Goal: Information Seeking & Learning: Learn about a topic

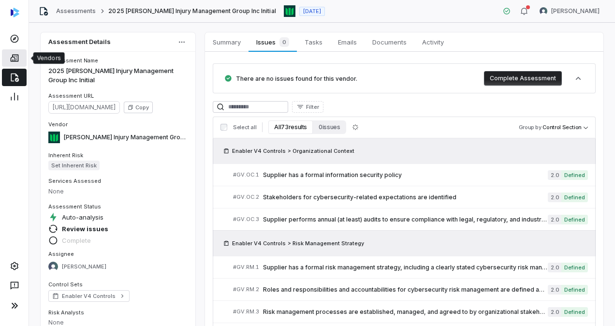
scroll to position [775, 0]
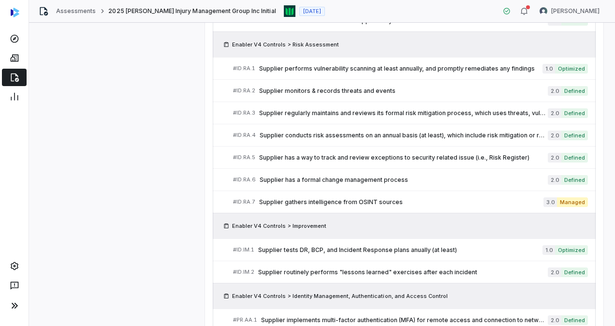
click at [11, 74] on icon at bounding box center [15, 77] width 8 height 9
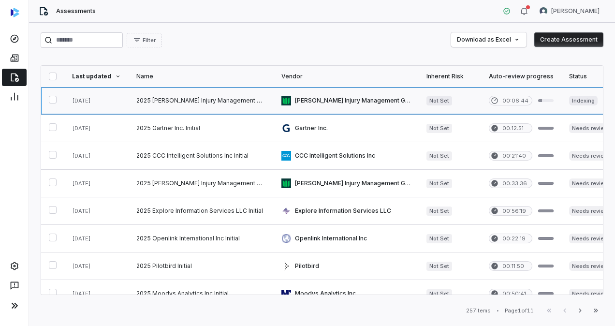
click at [169, 99] on link at bounding box center [201, 100] width 145 height 27
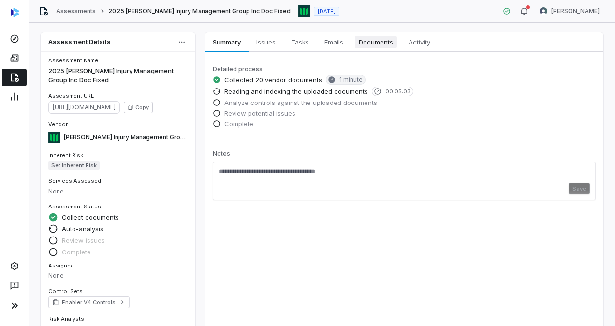
click at [377, 43] on span "Documents" at bounding box center [376, 42] width 42 height 13
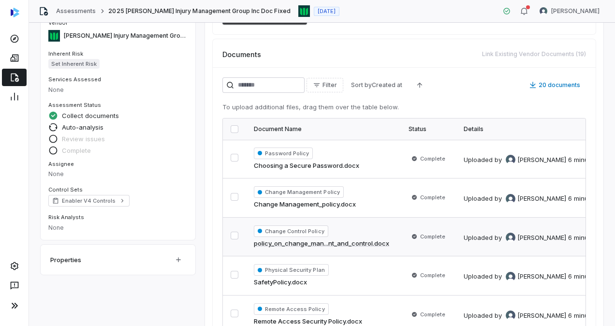
scroll to position [104, 0]
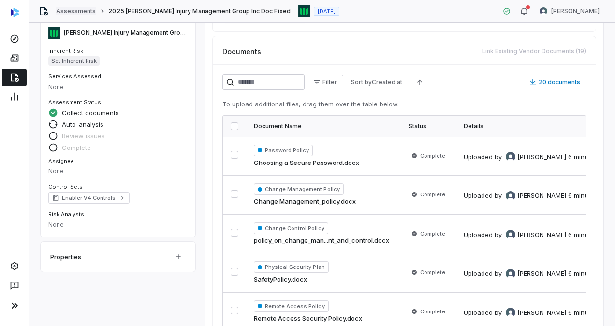
click at [79, 13] on link "Assessments" at bounding box center [76, 11] width 40 height 8
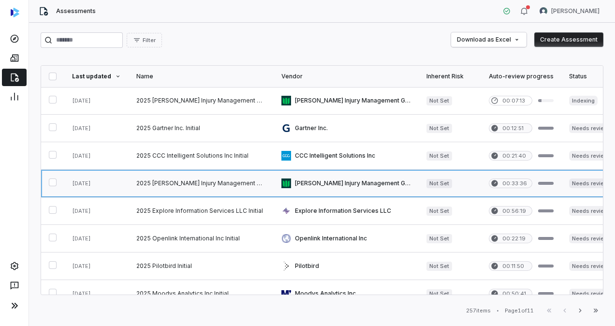
click at [184, 178] on link at bounding box center [201, 183] width 145 height 27
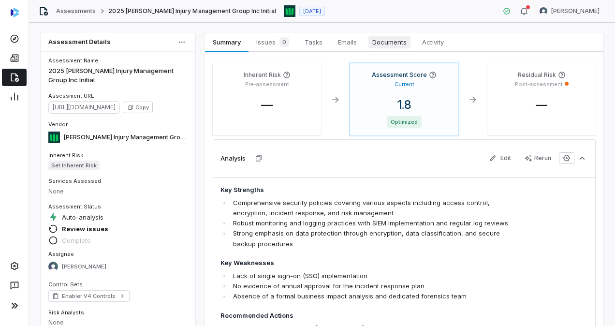
click at [402, 44] on span "Documents" at bounding box center [389, 42] width 42 height 13
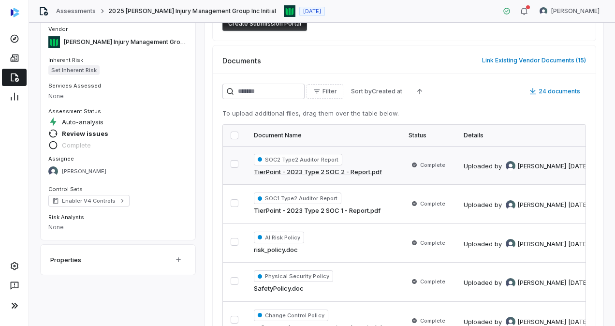
scroll to position [44, 0]
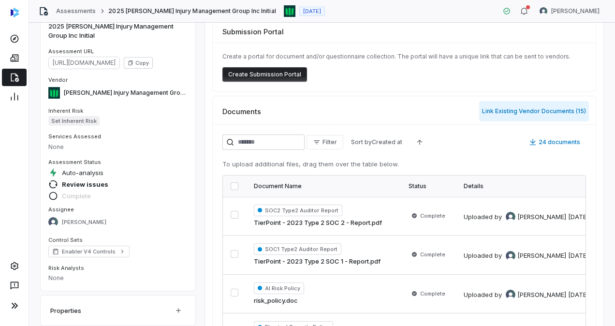
click at [546, 115] on button "Link Existing Vendor Documents ( 15 )" at bounding box center [534, 111] width 110 height 20
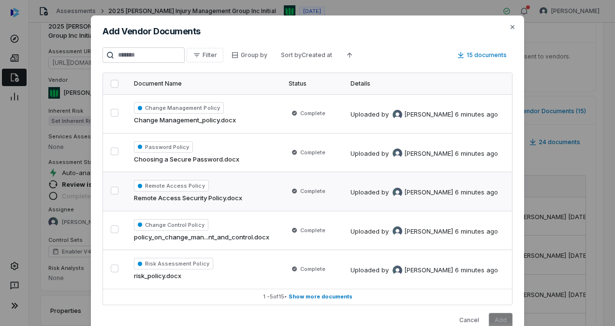
scroll to position [16, 0]
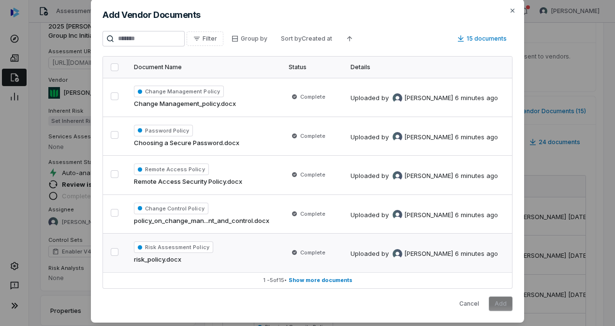
click at [155, 256] on span "risk_policy.docx" at bounding box center [157, 260] width 47 height 10
click at [510, 10] on icon "button" at bounding box center [512, 11] width 4 height 4
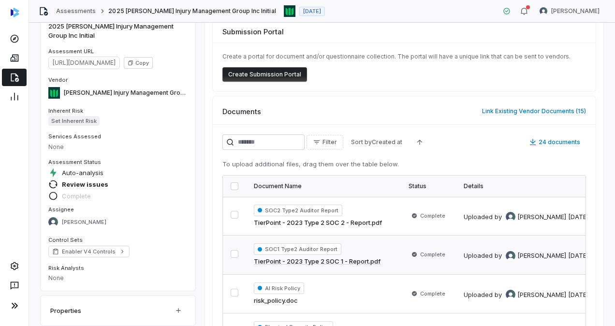
click at [17, 81] on icon at bounding box center [15, 77] width 8 height 9
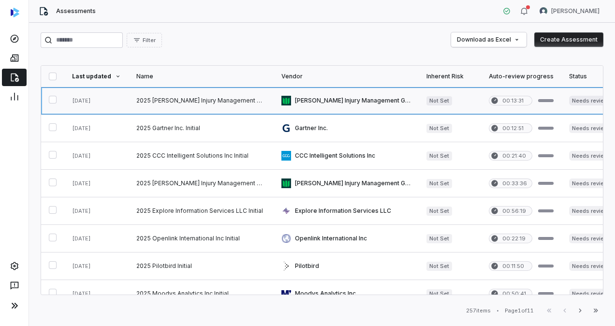
click at [146, 101] on link at bounding box center [201, 100] width 145 height 27
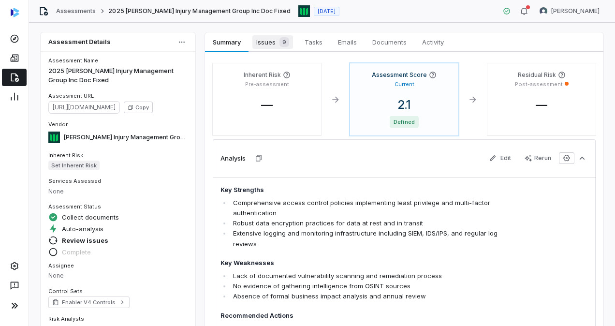
click at [266, 36] on span "Issues 9" at bounding box center [272, 42] width 41 height 14
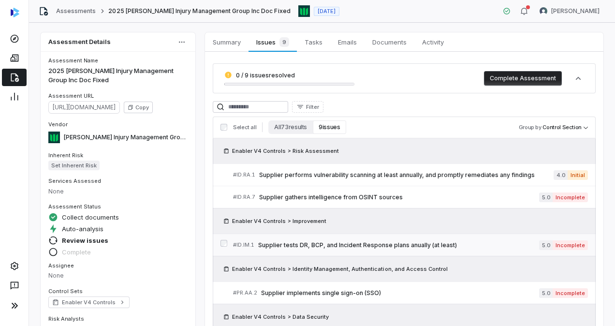
click at [368, 242] on span "Supplier tests DR, BCP, and Incident Response plans anually (at least)" at bounding box center [398, 245] width 281 height 8
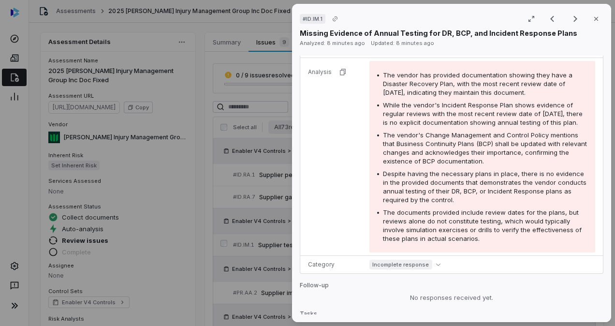
scroll to position [172, 0]
click at [596, 17] on button "Close" at bounding box center [596, 19] width 20 height 20
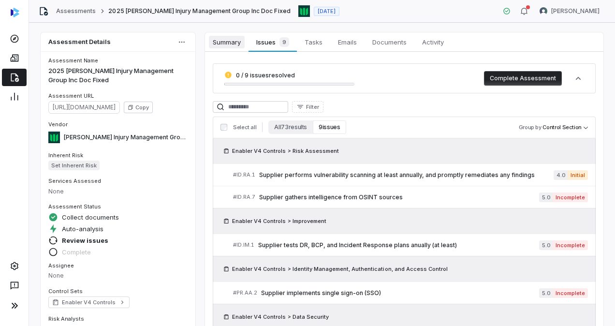
click at [223, 43] on span "Summary" at bounding box center [227, 42] width 36 height 13
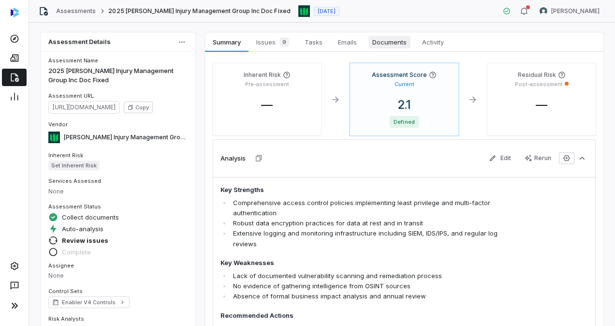
click at [384, 43] on span "Documents" at bounding box center [389, 42] width 42 height 13
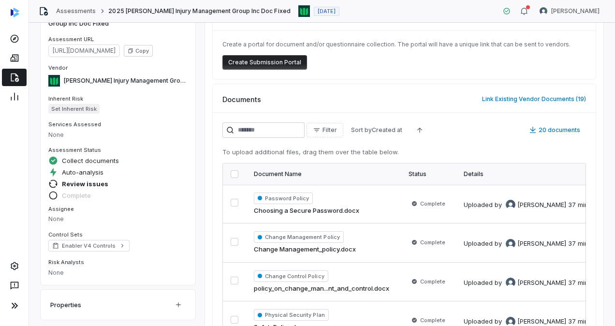
scroll to position [159, 0]
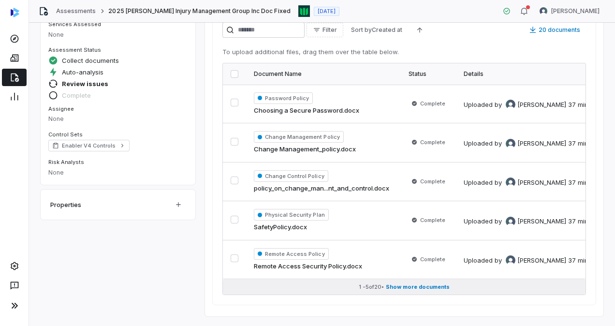
click at [424, 285] on span "Show more documents" at bounding box center [418, 286] width 64 height 7
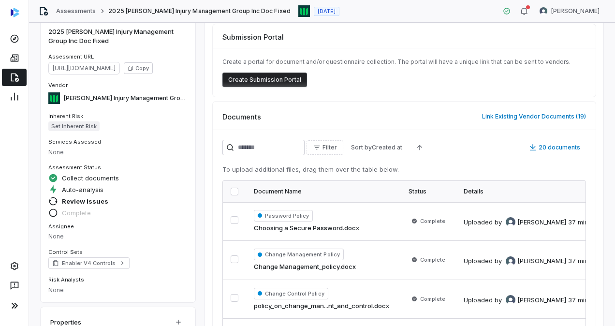
scroll to position [39, 0]
click at [340, 49] on div "Create a portal for document and/or questionnaire collection. The portal will h…" at bounding box center [404, 72] width 383 height 49
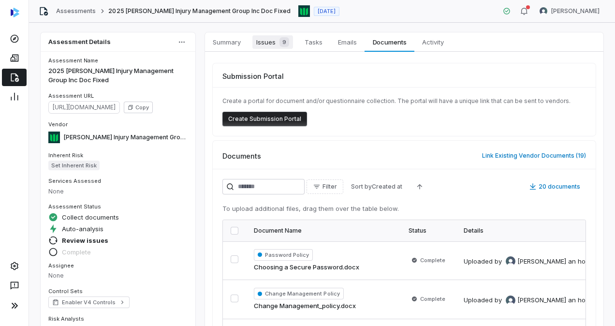
click at [266, 43] on span "Issues 9" at bounding box center [272, 42] width 41 height 14
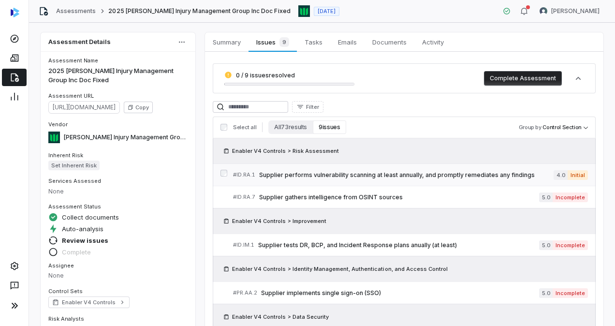
click at [384, 175] on span "Supplier performs vulnerability scanning at least annually, and promptly remedi…" at bounding box center [406, 175] width 294 height 8
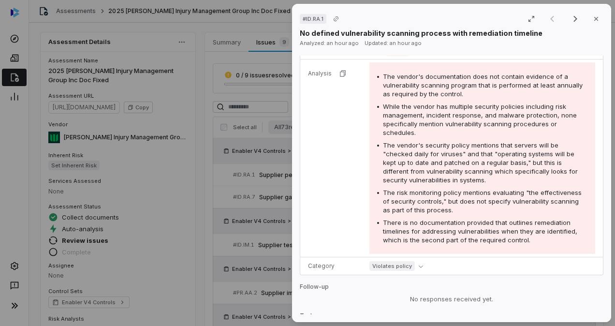
scroll to position [183, 0]
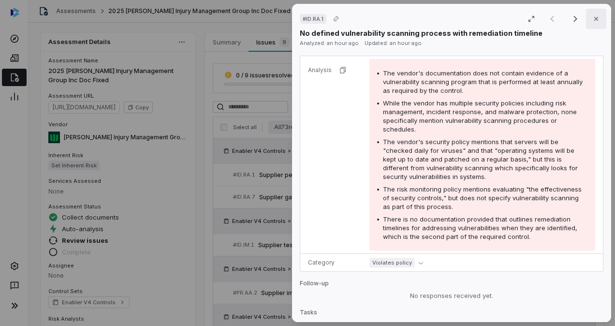
click at [586, 17] on button "Close" at bounding box center [596, 19] width 20 height 20
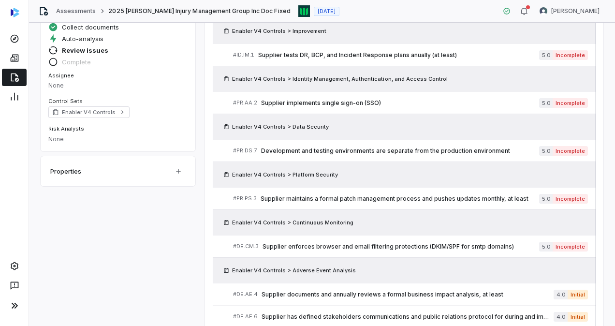
scroll to position [237, 0]
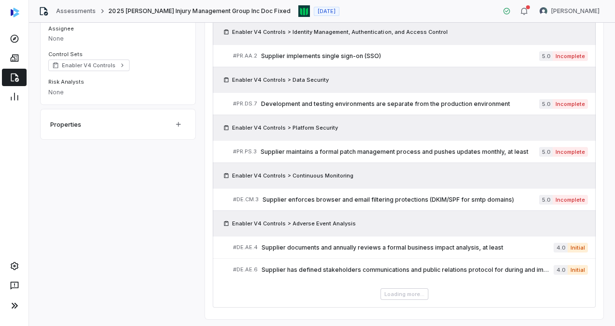
click at [418, 292] on div "Loading more..." at bounding box center [404, 294] width 383 height 12
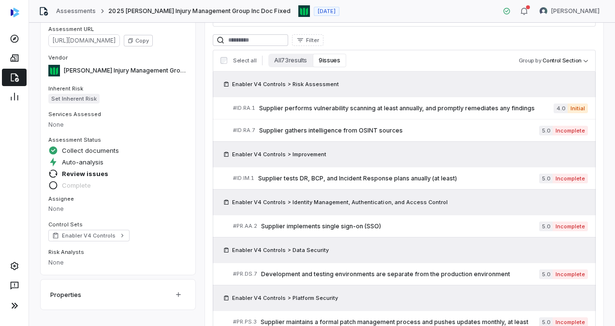
scroll to position [66, 0]
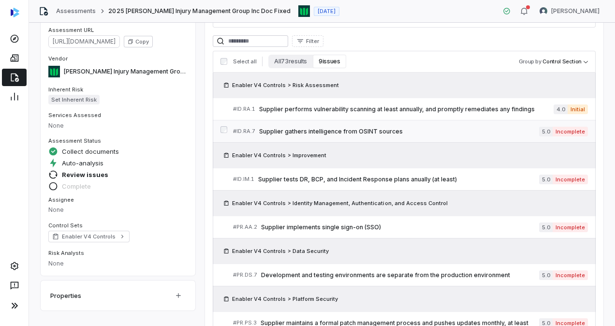
click at [283, 135] on link "# ID.RA.7 Supplier gathers intelligence from OSINT sources 5.0 Incomplete" at bounding box center [410, 131] width 355 height 22
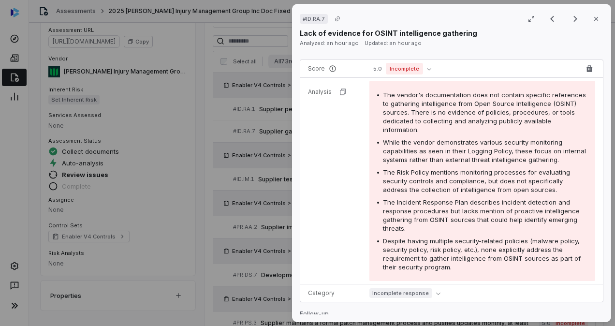
scroll to position [143, 0]
click at [468, 267] on div "Despite having multiple security-related policies (malware policy, security pol…" at bounding box center [485, 253] width 204 height 35
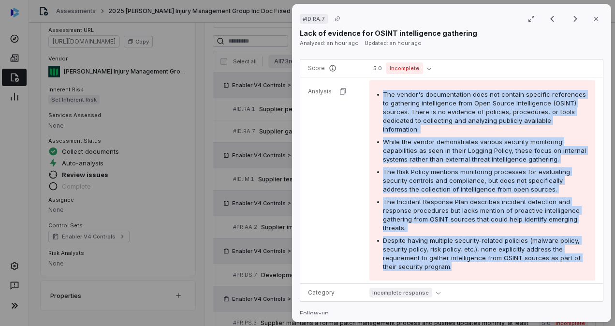
drag, startPoint x: 459, startPoint y: 267, endPoint x: 381, endPoint y: 89, distance: 193.9
click at [381, 90] on div "The vendor's documentation does not contain specific references to gathering in…" at bounding box center [482, 180] width 210 height 181
copy div "The vendor's documentation does not contain specific references to gathering in…"
click at [592, 20] on icon "button" at bounding box center [596, 19] width 8 height 8
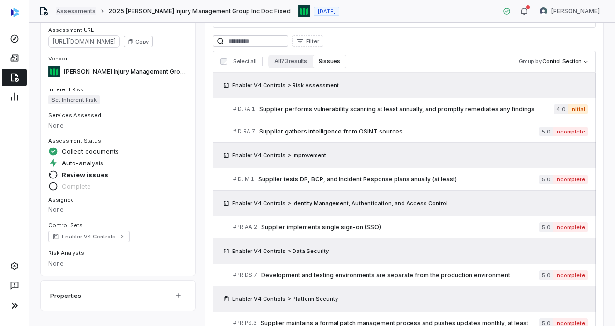
click at [85, 12] on link "Assessments" at bounding box center [76, 11] width 40 height 8
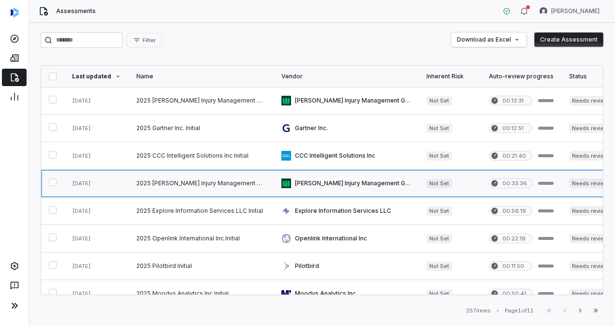
click at [177, 183] on link at bounding box center [201, 183] width 145 height 27
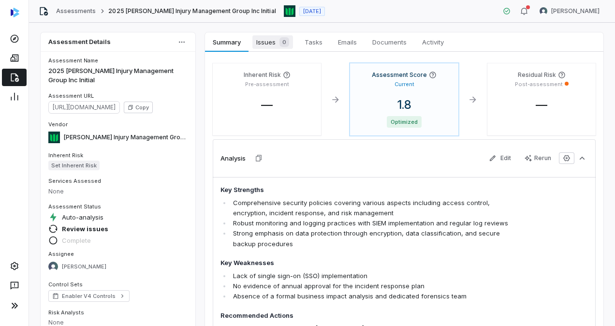
click at [275, 41] on span "Issues 0" at bounding box center [272, 42] width 41 height 14
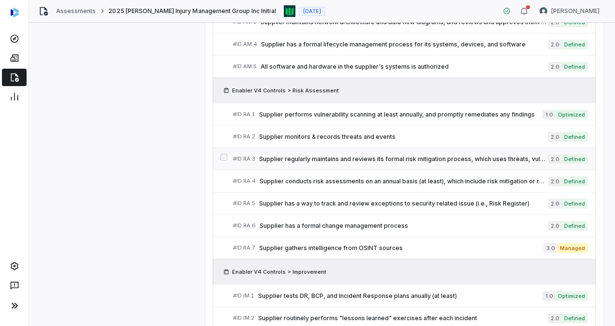
scroll to position [729, 0]
click at [360, 245] on span "Supplier gathers intelligence from OSINT sources" at bounding box center [401, 248] width 284 height 8
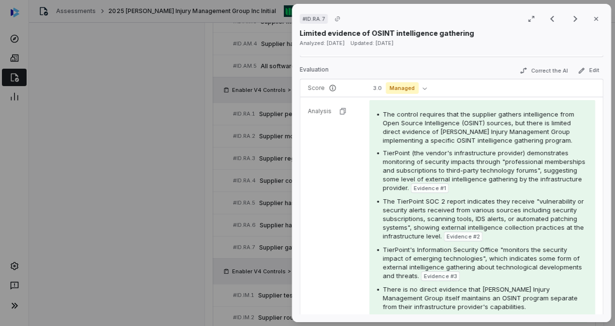
scroll to position [124, 0]
click at [577, 72] on button "Edit" at bounding box center [588, 70] width 29 height 12
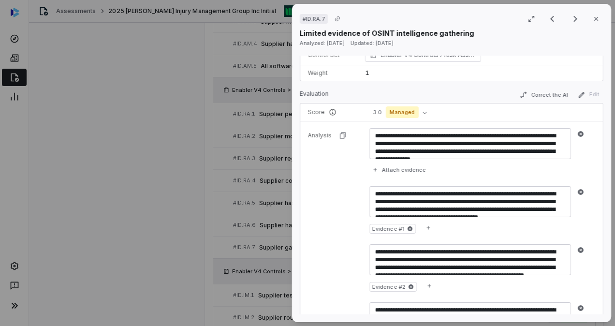
scroll to position [100, 0]
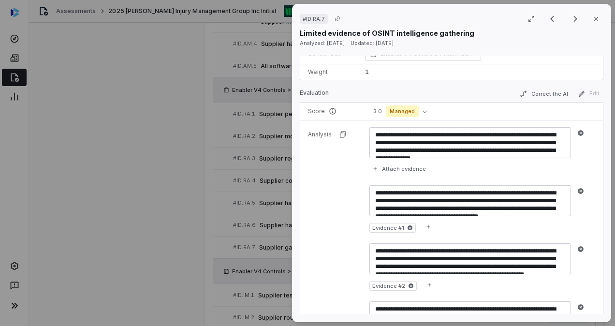
click at [407, 225] on icon at bounding box center [409, 227] width 5 height 5
click at [579, 188] on icon "button" at bounding box center [580, 190] width 7 height 7
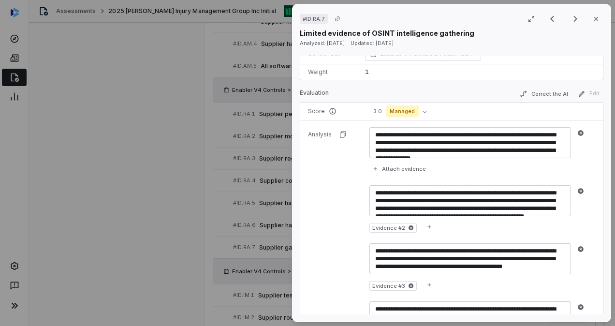
click at [411, 227] on icon at bounding box center [411, 228] width 6 height 6
click at [580, 188] on icon "button" at bounding box center [580, 191] width 6 height 6
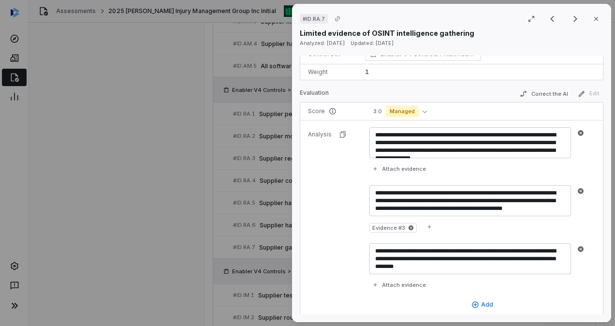
click at [408, 225] on icon at bounding box center [411, 228] width 6 height 6
click at [577, 188] on icon "button" at bounding box center [580, 190] width 7 height 7
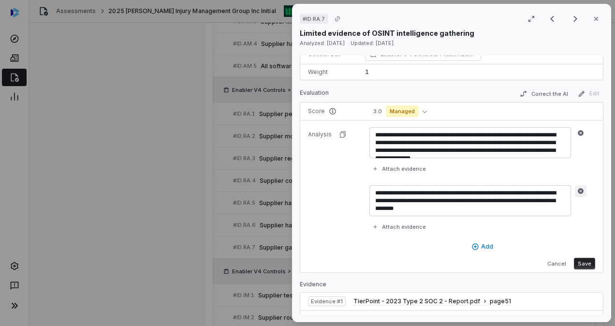
click at [580, 189] on icon "button" at bounding box center [580, 190] width 7 height 7
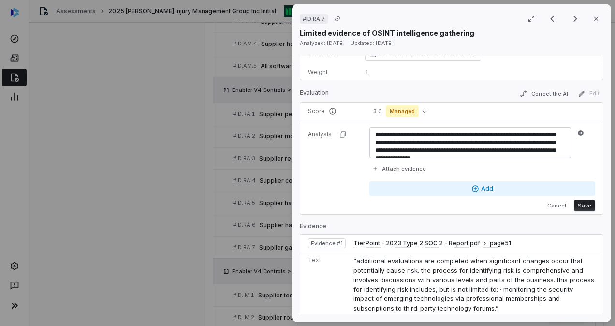
click at [441, 181] on button "Add" at bounding box center [482, 188] width 226 height 14
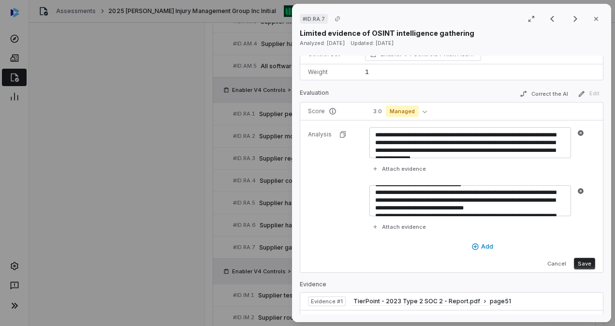
scroll to position [32, 0]
click at [372, 197] on textarea at bounding box center [470, 200] width 202 height 31
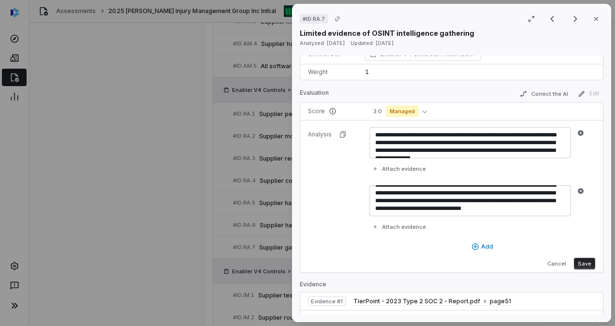
scroll to position [15, 0]
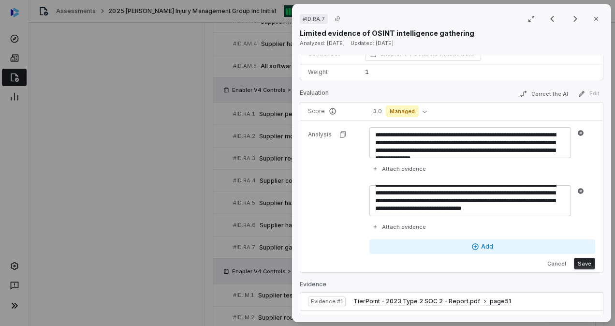
type textarea "**********"
click at [421, 240] on button "Add" at bounding box center [482, 246] width 226 height 14
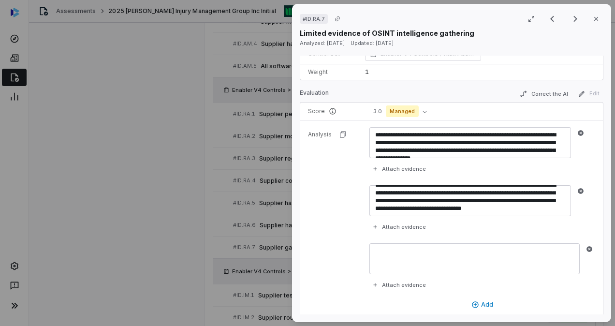
click at [406, 246] on textarea at bounding box center [474, 258] width 210 height 31
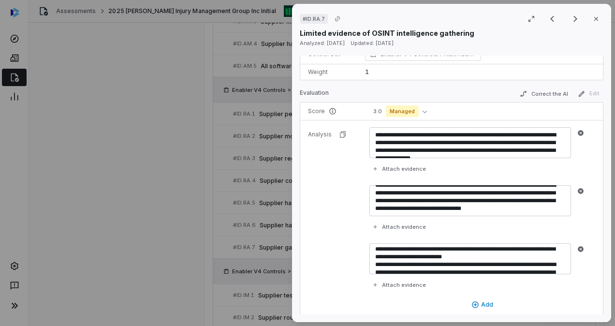
scroll to position [33, 0]
click at [372, 260] on textarea "**********" at bounding box center [470, 258] width 202 height 31
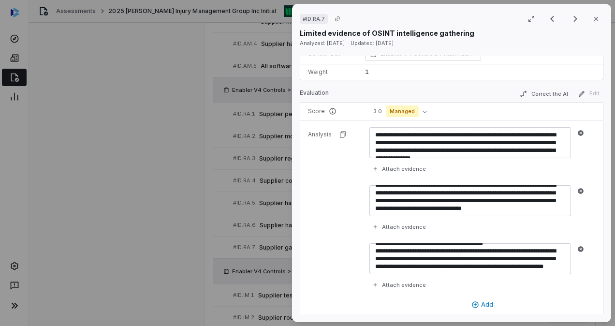
scroll to position [83, 0]
click at [440, 266] on textarea "**********" at bounding box center [470, 258] width 202 height 31
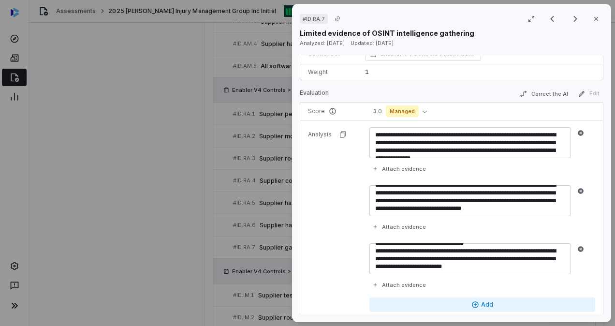
type textarea "**********"
click at [478, 300] on button "Add" at bounding box center [482, 304] width 226 height 14
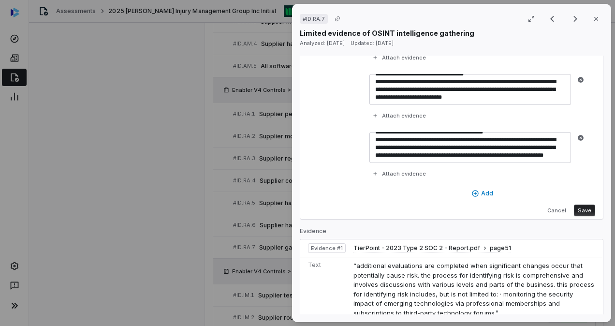
scroll to position [270, 0]
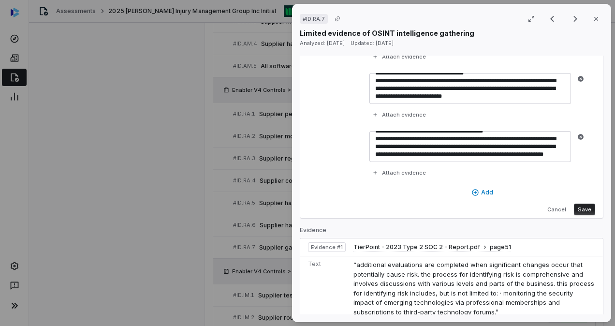
type textarea "**********"
click at [581, 207] on button "Save" at bounding box center [584, 209] width 21 height 12
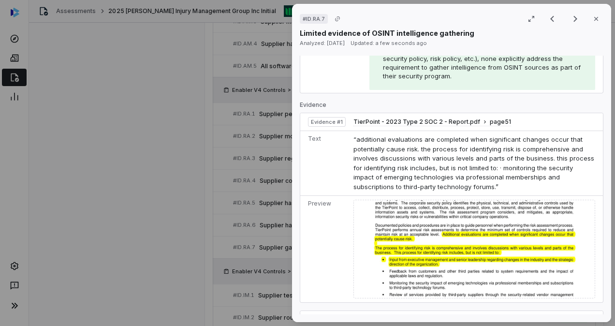
scroll to position [360, 0]
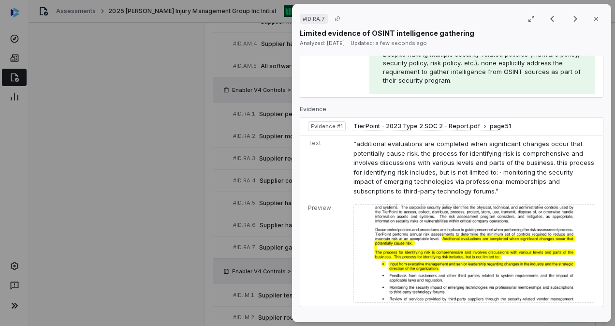
click at [329, 122] on span "Evidence # 1" at bounding box center [327, 126] width 32 height 8
click at [596, 17] on button "Close" at bounding box center [596, 19] width 20 height 20
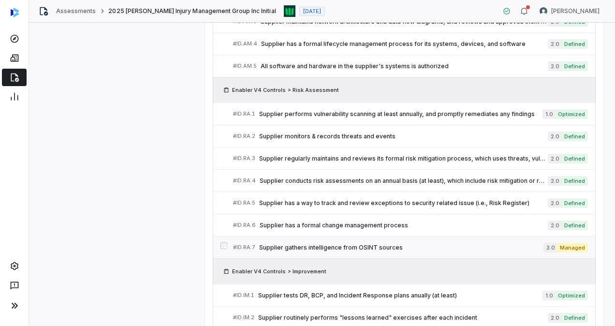
click at [346, 244] on span "Supplier gathers intelligence from OSINT sources" at bounding box center [401, 248] width 284 height 8
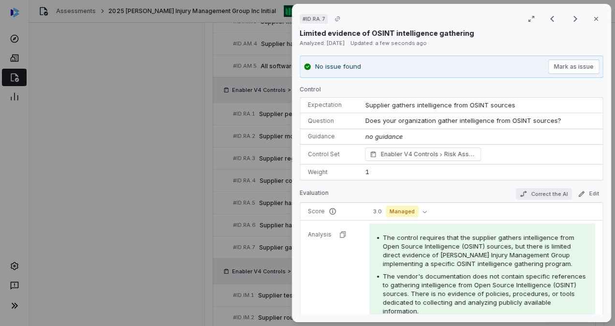
click at [535, 192] on button "Correct the AI" at bounding box center [544, 194] width 56 height 12
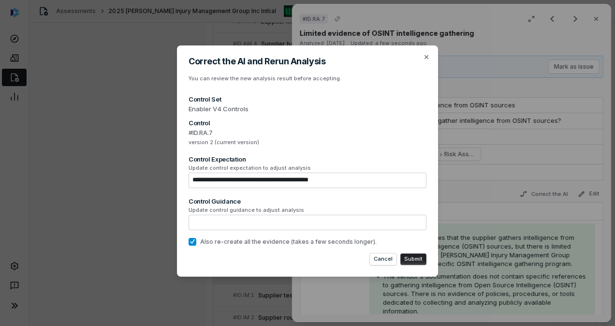
click at [412, 256] on button "Submit" at bounding box center [413, 259] width 26 height 12
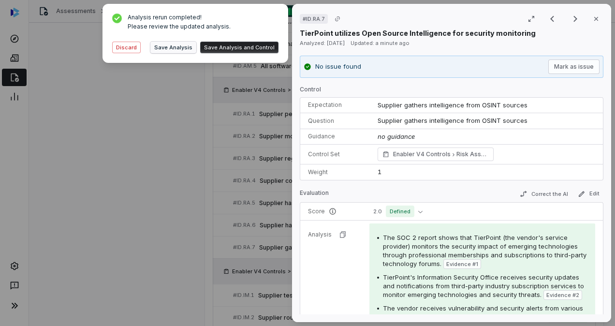
click at [177, 43] on button "Save Analysis" at bounding box center [173, 48] width 46 height 12
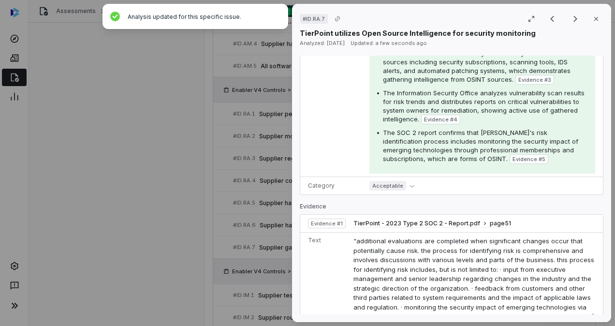
scroll to position [254, 0]
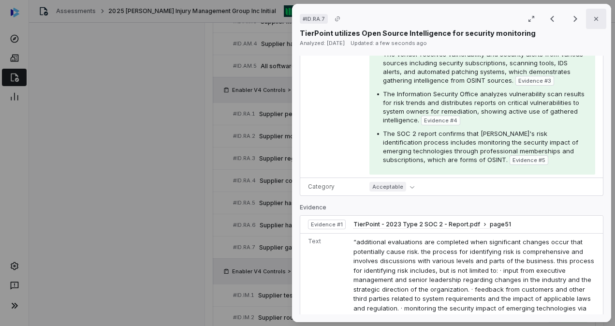
click at [597, 17] on button "Close" at bounding box center [596, 19] width 20 height 20
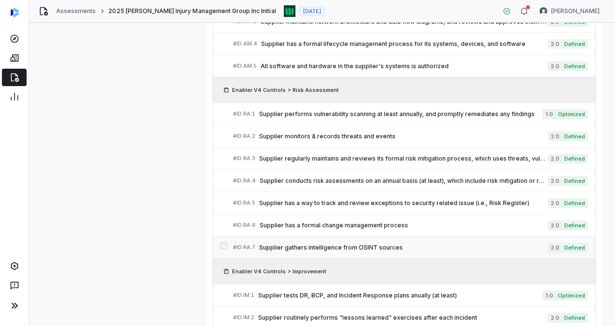
click at [360, 236] on link "# ID.RA.7 Supplier gathers intelligence from OSINT sources 2.0 Defined" at bounding box center [410, 247] width 355 height 22
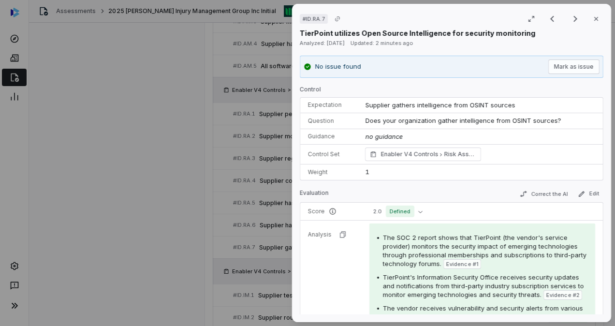
click at [396, 29] on p "TierPoint utilizes Open Source Intelligence for security monitoring" at bounding box center [418, 33] width 236 height 10
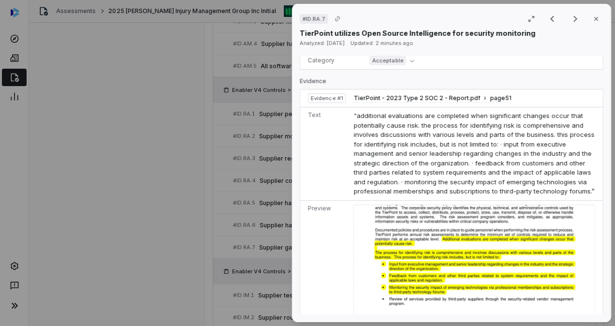
scroll to position [380, 0]
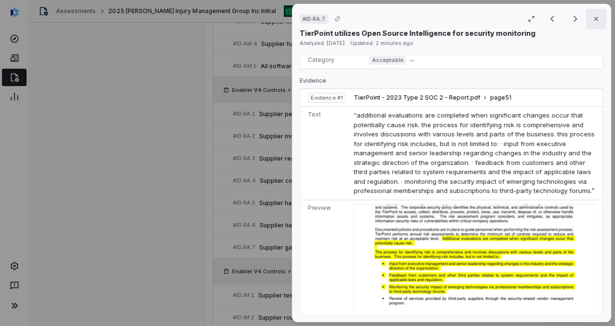
click at [593, 18] on icon "button" at bounding box center [596, 19] width 8 height 8
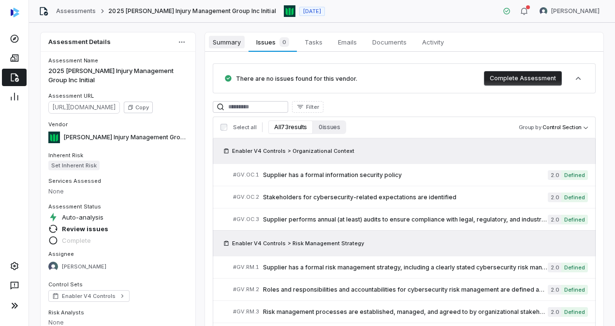
click at [220, 38] on span "Summary" at bounding box center [227, 42] width 36 height 13
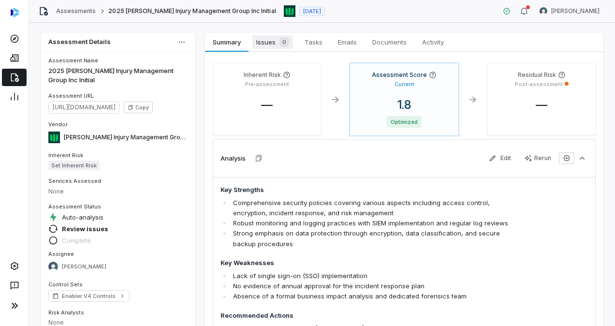
click at [266, 44] on span "Issues 0" at bounding box center [272, 42] width 41 height 14
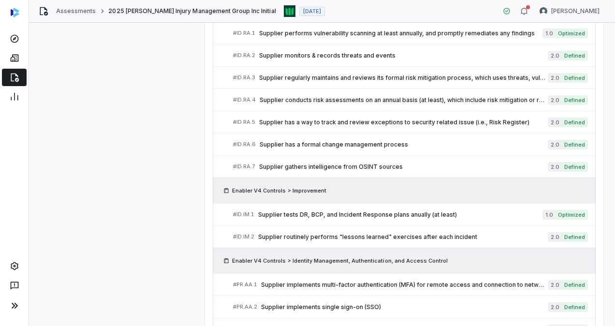
scroll to position [816, 0]
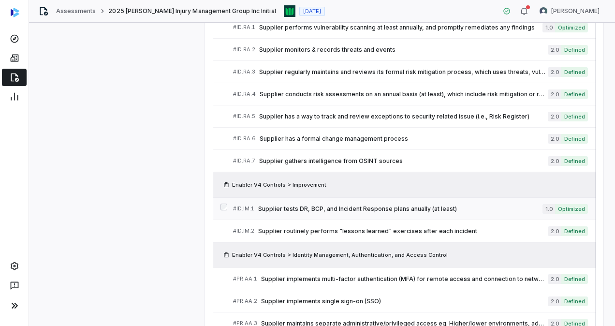
click at [358, 205] on span "Supplier tests DR, BCP, and Incident Response plans anually (at least)" at bounding box center [400, 209] width 284 height 8
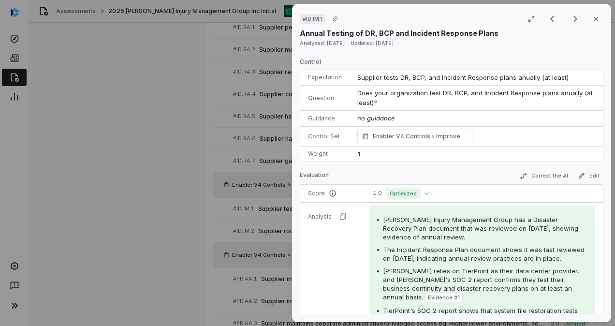
scroll to position [27, 0]
click at [415, 115] on td "no guidance" at bounding box center [475, 119] width 253 height 16
click at [547, 174] on button "Correct the AI" at bounding box center [544, 177] width 56 height 12
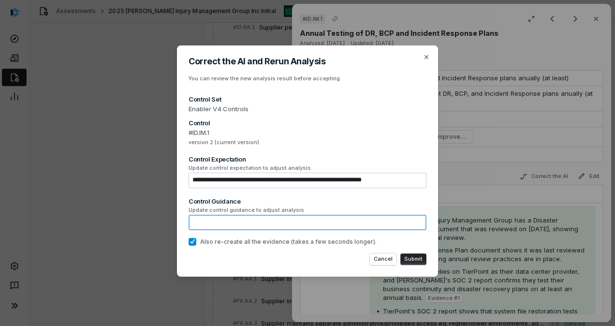
click at [262, 222] on textarea at bounding box center [307, 222] width 238 height 15
type textarea "*"
type textarea "***"
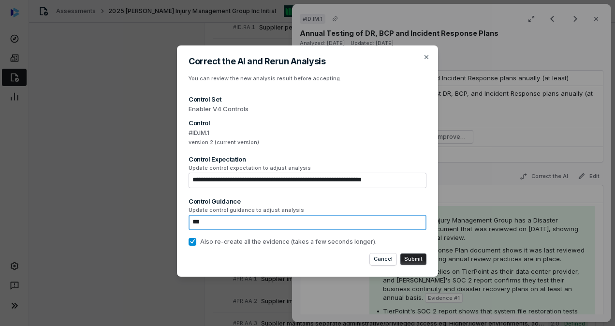
type textarea "*"
type textarea "****"
type textarea "*"
type textarea "*****"
type textarea "*"
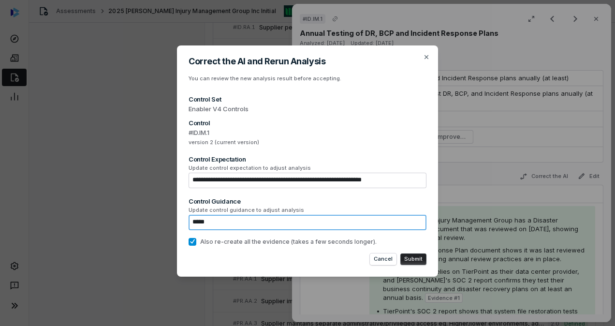
type textarea "*****"
type textarea "*"
type textarea "*******"
type textarea "*"
type textarea "********"
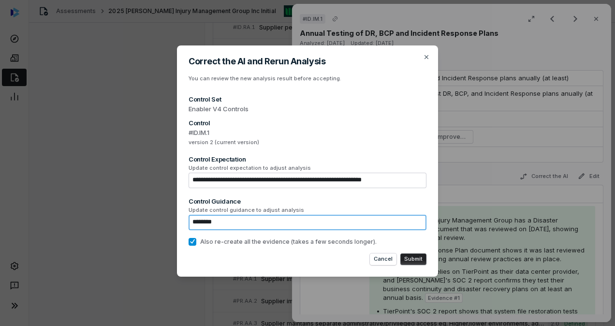
type textarea "*"
type textarea "*********"
type textarea "*"
type textarea "**********"
type textarea "*"
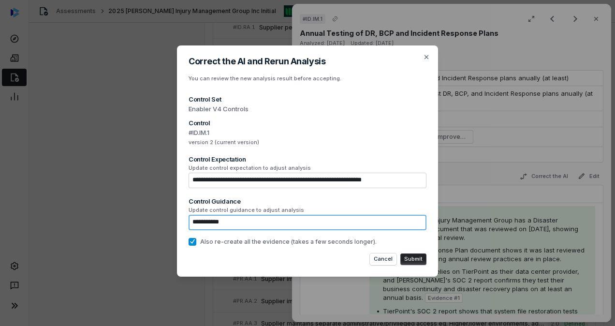
type textarea "**********"
type textarea "*"
type textarea "**********"
type textarea "*"
type textarea "**********"
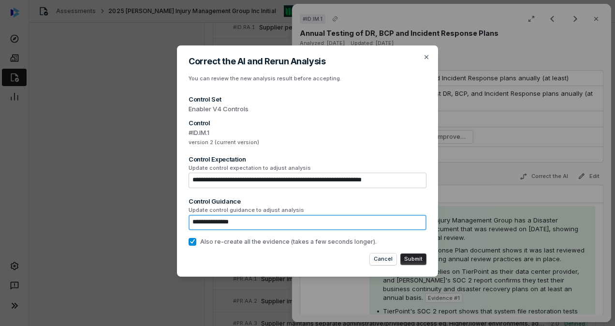
type textarea "*"
type textarea "**********"
type textarea "*"
type textarea "**********"
type textarea "*"
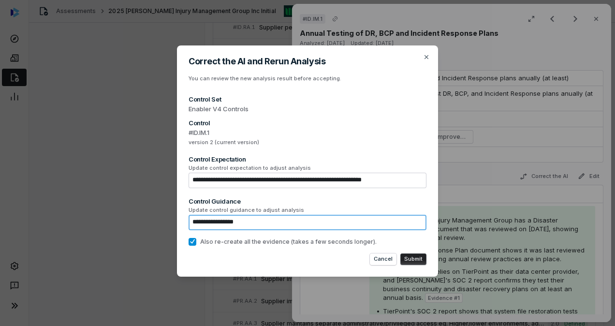
type textarea "**********"
type textarea "*"
type textarea "**********"
type textarea "*"
type textarea "**********"
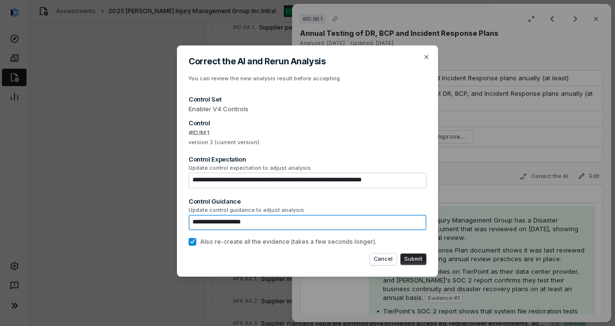
type textarea "*"
type textarea "**********"
type textarea "*"
type textarea "**********"
type textarea "*"
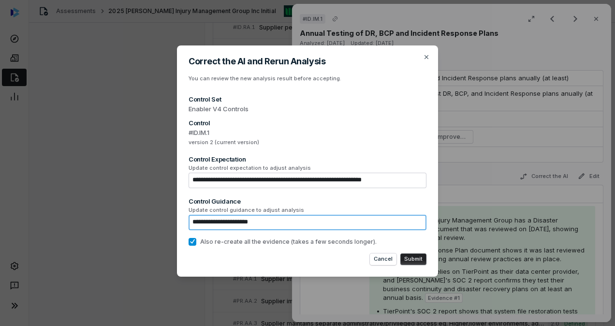
type textarea "**********"
type textarea "*"
type textarea "**********"
type textarea "*"
type textarea "**********"
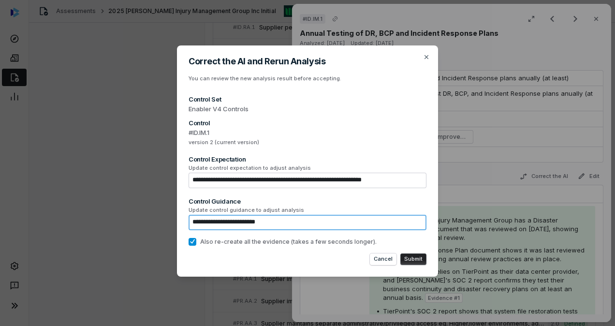
type textarea "*"
type textarea "**********"
type textarea "*"
type textarea "**********"
type textarea "*"
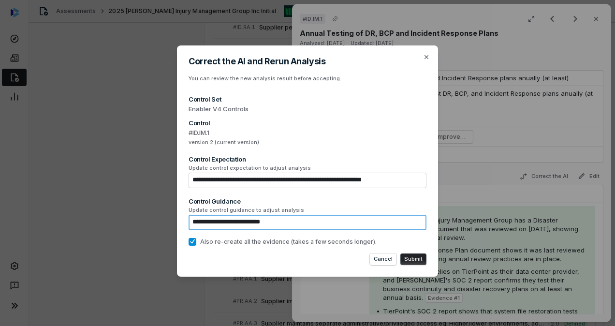
type textarea "**********"
type textarea "*"
type textarea "**********"
type textarea "*"
type textarea "**********"
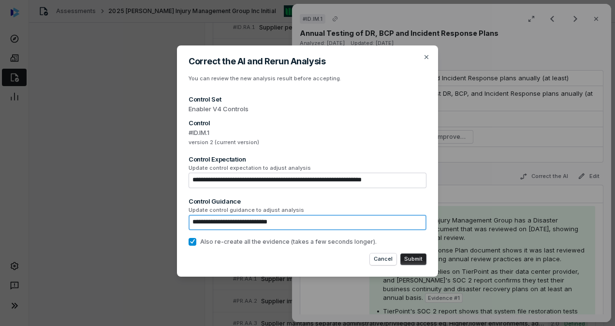
type textarea "*"
type textarea "**********"
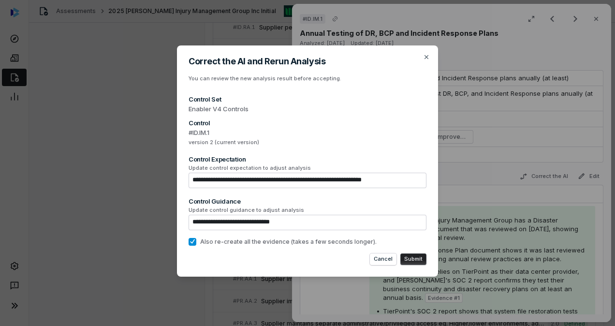
click at [414, 258] on button "Submit" at bounding box center [413, 259] width 26 height 12
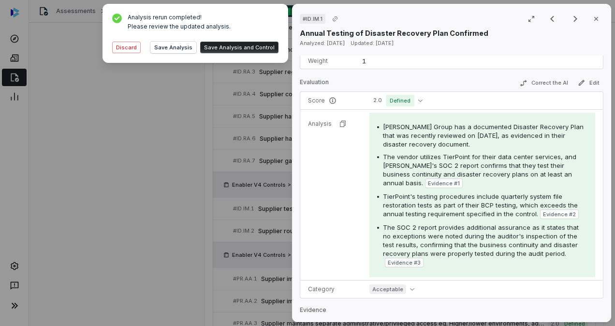
scroll to position [102, 0]
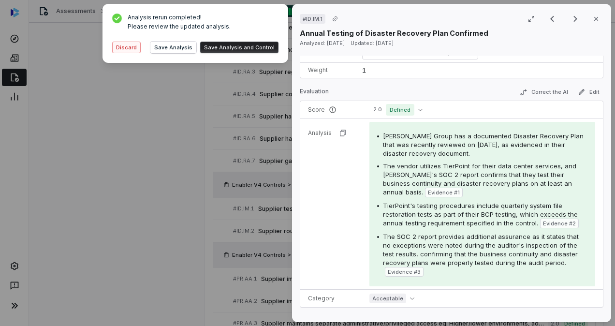
click at [124, 44] on button "Discard" at bounding box center [126, 48] width 29 height 12
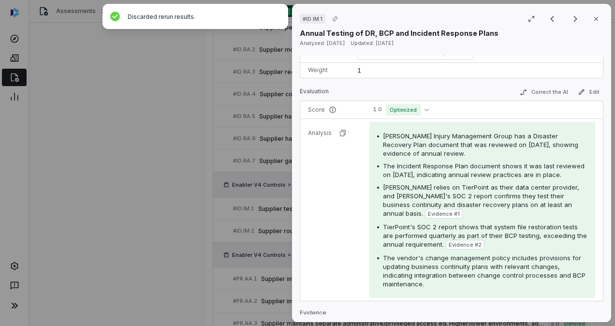
scroll to position [0, 0]
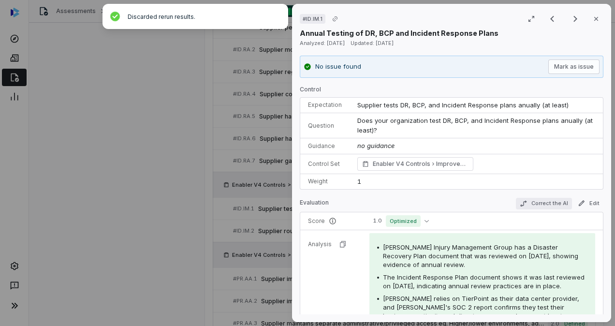
click at [541, 199] on button "Correct the AI" at bounding box center [544, 204] width 56 height 12
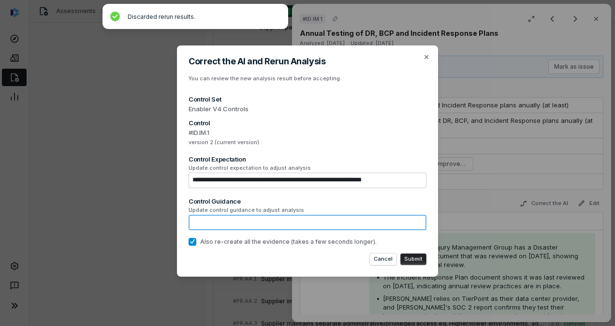
click at [303, 224] on textarea at bounding box center [307, 222] width 238 height 15
type textarea "*"
type textarea "**"
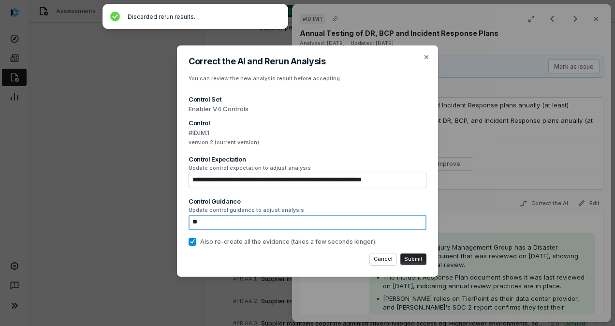
type textarea "*"
type textarea "***"
type textarea "*"
type textarea "****"
type textarea "*"
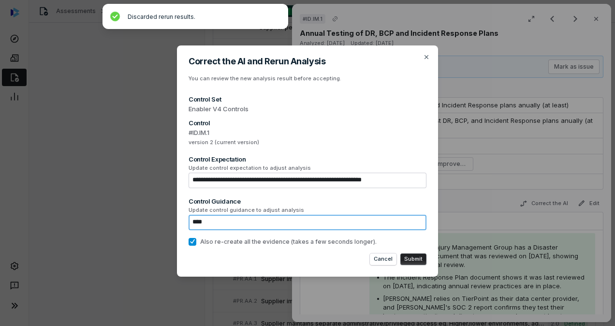
type textarea "****"
type textarea "*"
type textarea "******"
type textarea "*"
type textarea "*******"
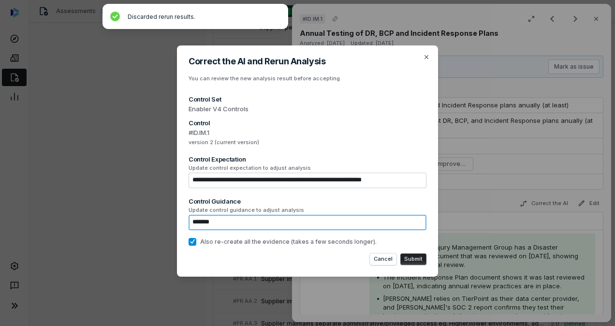
type textarea "*"
type textarea "********"
type textarea "*"
type textarea "********"
type textarea "*"
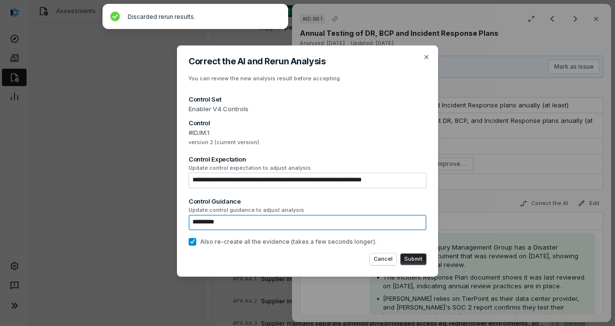
type textarea "**********"
type textarea "*"
type textarea "**********"
type textarea "*"
type textarea "**********"
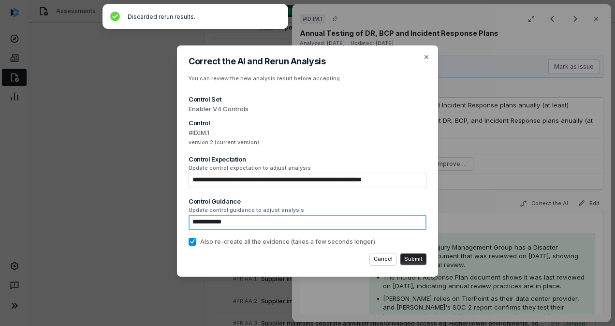
type textarea "*"
type textarea "**********"
type textarea "*"
type textarea "**********"
type textarea "*"
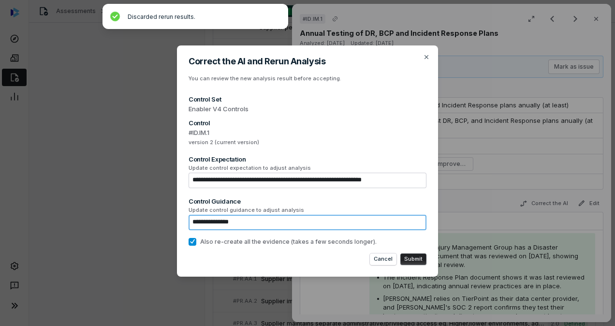
type textarea "**********"
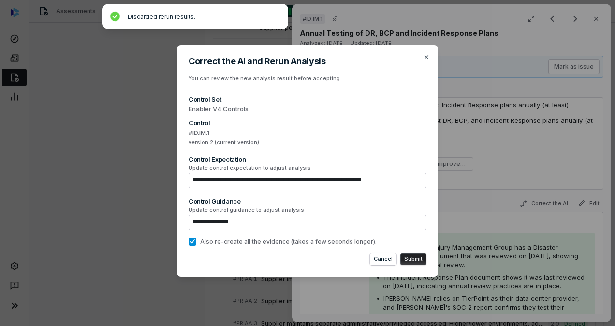
click at [420, 258] on button "Submit" at bounding box center [413, 259] width 26 height 12
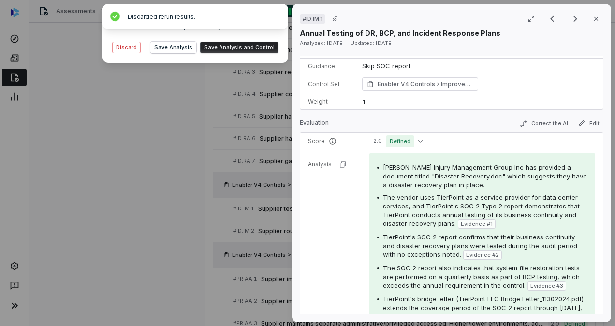
scroll to position [67, 0]
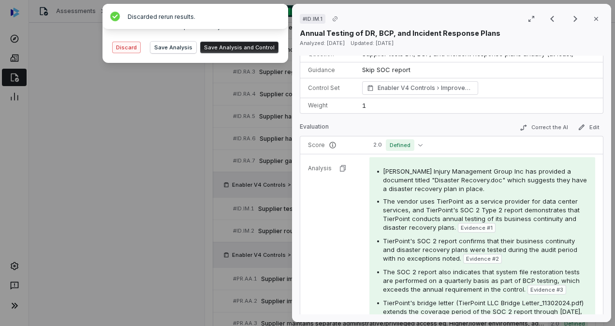
click at [127, 48] on button "Discard" at bounding box center [126, 48] width 29 height 12
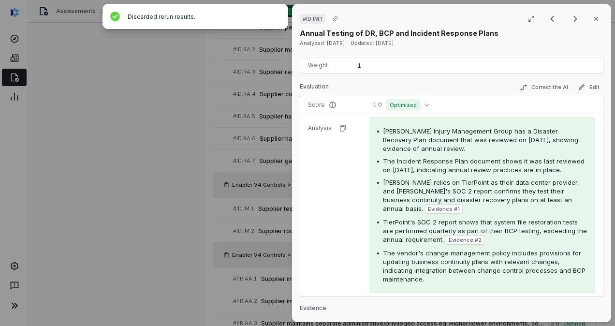
scroll to position [0, 0]
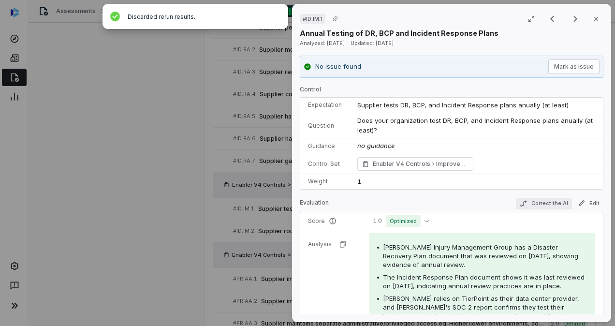
click at [530, 203] on button "Correct the AI" at bounding box center [544, 204] width 56 height 12
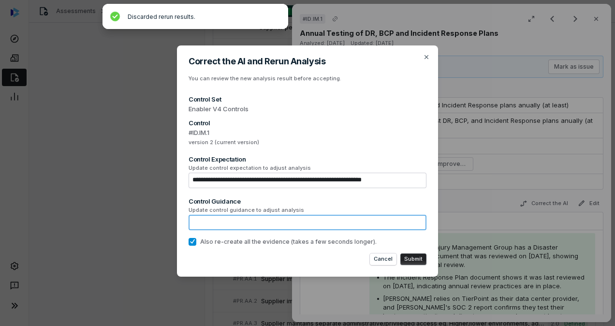
click at [344, 223] on textarea at bounding box center [307, 222] width 238 height 15
type textarea "*"
type textarea "**"
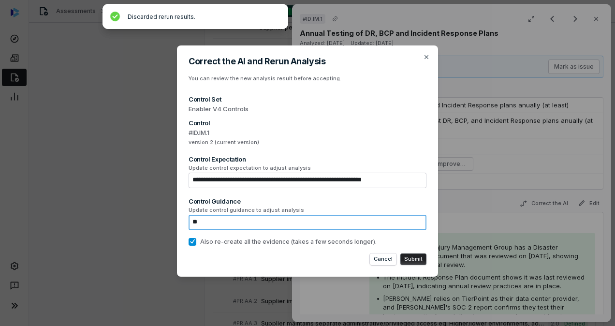
type textarea "*"
type textarea "***"
type textarea "*"
type textarea "*****"
type textarea "*"
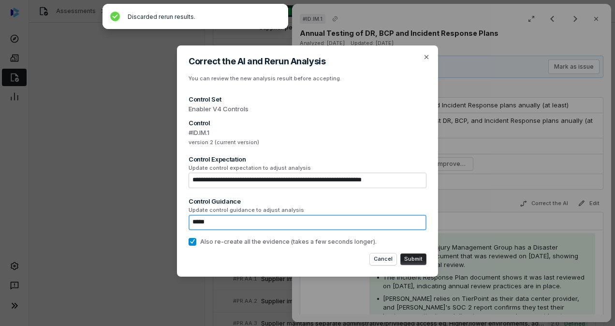
type textarea "*****"
type textarea "*"
type textarea "*******"
type textarea "*"
type textarea "********"
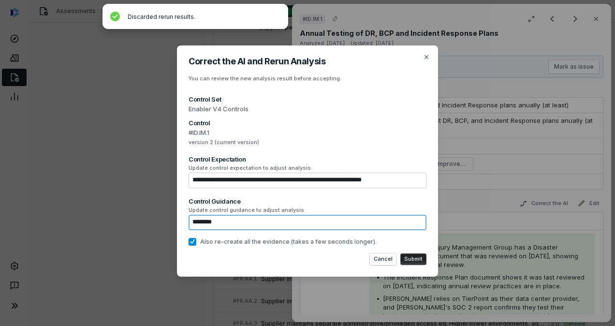
type textarea "*"
type textarea "*********"
type textarea "*"
type textarea "**********"
type textarea "*"
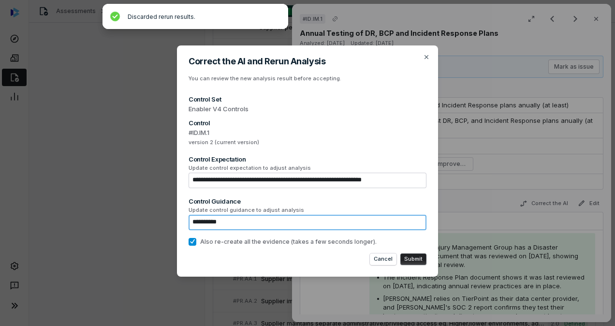
type textarea "**********"
type textarea "*"
type textarea "**********"
type textarea "*"
type textarea "**********"
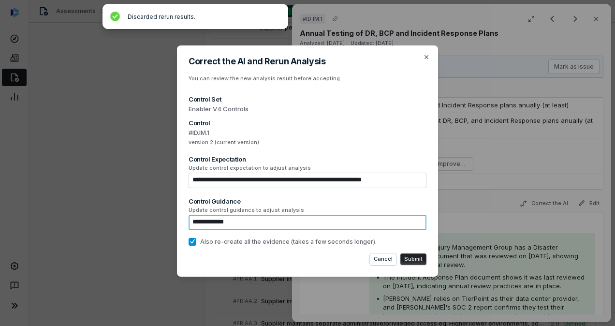
type textarea "*"
type textarea "**********"
type textarea "*"
type textarea "**********"
type textarea "*"
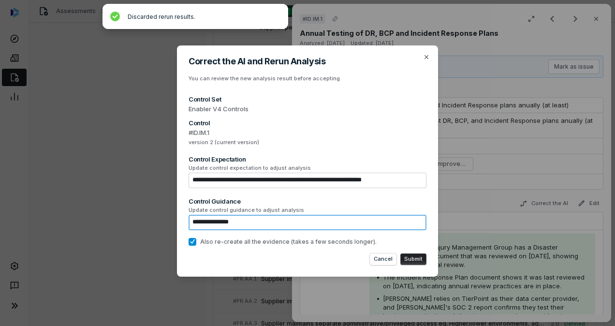
type textarea "**********"
type textarea "*"
type textarea "**********"
type textarea "*"
type textarea "**********"
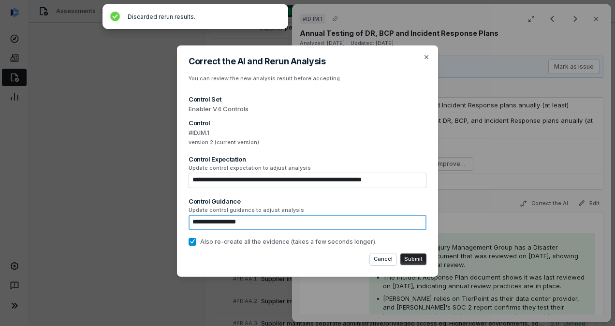
type textarea "*"
type textarea "**********"
type textarea "*"
type textarea "**********"
type textarea "*"
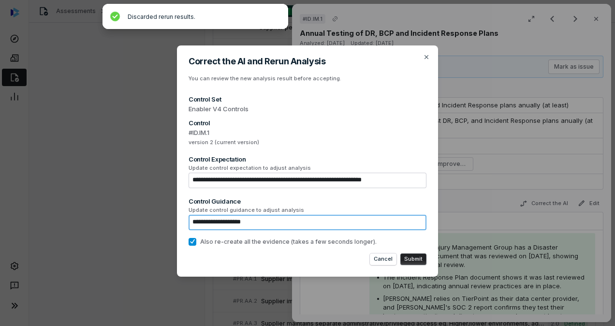
type textarea "**********"
type textarea "*"
type textarea "**********"
type textarea "*"
type textarea "**********"
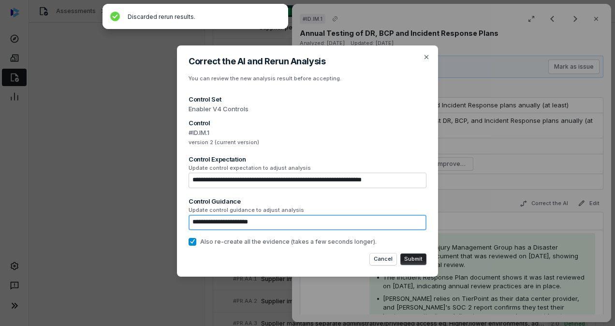
type textarea "*"
type textarea "**********"
type textarea "*"
type textarea "**********"
type textarea "*"
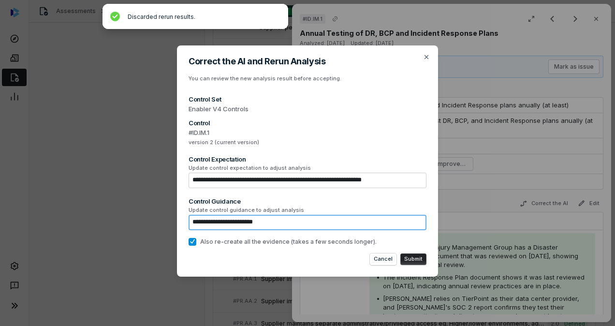
type textarea "**********"
type textarea "*"
type textarea "**********"
type textarea "*"
type textarea "**********"
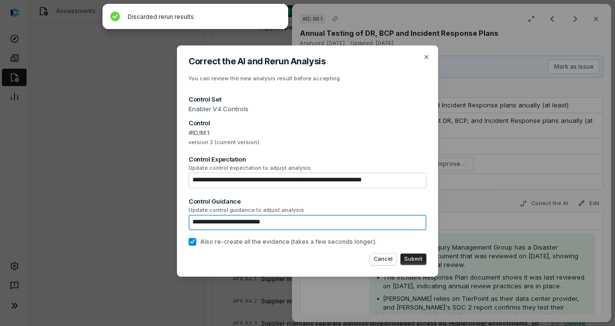
type textarea "*"
type textarea "**********"
type textarea "*"
type textarea "**********"
type textarea "*"
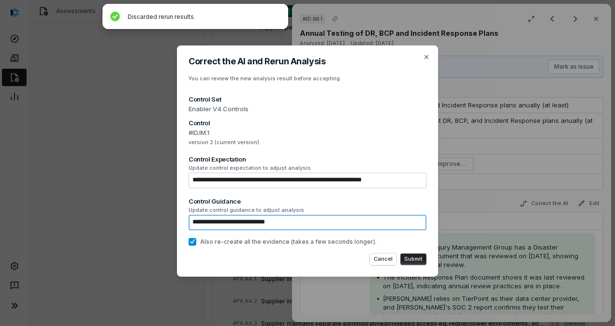
type textarea "**********"
type textarea "*"
type textarea "**********"
type textarea "*"
type textarea "**********"
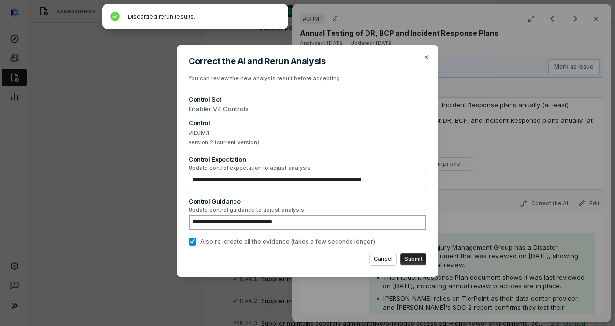
type textarea "*"
type textarea "**********"
type textarea "*"
type textarea "**********"
type textarea "*"
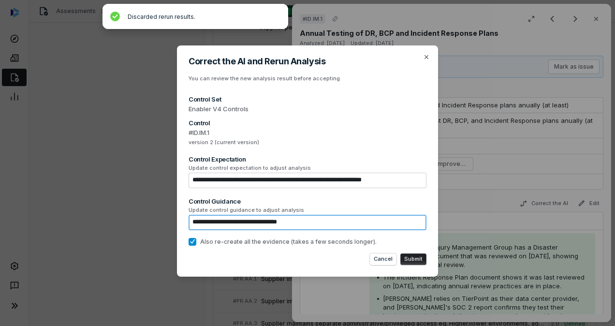
type textarea "**********"
type textarea "*"
type textarea "**********"
type textarea "*"
type textarea "**********"
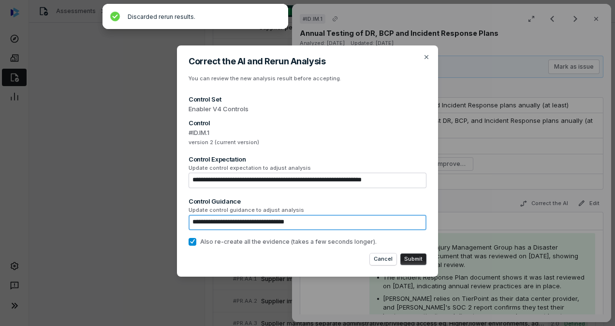
type textarea "*"
type textarea "**********"
type textarea "*"
type textarea "**********"
type textarea "*"
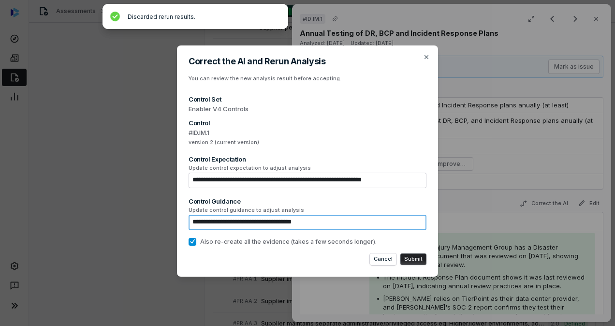
type textarea "**********"
type textarea "*"
type textarea "**********"
type textarea "*"
type textarea "**********"
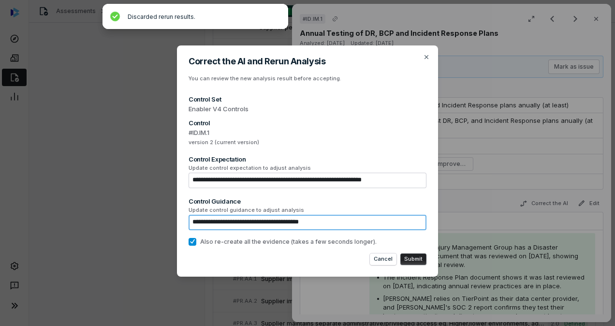
type textarea "*"
type textarea "**********"
type textarea "*"
type textarea "**********"
type textarea "*"
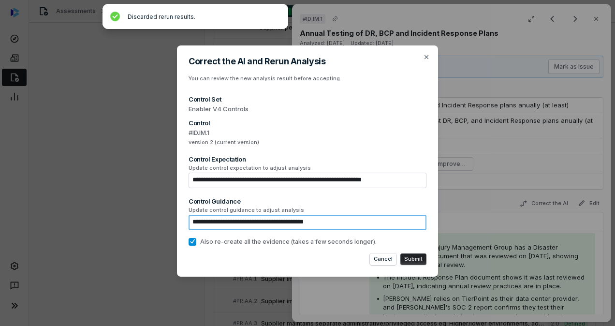
type textarea "**********"
type textarea "*"
type textarea "**********"
type textarea "*"
type textarea "**********"
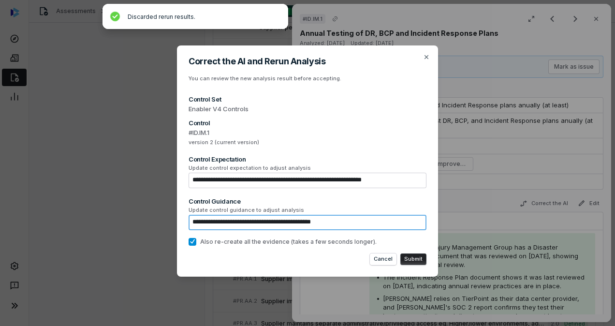
type textarea "*"
type textarea "**********"
type textarea "*"
type textarea "**********"
type textarea "*"
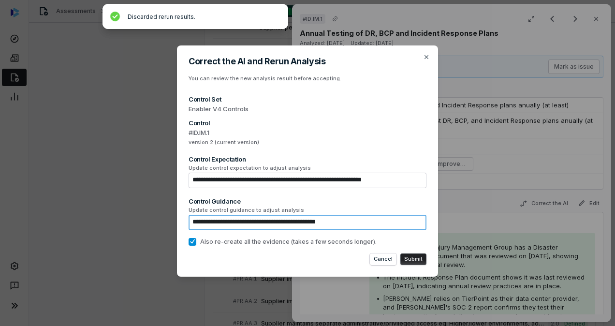
type textarea "**********"
type textarea "*"
type textarea "**********"
type textarea "*"
type textarea "**********"
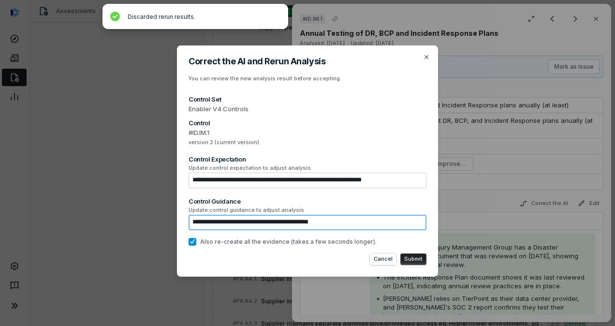
type textarea "*"
type textarea "**********"
type textarea "*"
type textarea "**********"
type textarea "*"
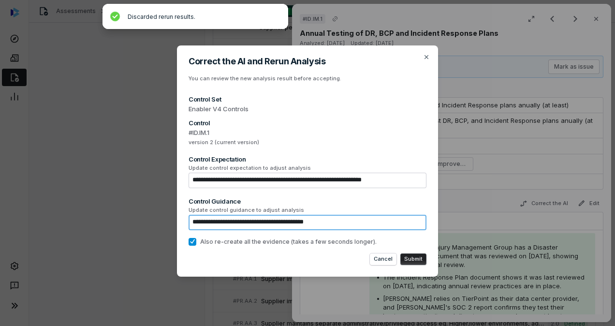
type textarea "**********"
type textarea "*"
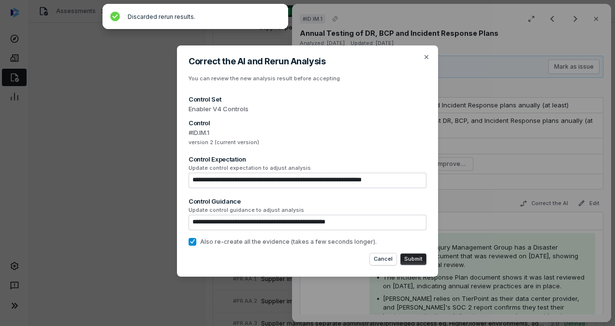
click at [416, 256] on button "Submit" at bounding box center [413, 259] width 26 height 12
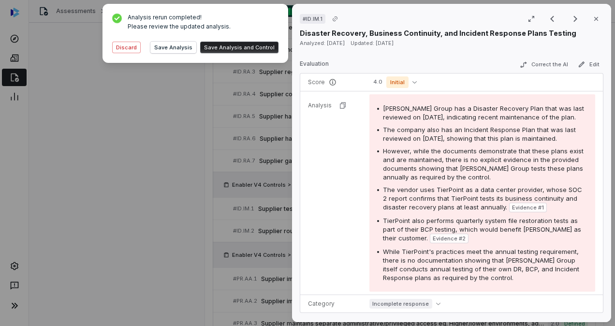
scroll to position [130, 0]
click at [192, 49] on button "Save Analysis" at bounding box center [173, 48] width 46 height 12
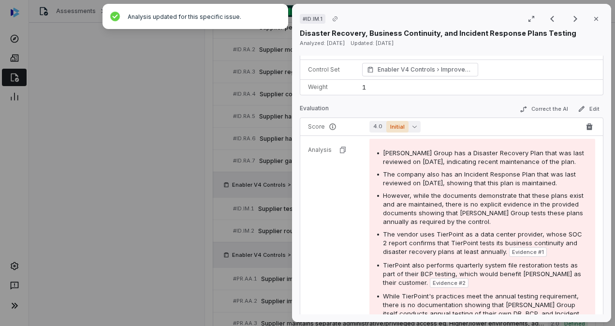
scroll to position [94, 0]
click at [412, 127] on icon "button" at bounding box center [414, 127] width 4 height 4
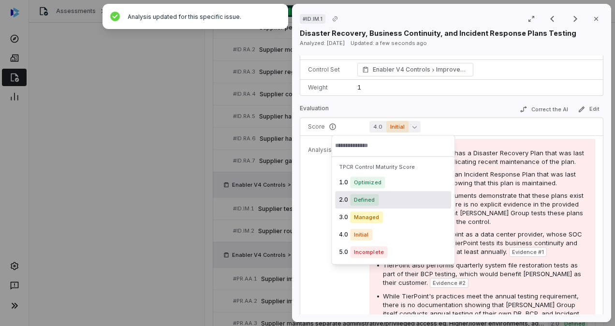
click at [366, 199] on span "Defined" at bounding box center [364, 200] width 29 height 12
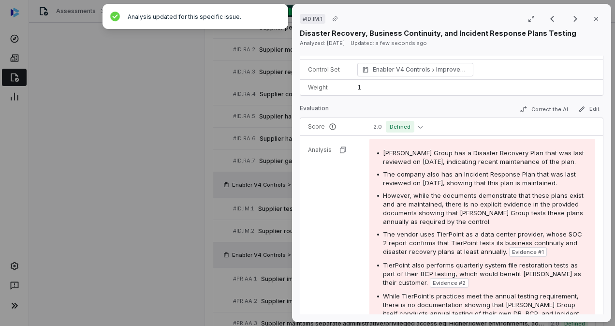
scroll to position [0, 0]
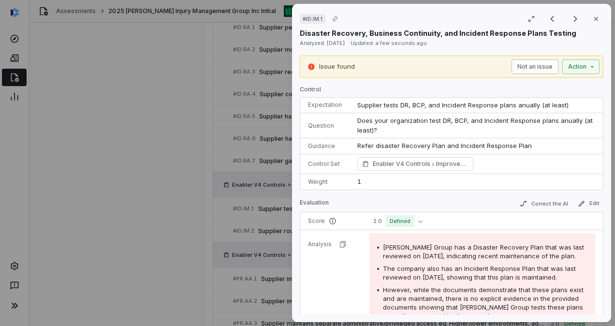
click at [517, 65] on button "Not an issue" at bounding box center [534, 66] width 47 height 14
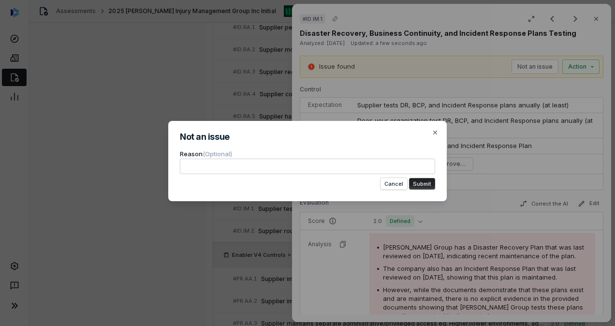
click at [232, 166] on textarea at bounding box center [307, 166] width 255 height 15
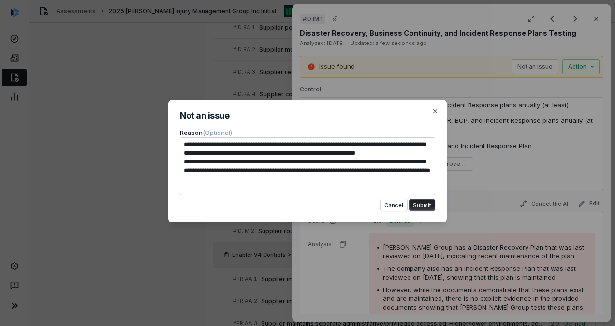
click at [424, 206] on button "Submit" at bounding box center [422, 205] width 26 height 12
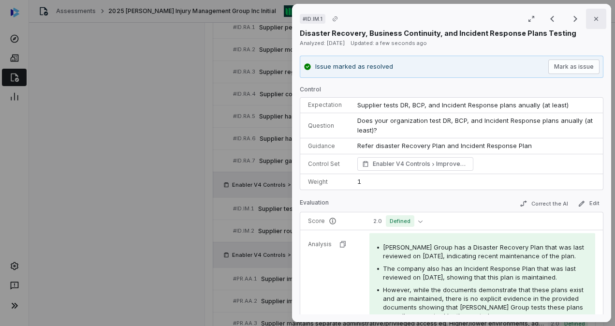
click at [594, 18] on icon "button" at bounding box center [596, 19] width 4 height 4
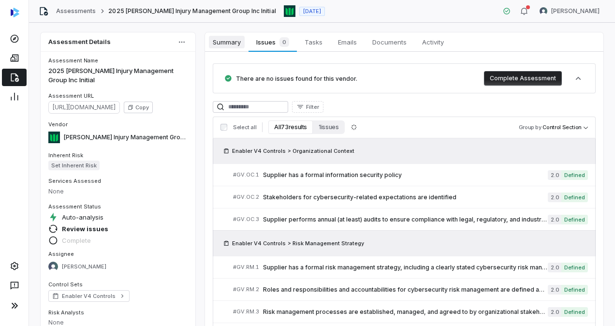
click at [236, 43] on span "Summary" at bounding box center [227, 42] width 36 height 13
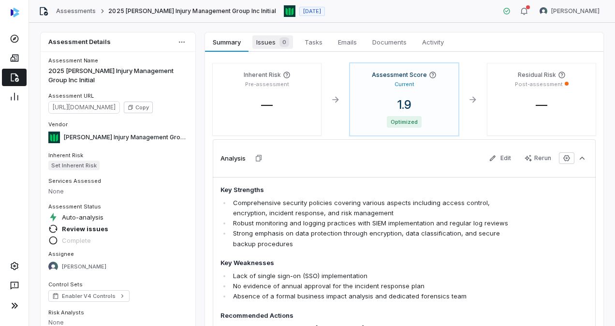
click at [275, 44] on span "Issues 0" at bounding box center [272, 42] width 41 height 14
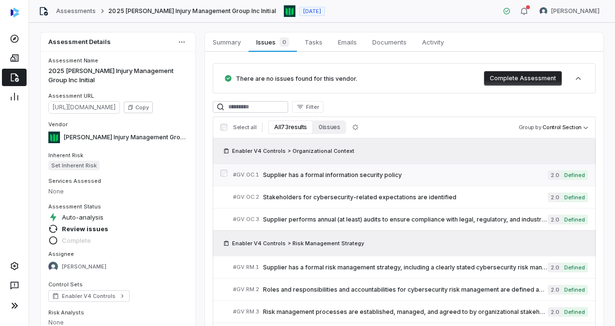
click at [302, 178] on span "Supplier has a formal information security policy" at bounding box center [405, 175] width 285 height 8
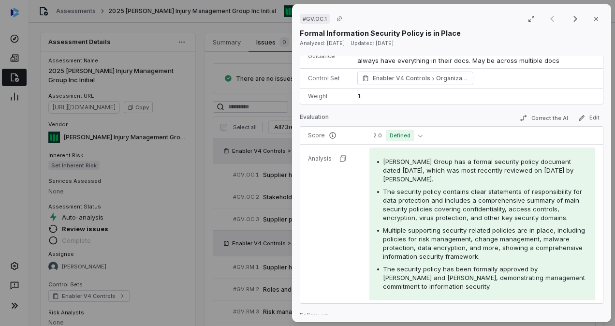
scroll to position [133, 0]
click at [586, 20] on button "Close" at bounding box center [596, 19] width 20 height 20
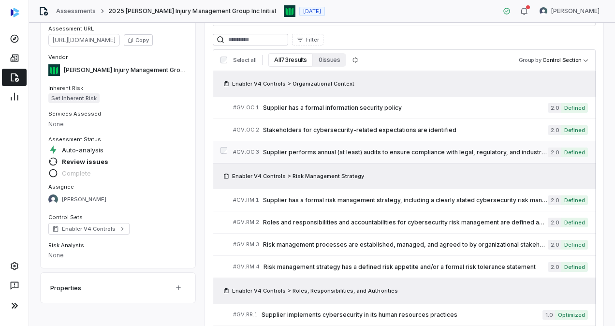
scroll to position [70, 0]
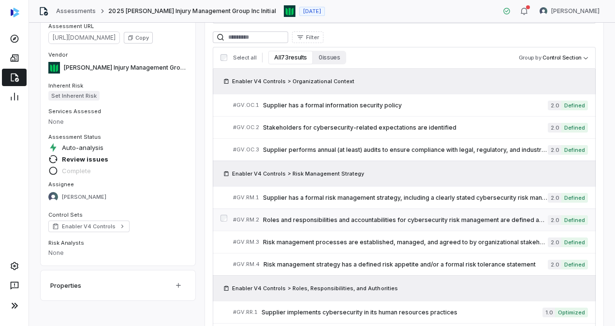
click at [370, 222] on span "Roles and responsibilities and accountabilities for cybersecurity risk manageme…" at bounding box center [405, 220] width 285 height 8
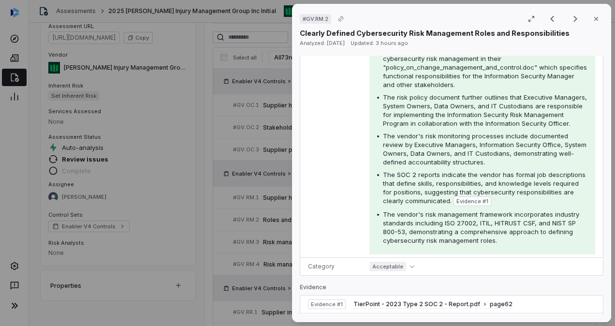
scroll to position [207, 0]
click at [595, 23] on button "Close" at bounding box center [596, 19] width 20 height 20
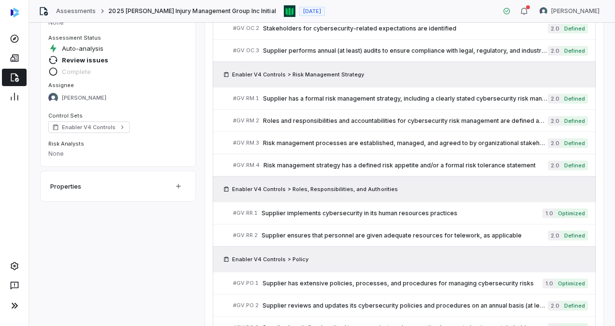
scroll to position [170, 0]
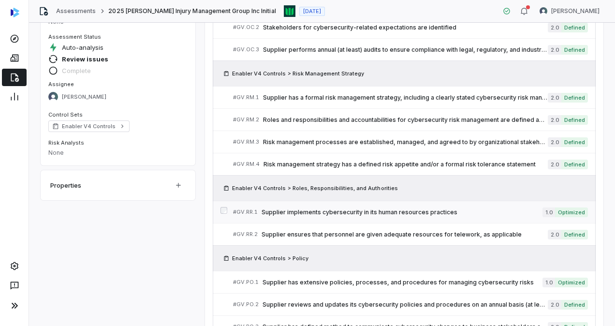
click at [338, 214] on div "# GV.RR.1 Supplier implements cybersecurity in its human resources practices" at bounding box center [387, 212] width 309 height 10
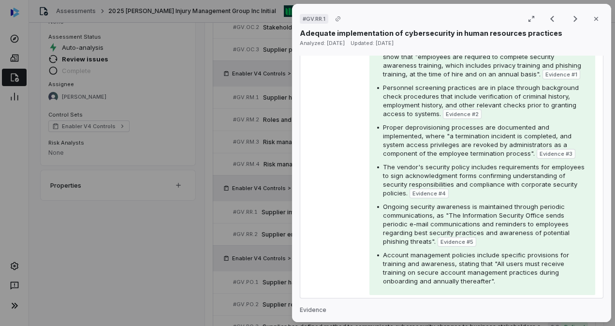
scroll to position [207, 0]
click at [592, 20] on icon "button" at bounding box center [596, 19] width 8 height 8
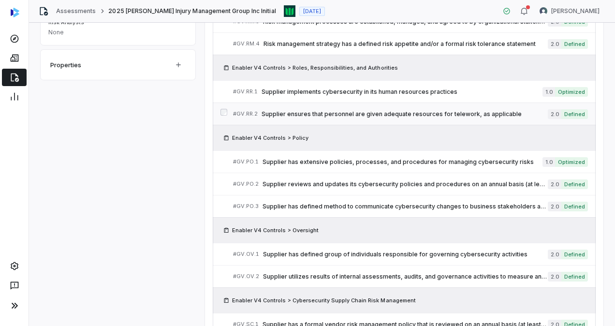
scroll to position [290, 0]
click at [332, 254] on div "# GV.OV.1 Supplier has defined group of individuals responsible for governing c…" at bounding box center [390, 253] width 315 height 10
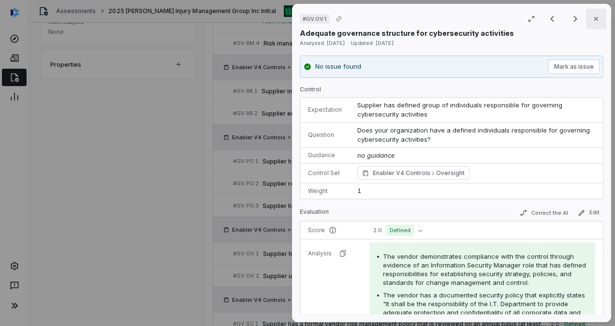
click at [594, 21] on icon "button" at bounding box center [596, 19] width 8 height 8
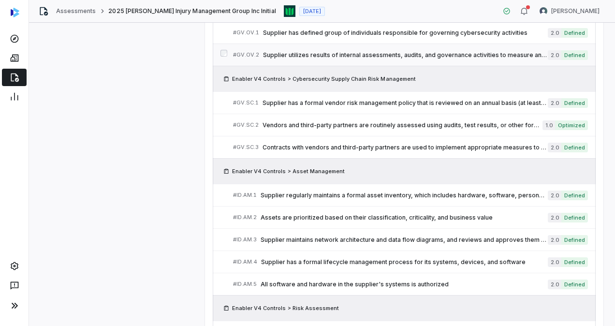
scroll to position [512, 0]
click at [352, 278] on div "# ID.AM.5 All software and hardware in the supplier's systems is authorized" at bounding box center [390, 283] width 315 height 10
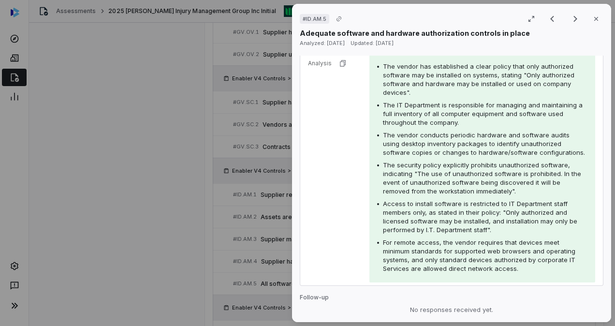
scroll to position [172, 0]
click at [589, 14] on button "Close" at bounding box center [596, 19] width 20 height 20
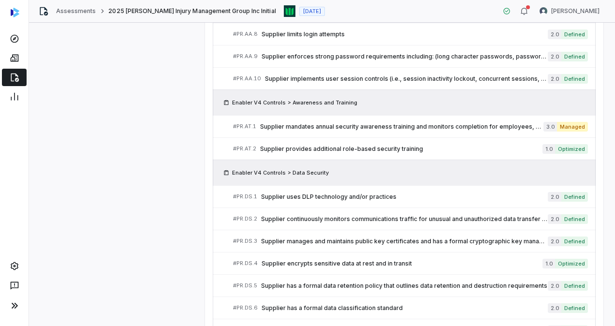
scroll to position [1320, 0]
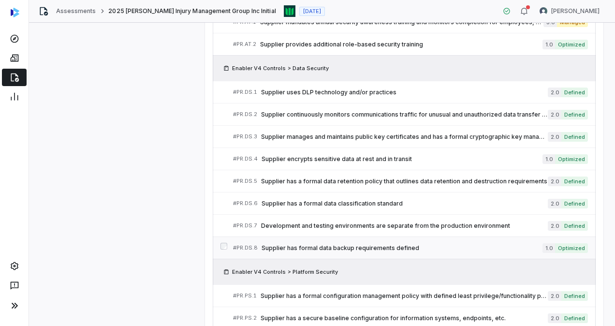
click at [354, 244] on span "Supplier has formal data backup requirements defined" at bounding box center [401, 248] width 281 height 8
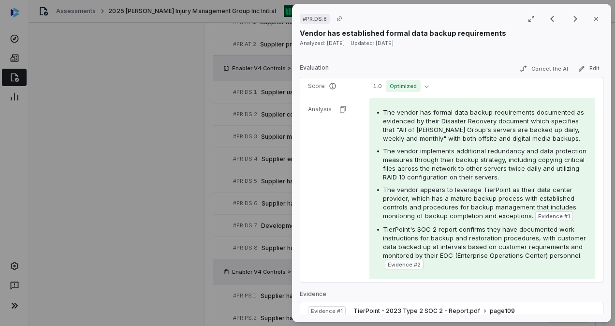
scroll to position [126, 0]
click at [578, 65] on button "Edit" at bounding box center [588, 68] width 29 height 12
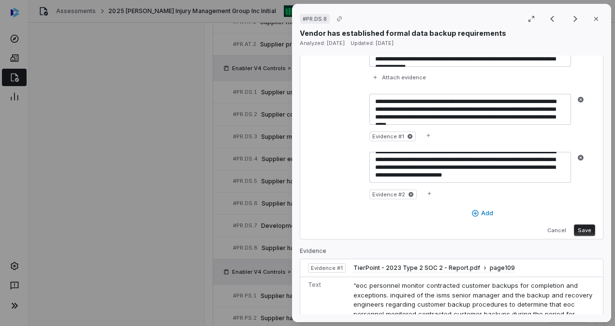
scroll to position [250, 0]
click at [548, 224] on button "Cancel" at bounding box center [556, 230] width 27 height 12
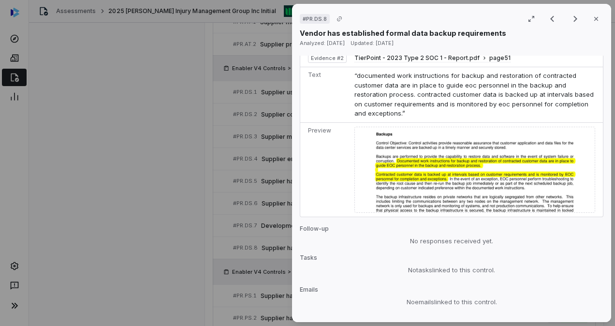
scroll to position [714, 0]
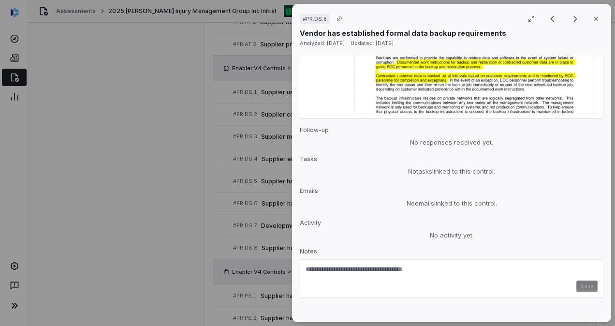
click at [433, 280] on div "Save" at bounding box center [451, 286] width 292 height 12
paste textarea "**********"
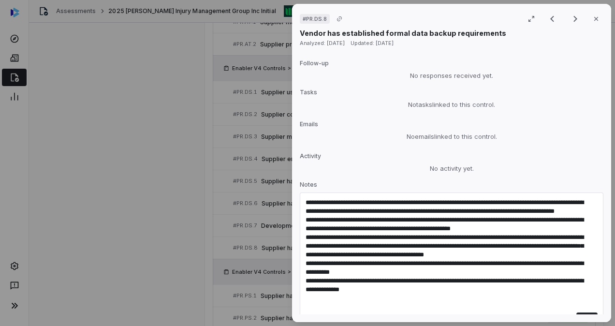
scroll to position [782, 0]
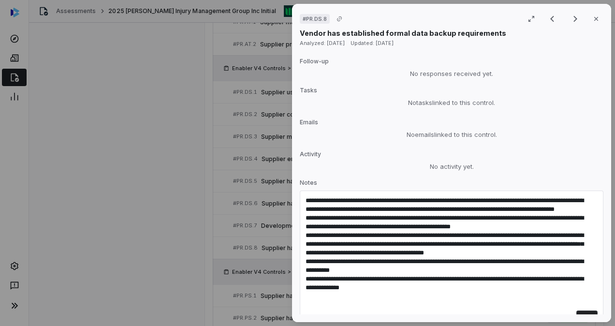
click at [384, 294] on textarea "**********" at bounding box center [446, 253] width 282 height 114
click at [576, 310] on button "Save" at bounding box center [586, 316] width 21 height 12
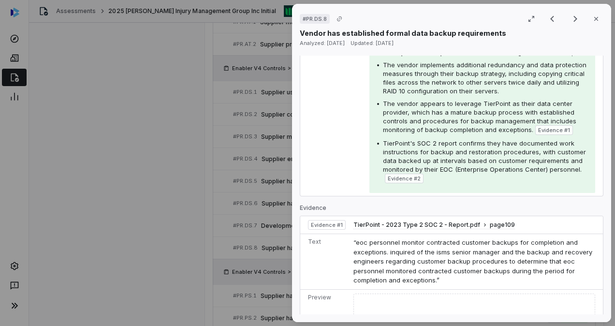
scroll to position [0, 0]
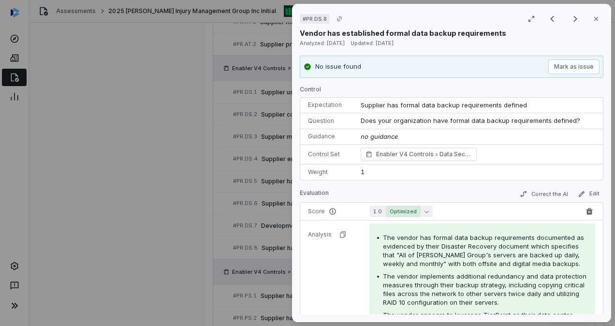
click at [424, 209] on icon "button" at bounding box center [426, 211] width 4 height 4
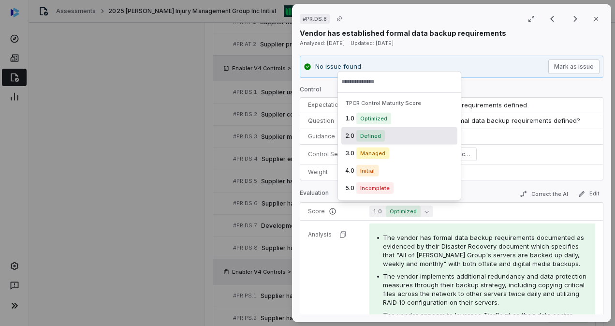
click at [381, 138] on span "Defined" at bounding box center [370, 136] width 29 height 12
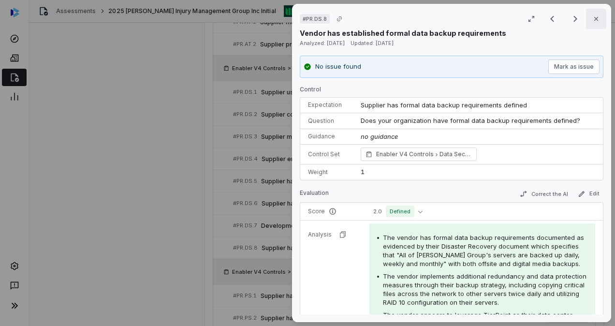
click at [586, 18] on button "Close" at bounding box center [596, 19] width 20 height 20
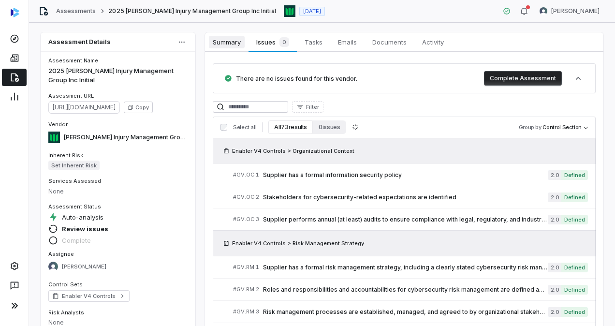
click at [227, 41] on span "Summary" at bounding box center [227, 42] width 36 height 13
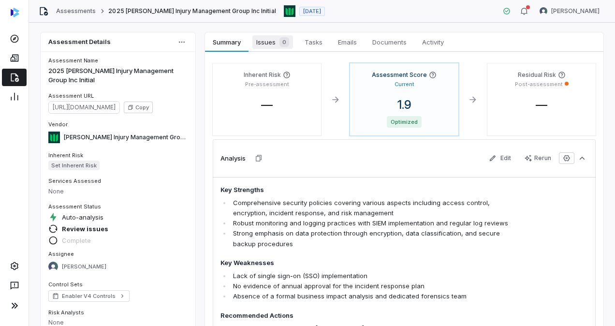
click at [268, 42] on span "Issues 0" at bounding box center [272, 42] width 41 height 14
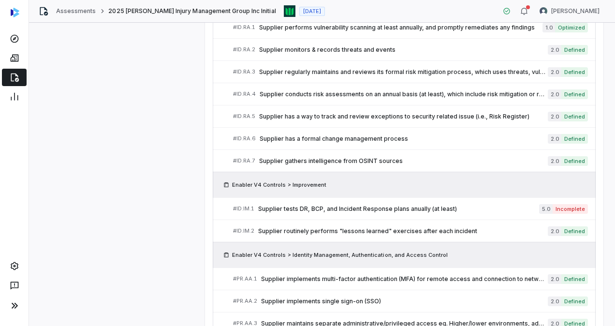
scroll to position [816, 0]
click at [337, 203] on div "# ID.IM.1 Supplier tests DR, BCP, and Incident Response plans anually (at least)" at bounding box center [386, 208] width 306 height 10
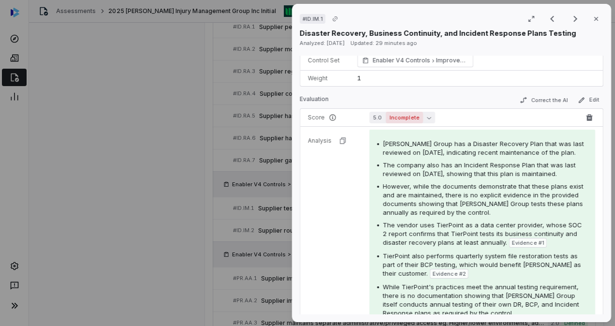
scroll to position [104, 0]
click at [427, 116] on icon "button" at bounding box center [429, 117] width 4 height 4
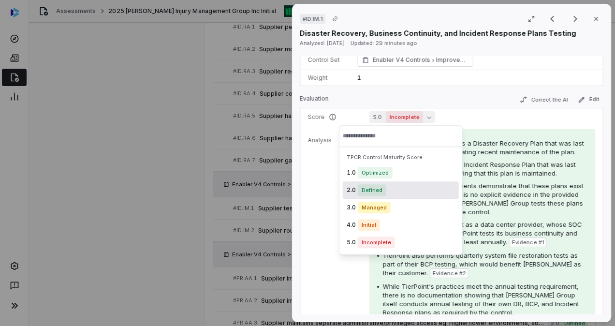
click at [375, 191] on span "Defined" at bounding box center [372, 190] width 29 height 12
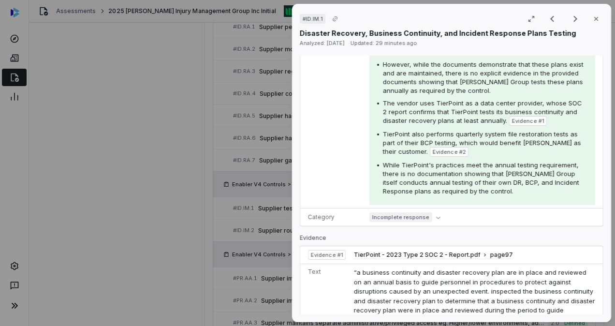
scroll to position [224, 0]
click at [592, 22] on icon "button" at bounding box center [596, 19] width 8 height 8
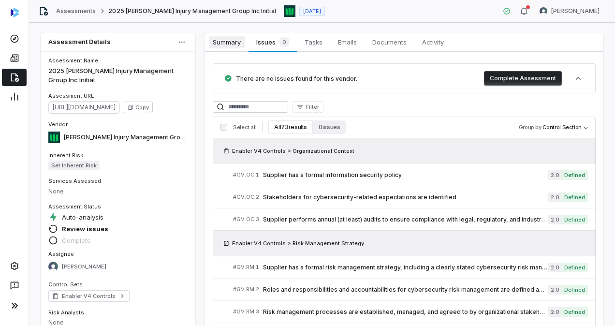
click at [218, 38] on span "Summary" at bounding box center [227, 42] width 36 height 13
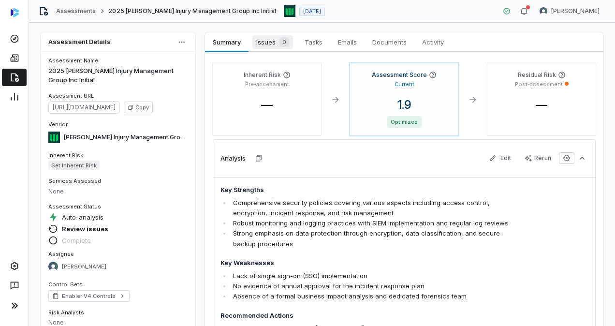
click at [277, 36] on span "Issues 0" at bounding box center [272, 42] width 41 height 14
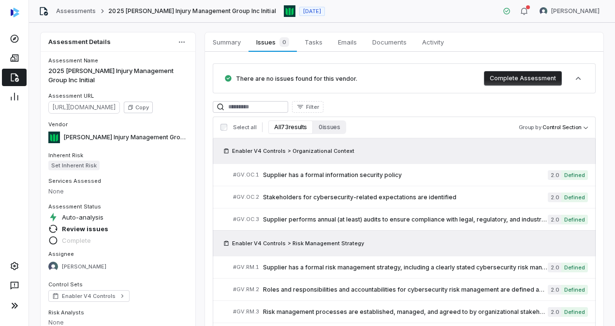
scroll to position [1383, 0]
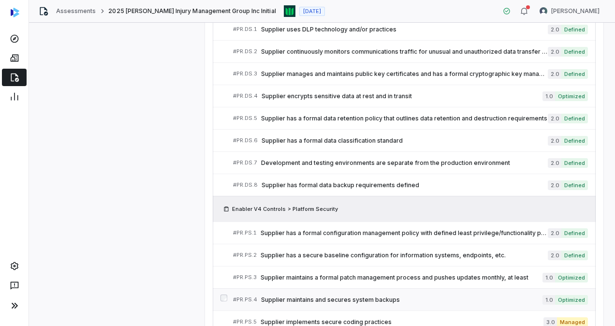
click at [332, 296] on span "Supplier maintains and secures system backups" at bounding box center [401, 300] width 281 height 8
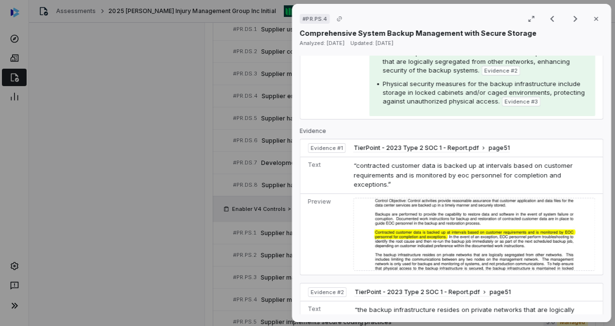
scroll to position [323, 0]
click at [592, 15] on icon "button" at bounding box center [596, 19] width 8 height 8
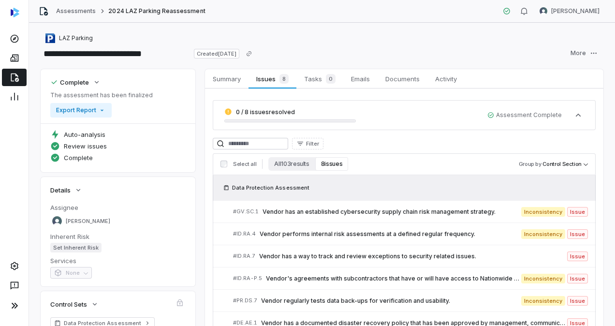
click at [12, 74] on icon at bounding box center [15, 77] width 10 height 10
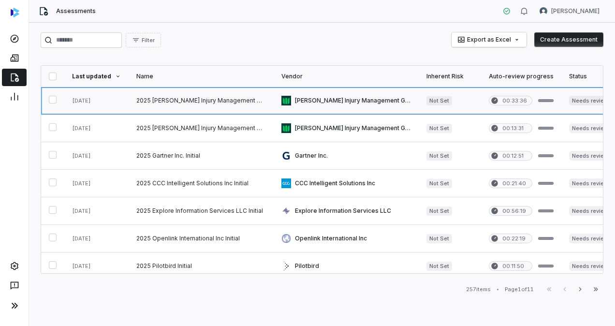
click at [210, 107] on link at bounding box center [201, 100] width 145 height 27
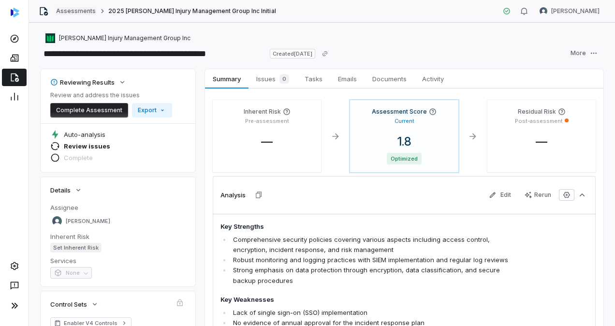
click at [70, 8] on link "Assessments" at bounding box center [76, 11] width 40 height 8
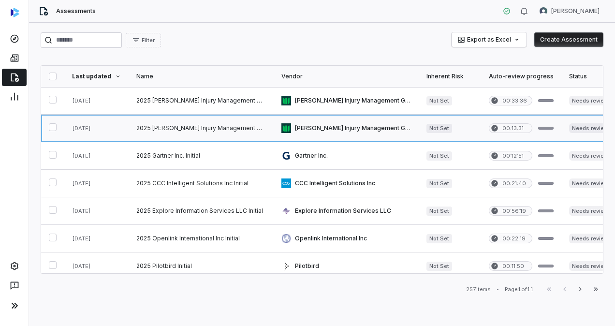
click at [172, 123] on link at bounding box center [201, 128] width 145 height 27
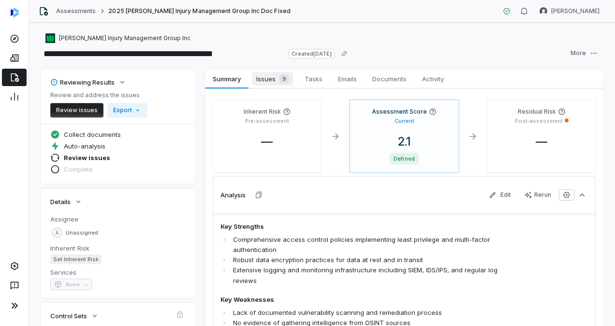
click at [263, 77] on span "Issues 9" at bounding box center [272, 79] width 41 height 14
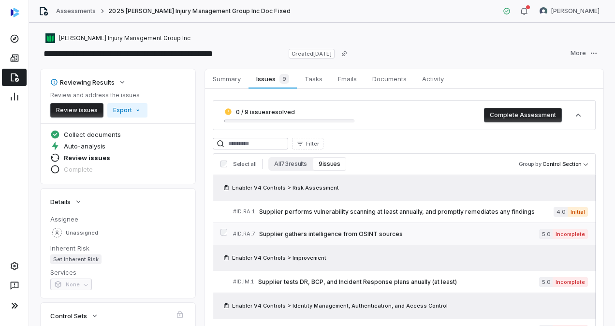
click at [355, 232] on span "Supplier gathers intelligence from OSINT sources" at bounding box center [399, 234] width 280 height 8
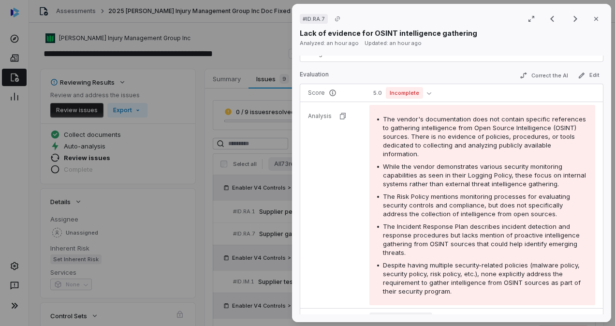
scroll to position [120, 0]
click at [592, 17] on icon "button" at bounding box center [596, 19] width 8 height 8
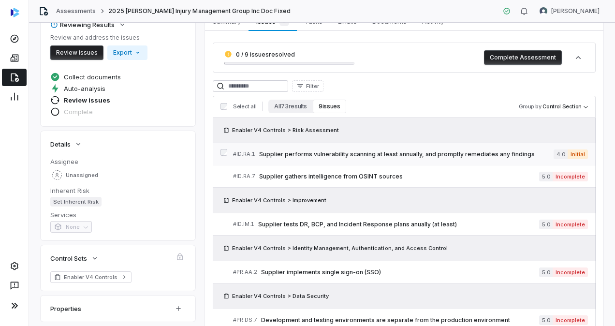
scroll to position [58, 0]
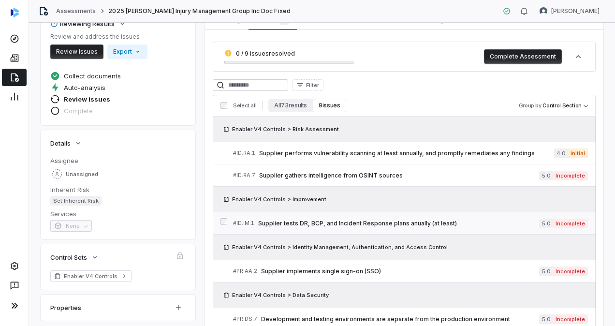
click at [391, 219] on span "Supplier tests DR, BCP, and Incident Response plans anually (at least)" at bounding box center [398, 223] width 281 height 8
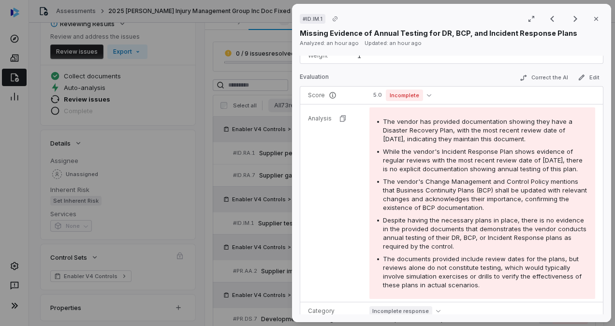
scroll to position [127, 0]
drag, startPoint x: 420, startPoint y: 171, endPoint x: 380, endPoint y: 119, distance: 65.1
click at [380, 119] on div "The vendor has provided documentation showing they have a Disaster Recovery Pla…" at bounding box center [482, 201] width 210 height 172
copy div "The vendor has provided documentation showing they have a Disaster Recovery Pla…"
click at [592, 20] on icon "button" at bounding box center [596, 19] width 8 height 8
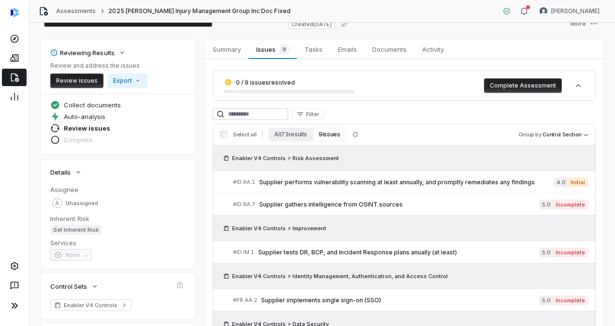
scroll to position [6, 0]
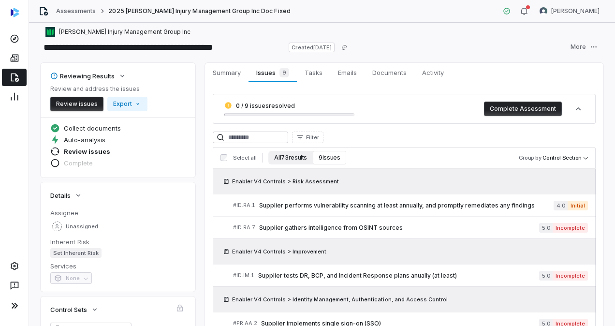
click at [293, 156] on button "All 73 results" at bounding box center [290, 158] width 44 height 14
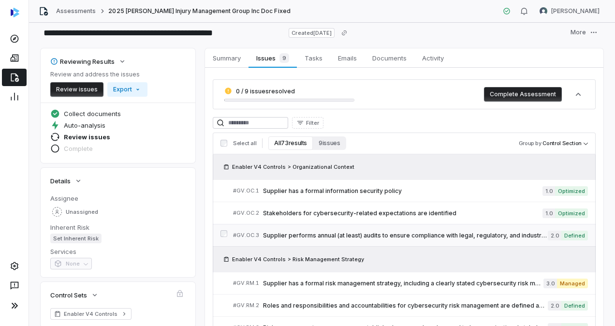
scroll to position [0, 0]
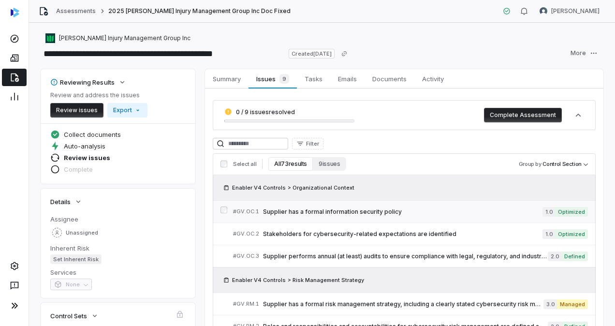
click at [344, 213] on span "Supplier has a formal information security policy" at bounding box center [402, 212] width 279 height 8
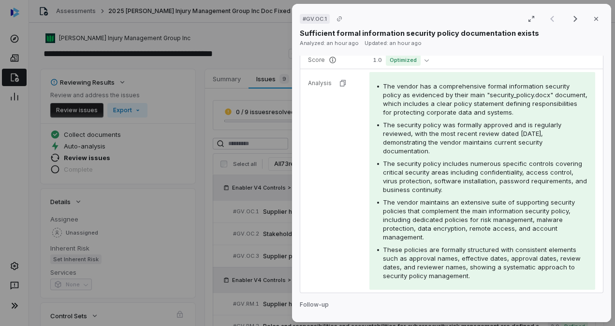
scroll to position [210, 0]
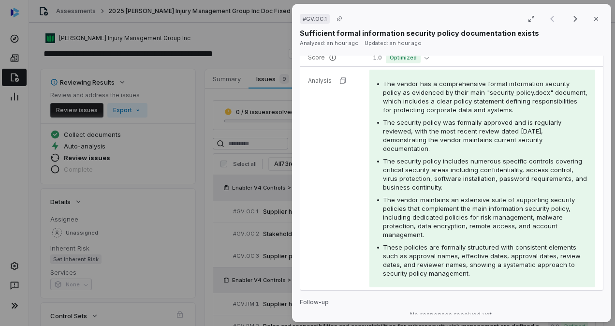
drag, startPoint x: 482, startPoint y: 271, endPoint x: 476, endPoint y: 275, distance: 7.8
click at [476, 275] on div "These policies are formally structured with consistent elements such as approva…" at bounding box center [485, 260] width 204 height 35
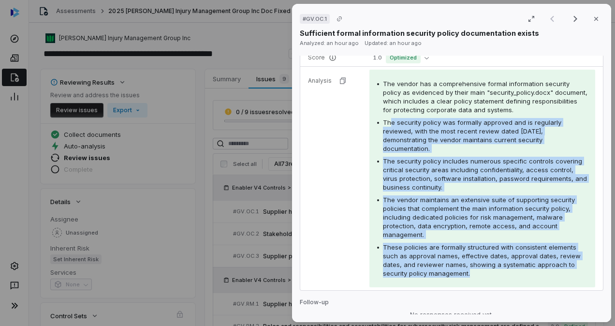
drag, startPoint x: 476, startPoint y: 275, endPoint x: 389, endPoint y: 112, distance: 184.8
click at [389, 112] on div "The vendor has a comprehensive formal information security policy as evidenced …" at bounding box center [482, 178] width 210 height 198
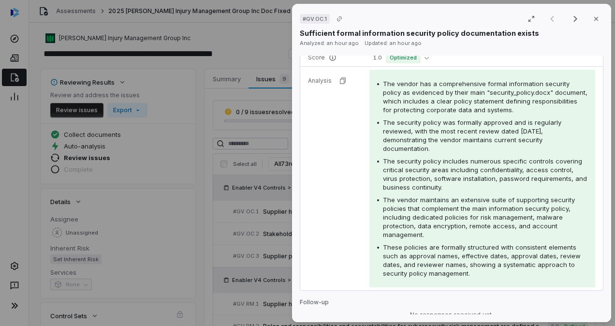
drag, startPoint x: 389, startPoint y: 112, endPoint x: 380, endPoint y: 77, distance: 35.4
click at [380, 77] on div "The vendor has a comprehensive formal information security policy as evidenced …" at bounding box center [482, 178] width 226 height 217
click at [249, 219] on div "# GV.OC.1 Result 1 of 50 Close Sufficient formal information security policy do…" at bounding box center [307, 163] width 615 height 326
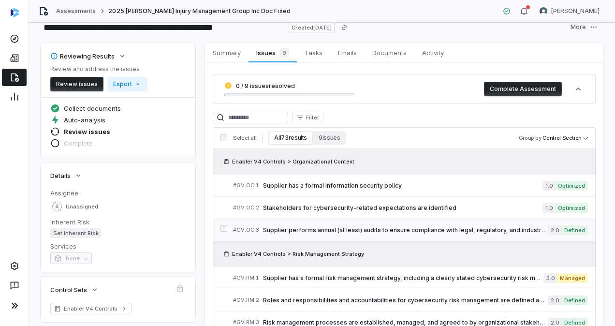
scroll to position [27, 0]
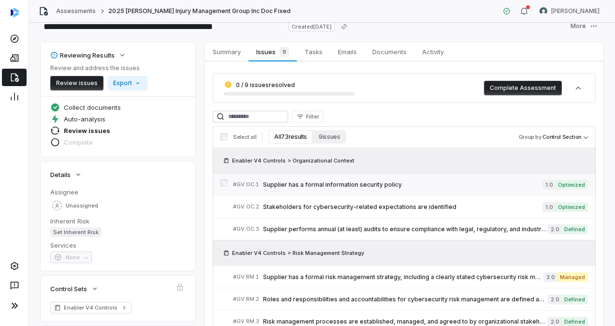
click at [361, 181] on span "Supplier has a formal information security policy" at bounding box center [402, 185] width 279 height 8
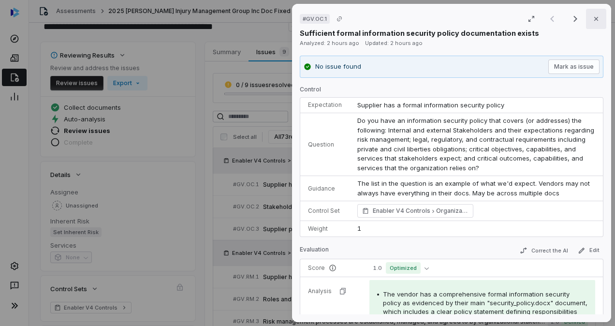
click at [593, 14] on button "Close" at bounding box center [596, 19] width 20 height 20
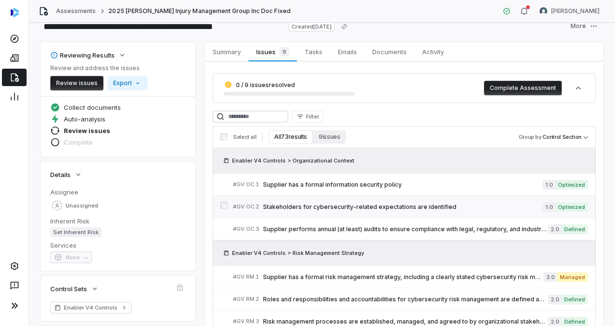
click at [414, 204] on span "Stakeholders for cybersecurity-related expectations are identified" at bounding box center [402, 207] width 279 height 8
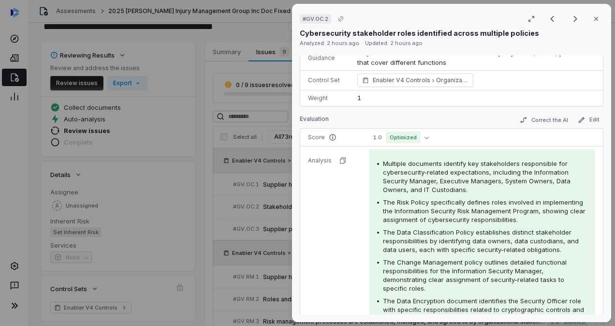
scroll to position [92, 0]
click at [594, 16] on icon "button" at bounding box center [596, 19] width 8 height 8
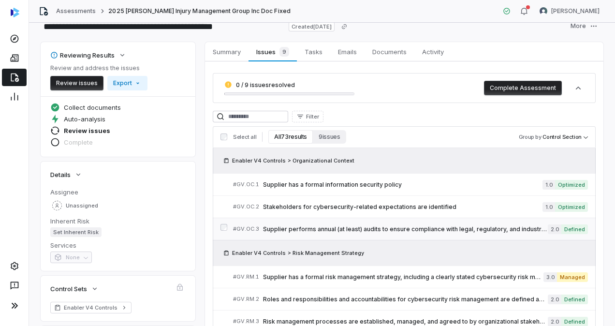
click at [370, 221] on link "# GV.OC.3 Supplier performs annual (at least) audits to ensure compliance with …" at bounding box center [410, 229] width 355 height 22
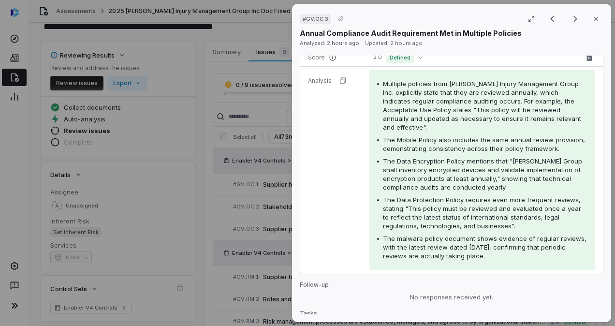
scroll to position [183, 0]
click at [593, 17] on icon "button" at bounding box center [596, 19] width 8 height 8
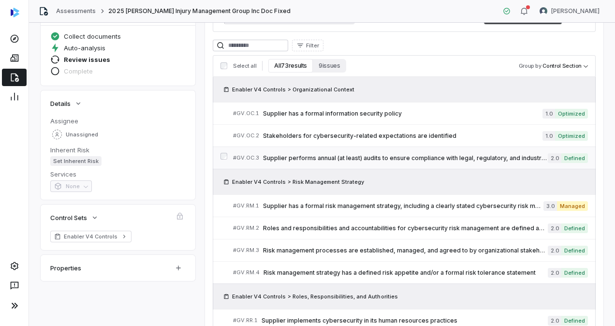
scroll to position [99, 0]
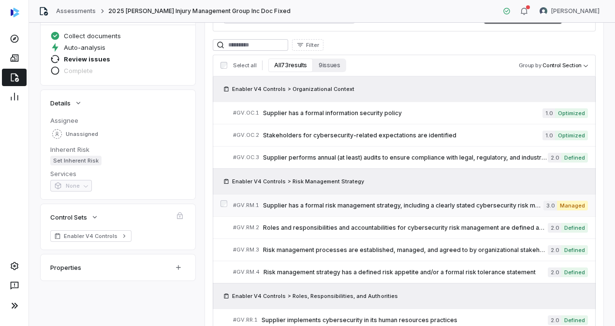
click at [370, 210] on link "# GV.RM.1 Supplier has a formal risk management strategy, including a clearly s…" at bounding box center [410, 205] width 355 height 22
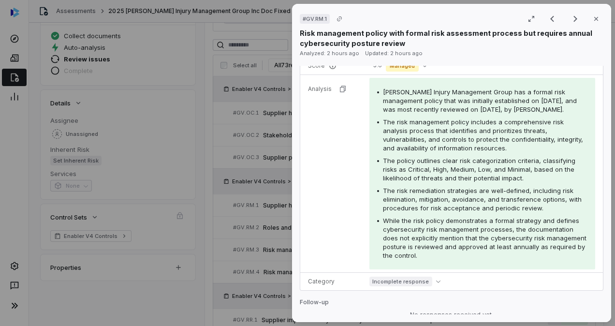
scroll to position [185, 0]
click at [592, 17] on icon "button" at bounding box center [596, 19] width 8 height 8
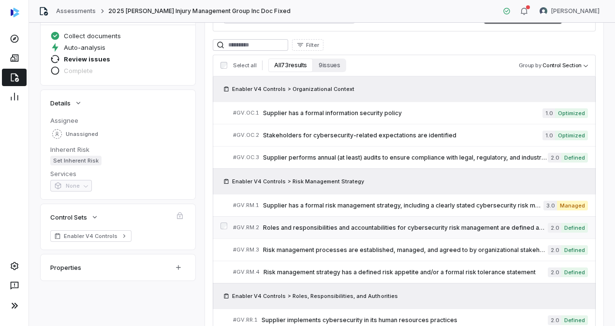
click at [340, 224] on span "Roles and responsibilities and accountabilities for cybersecurity risk manageme…" at bounding box center [405, 228] width 285 height 8
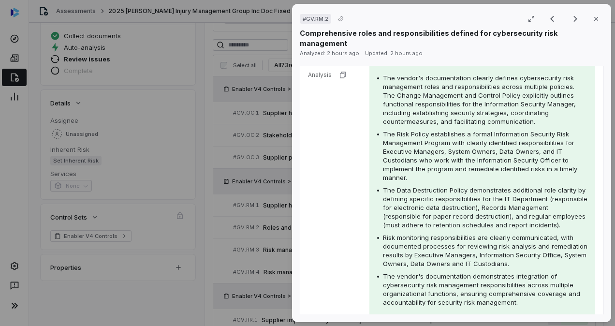
scroll to position [195, 0]
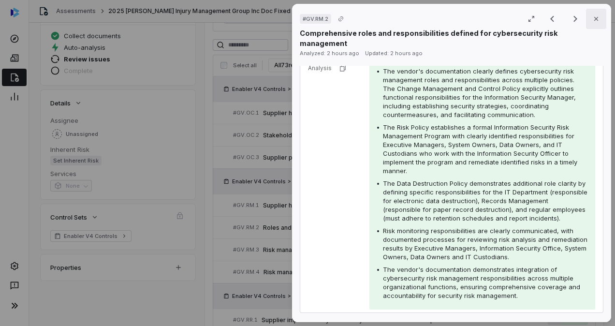
click at [592, 20] on icon "button" at bounding box center [596, 19] width 8 height 8
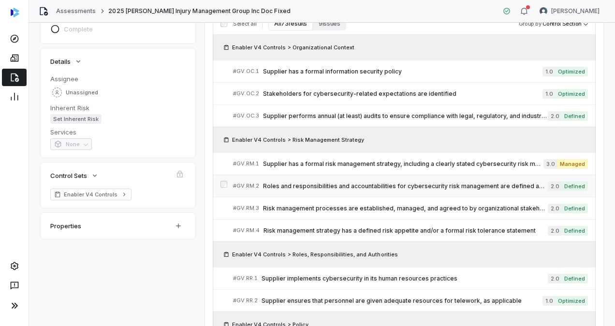
scroll to position [141, 0]
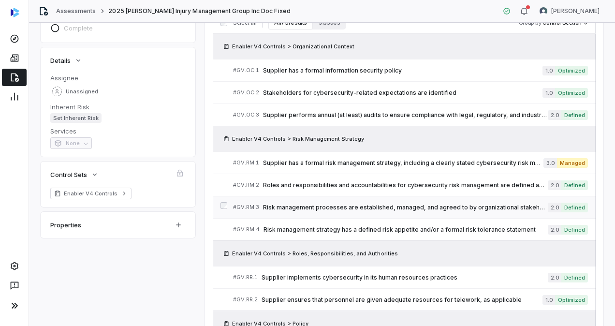
click at [353, 205] on span "Risk management processes are established, managed, and agreed to by organizati…" at bounding box center [405, 207] width 285 height 8
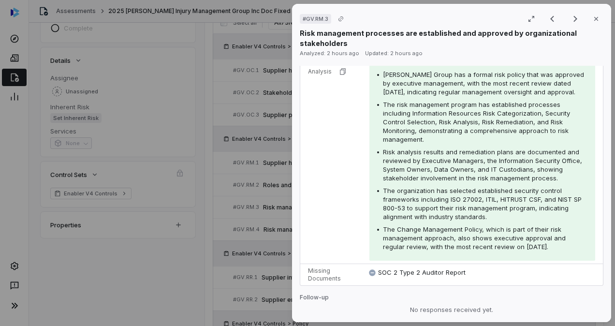
scroll to position [386, 0]
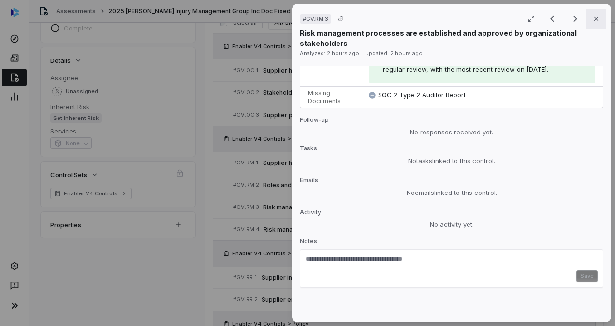
click at [594, 13] on button "Close" at bounding box center [596, 19] width 20 height 20
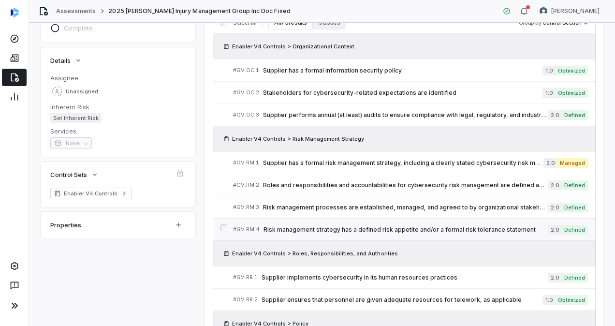
click at [392, 227] on span "Risk management strategy has a defined risk appetite and/or a formal risk toler…" at bounding box center [405, 230] width 284 height 8
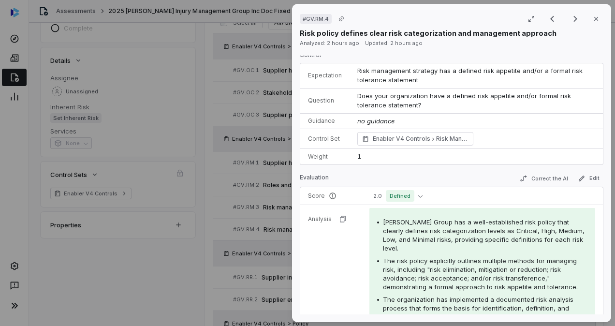
scroll to position [18, 0]
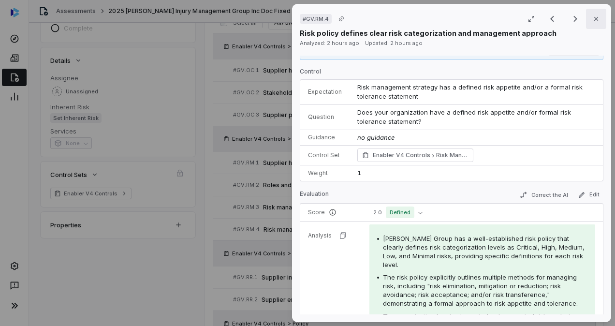
click at [595, 19] on button "Close" at bounding box center [596, 19] width 20 height 20
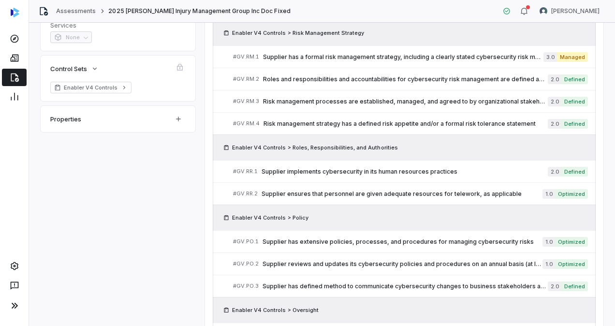
scroll to position [249, 0]
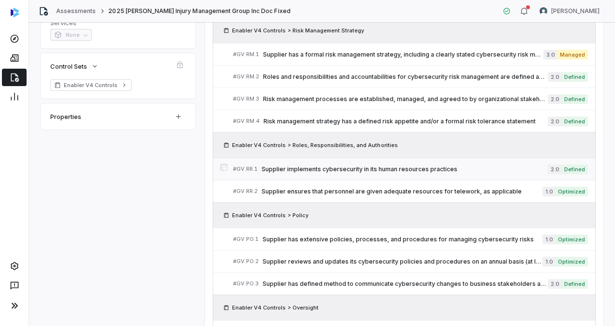
click at [368, 170] on span "Supplier implements cybersecurity in its human resources practices" at bounding box center [404, 169] width 286 height 8
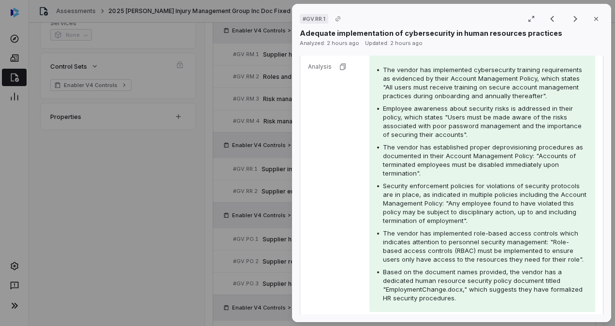
scroll to position [180, 0]
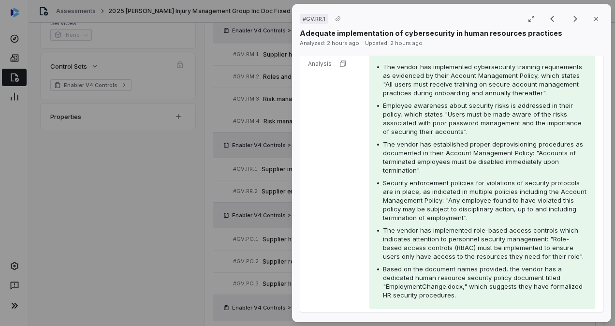
click at [383, 253] on span "The vendor has implemented role-based access controls which indicates attention…" at bounding box center [483, 243] width 201 height 34
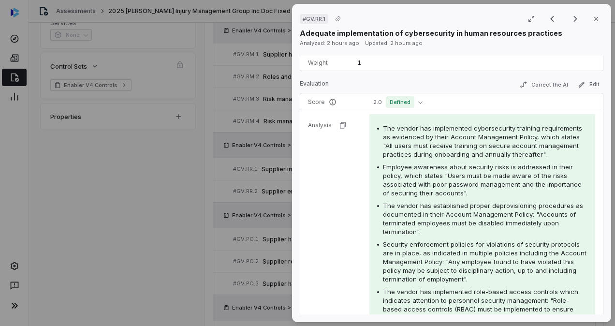
scroll to position [122, 0]
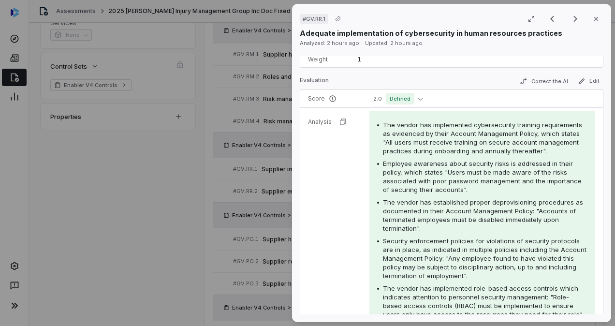
click at [383, 123] on span "The vendor has implemented cybersecurity training requirements as evidenced by …" at bounding box center [482, 138] width 199 height 34
click at [383, 124] on span "The vendor has implemented cybersecurity training requirements as evidenced by …" at bounding box center [482, 138] width 199 height 34
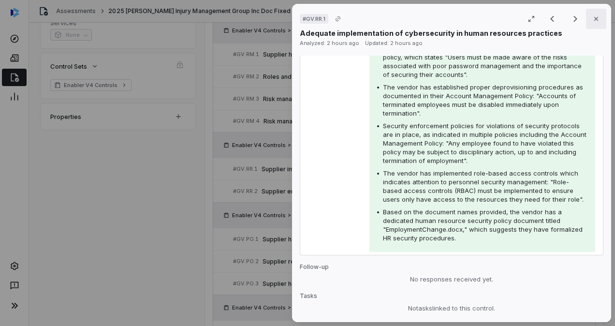
click at [594, 18] on icon "button" at bounding box center [596, 19] width 4 height 4
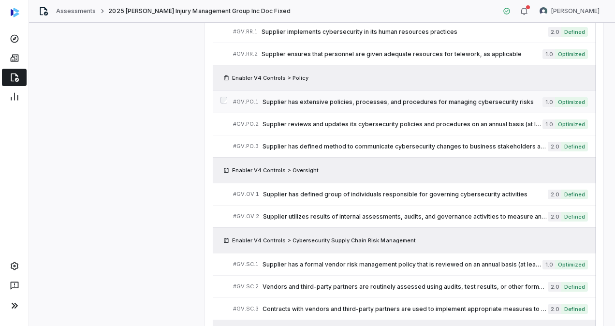
scroll to position [388, 0]
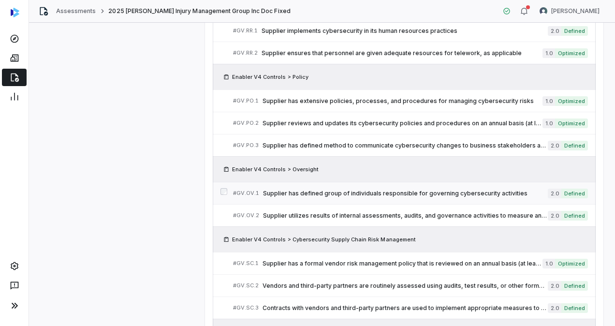
click at [381, 196] on link "# GV.OV.1 Supplier has defined group of individuals responsible for governing c…" at bounding box center [410, 193] width 355 height 22
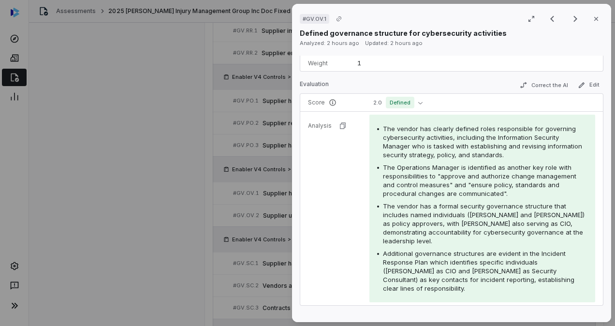
scroll to position [133, 0]
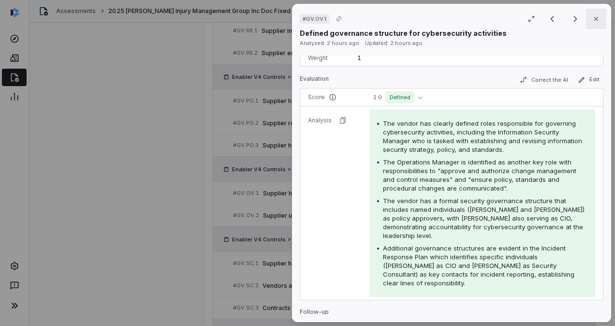
click at [597, 28] on button "Close" at bounding box center [596, 19] width 20 height 20
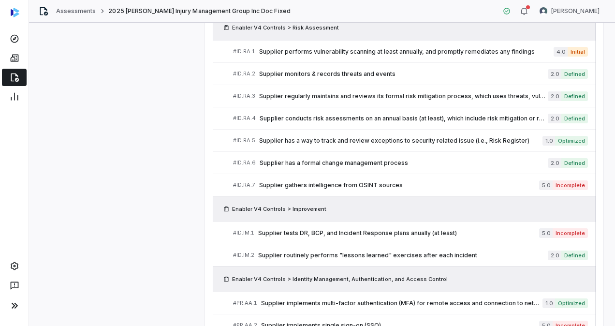
scroll to position [832, 0]
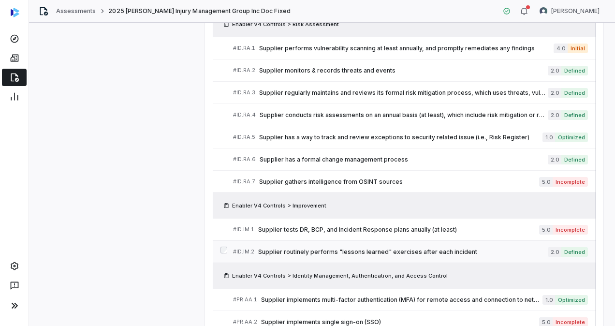
click at [361, 248] on span "Supplier routinely performs "lessons learned" exercises after each incident" at bounding box center [402, 252] width 289 height 8
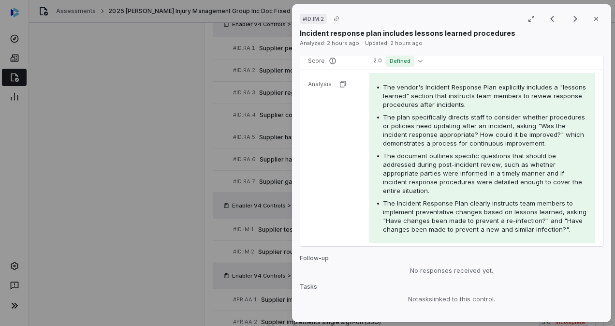
scroll to position [165, 0]
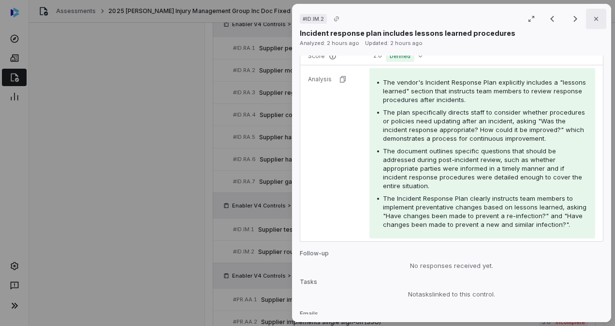
click at [591, 24] on button "Close" at bounding box center [596, 19] width 20 height 20
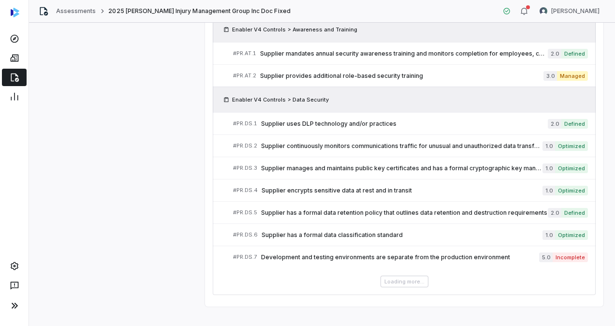
scroll to position [1326, 0]
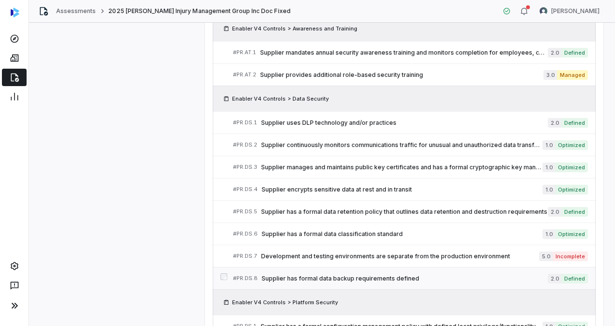
click at [345, 273] on div "# PR.DS.8 Supplier has formal data backup requirements defined" at bounding box center [390, 278] width 315 height 10
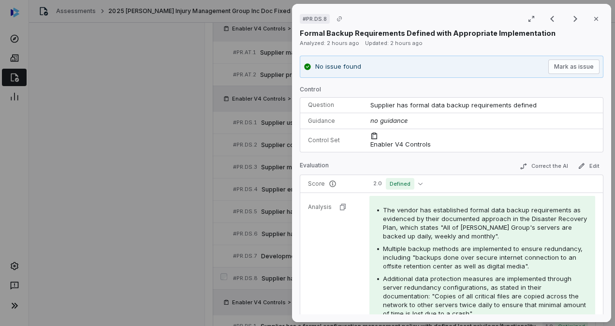
click at [345, 272] on tr "Analysis The vendor has established formal data backup requirements as evidence…" at bounding box center [451, 286] width 303 height 189
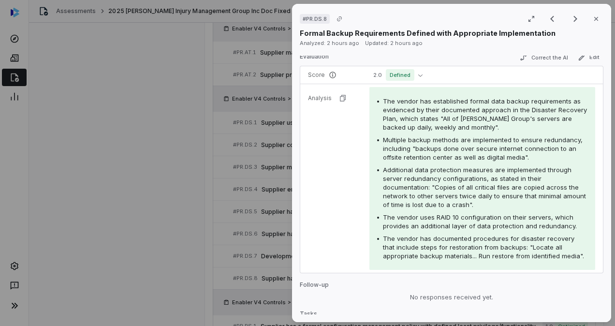
scroll to position [137, 0]
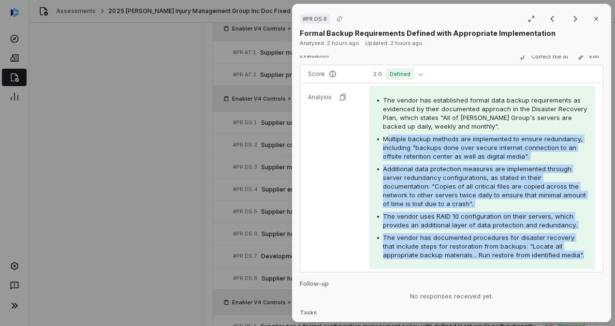
drag, startPoint x: 406, startPoint y: 262, endPoint x: 387, endPoint y: 123, distance: 140.4
click at [387, 123] on div "The vendor has established formal data backup requirements as evidenced by thei…" at bounding box center [482, 177] width 210 height 163
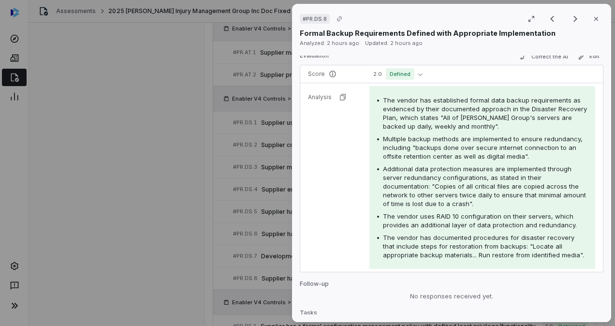
drag, startPoint x: 387, startPoint y: 123, endPoint x: 381, endPoint y: 96, distance: 27.3
click at [381, 96] on div "The vendor has established formal data backup requirements as evidenced by thei…" at bounding box center [482, 113] width 210 height 35
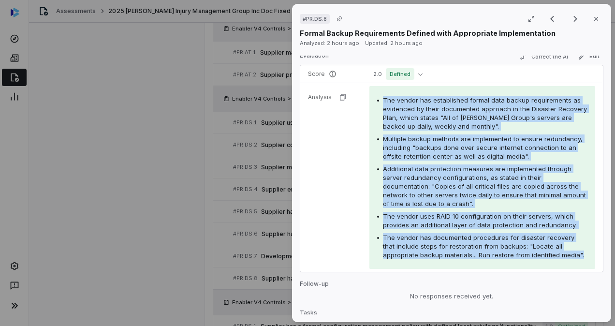
drag, startPoint x: 381, startPoint y: 96, endPoint x: 411, endPoint y: 254, distance: 160.8
click at [411, 254] on div "The vendor has established formal data backup requirements as evidenced by thei…" at bounding box center [482, 177] width 210 height 163
copy div "The vendor has established formal data backup requirements as evidenced by thei…"
click at [593, 20] on icon "button" at bounding box center [596, 19] width 8 height 8
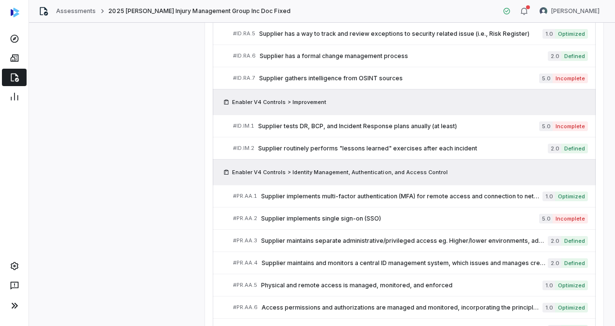
scroll to position [926, 0]
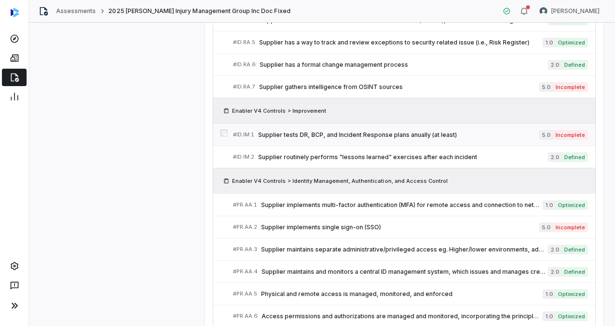
click at [369, 135] on link "# ID.IM.1 Supplier tests DR, BCP, and Incident Response plans anually (at least…" at bounding box center [410, 135] width 355 height 22
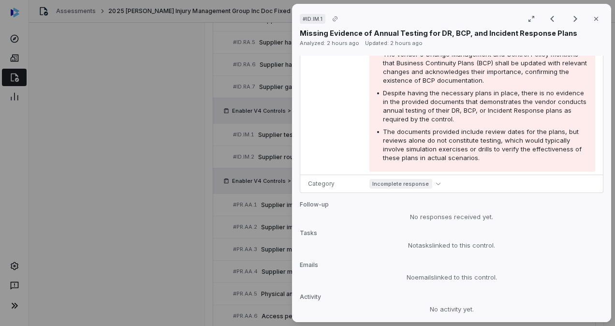
scroll to position [258, 0]
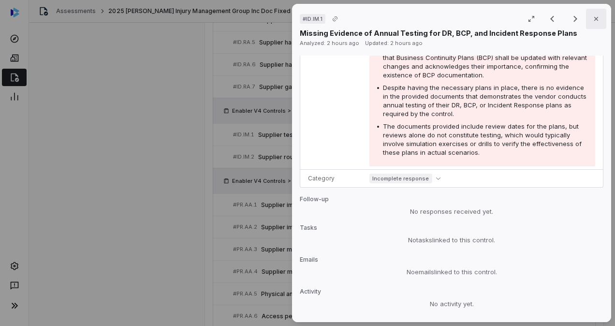
click at [586, 20] on button "Close" at bounding box center [596, 19] width 20 height 20
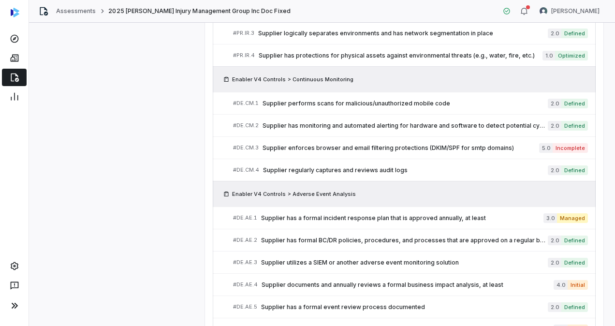
scroll to position [1935, 0]
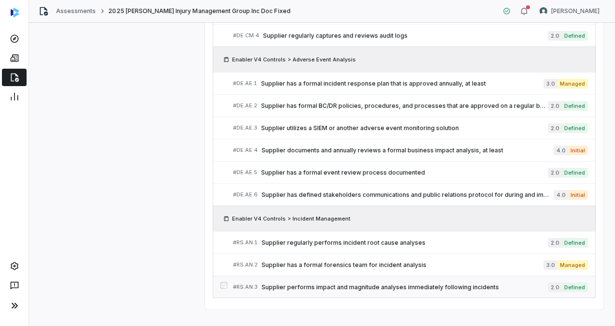
click at [328, 283] on span "Supplier performs impact and magnitude analyses immediately following incidents" at bounding box center [404, 287] width 286 height 8
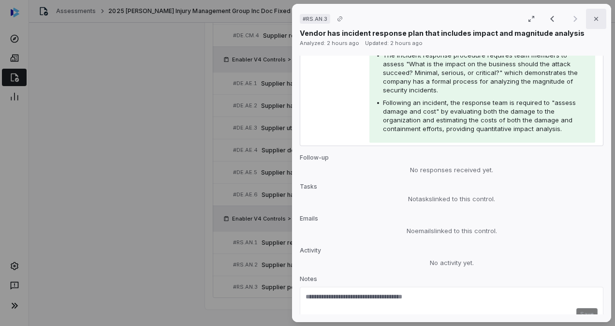
scroll to position [324, 0]
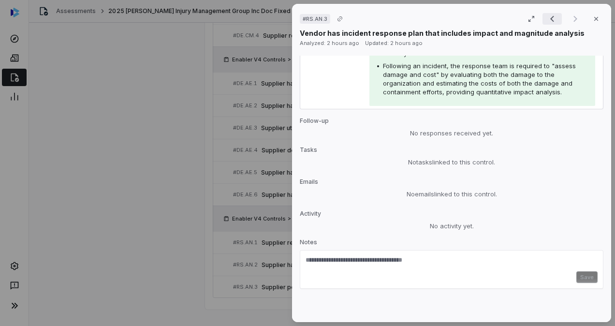
click at [546, 19] on icon "Previous result" at bounding box center [552, 19] width 12 height 12
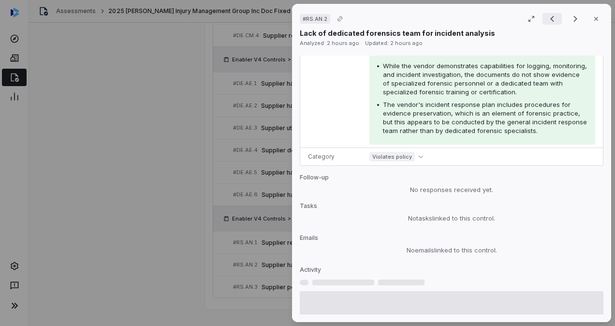
scroll to position [288, 0]
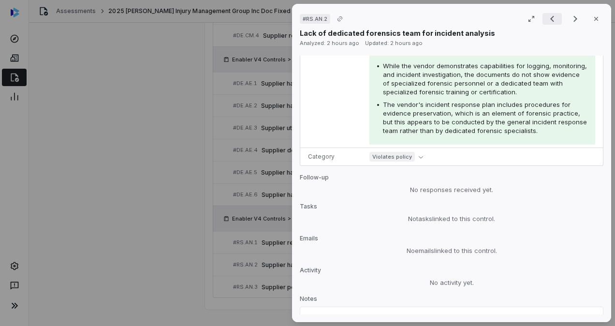
click at [546, 19] on icon "Previous result" at bounding box center [552, 19] width 12 height 12
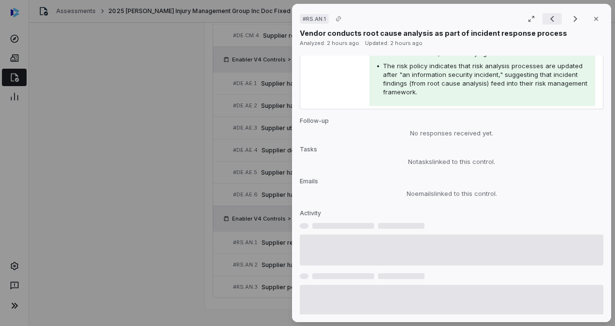
scroll to position [323, 0]
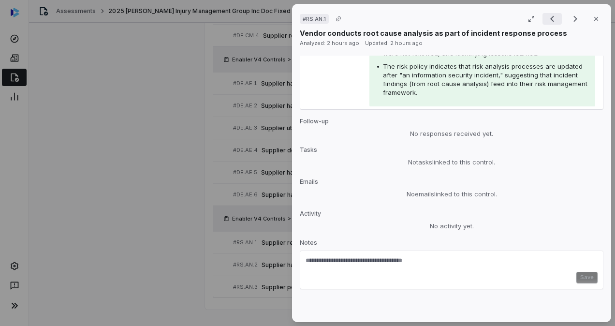
click at [546, 19] on icon "Previous result" at bounding box center [552, 19] width 12 height 12
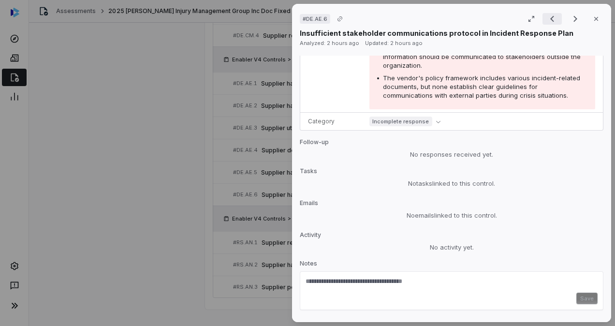
scroll to position [315, 0]
click at [546, 19] on icon "Previous result" at bounding box center [552, 19] width 12 height 12
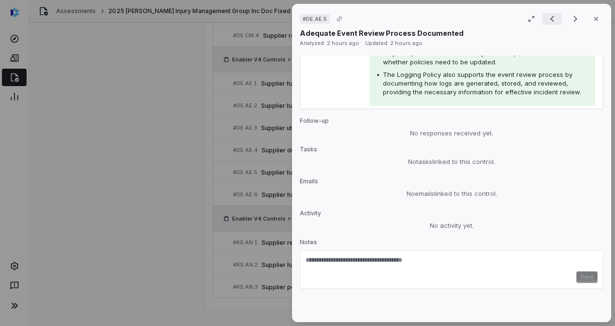
scroll to position [279, 0]
click at [546, 19] on icon "Previous result" at bounding box center [552, 19] width 12 height 12
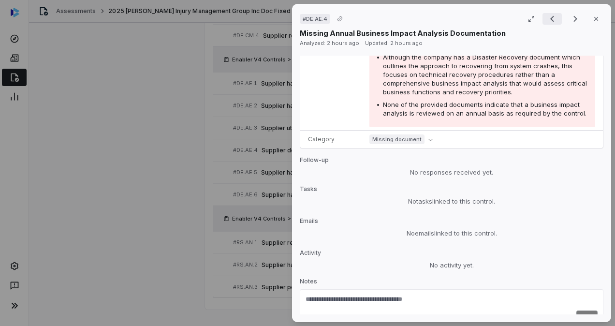
click at [546, 19] on icon "Previous result" at bounding box center [552, 19] width 12 height 12
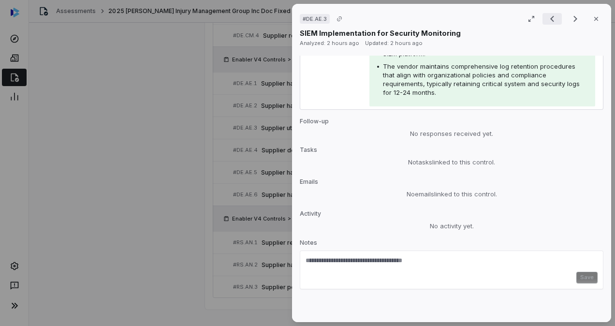
click at [546, 19] on icon "Previous result" at bounding box center [552, 19] width 12 height 12
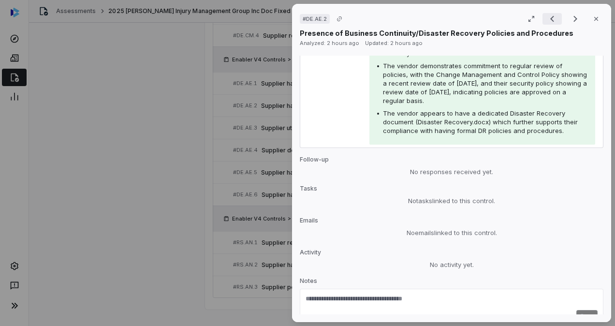
click at [546, 19] on icon "Previous result" at bounding box center [552, 19] width 12 height 12
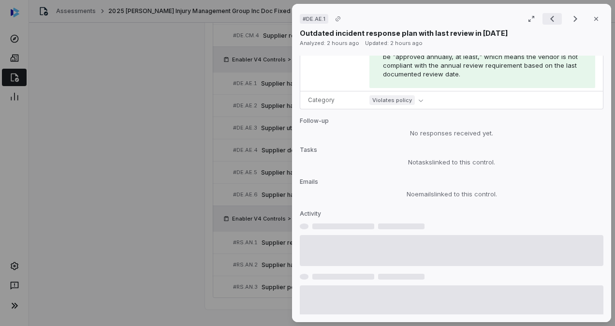
scroll to position [316, 0]
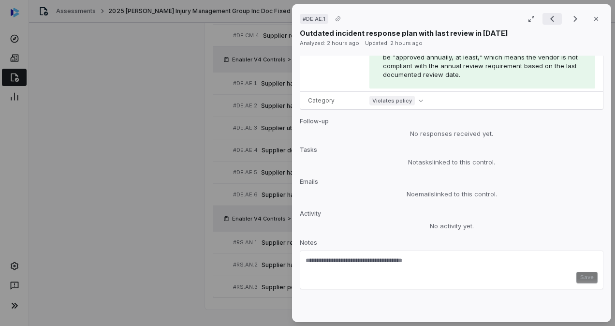
click at [546, 19] on icon "Previous result" at bounding box center [552, 19] width 12 height 12
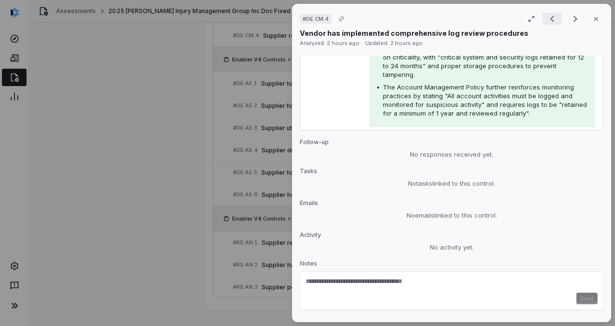
click at [546, 19] on icon "Previous result" at bounding box center [552, 19] width 12 height 12
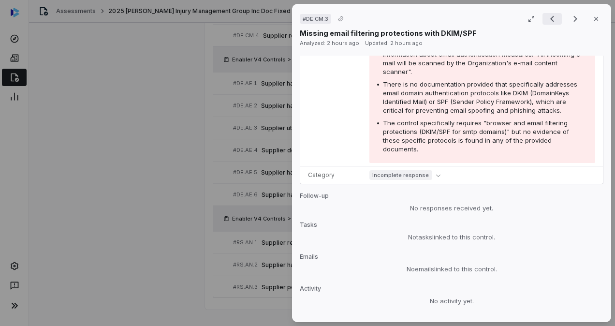
scroll to position [324, 0]
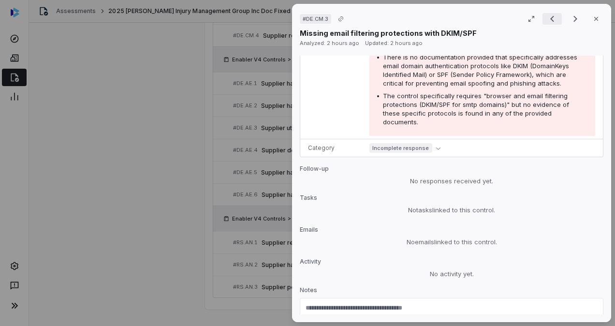
click at [546, 19] on icon "Previous result" at bounding box center [552, 19] width 12 height 12
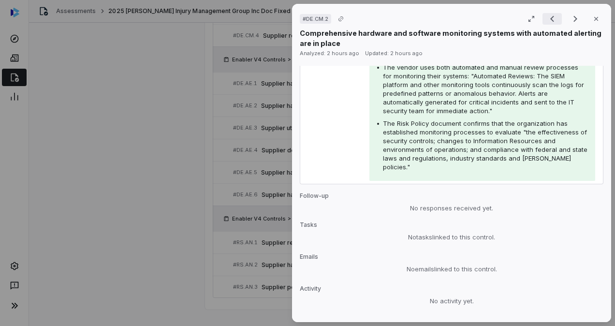
click at [546, 19] on icon "Previous result" at bounding box center [552, 19] width 12 height 12
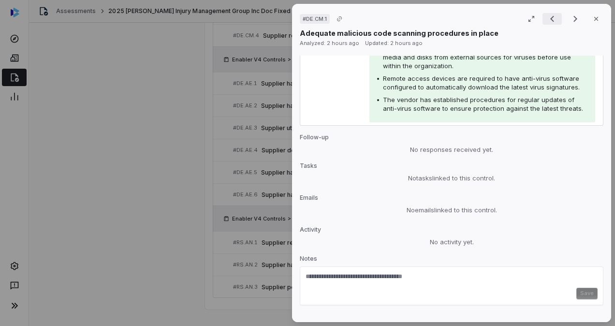
click at [546, 19] on icon "Previous result" at bounding box center [552, 19] width 12 height 12
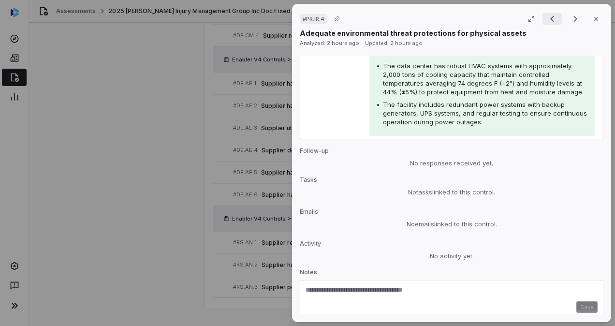
click at [546, 19] on icon "Previous result" at bounding box center [552, 19] width 12 height 12
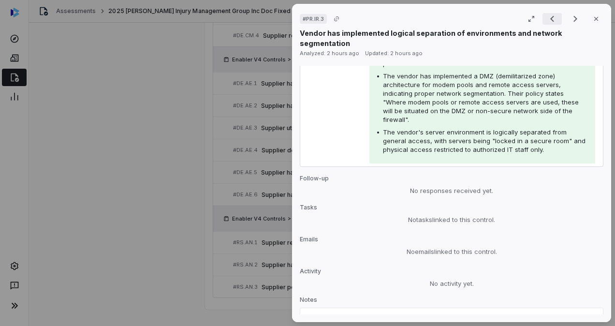
click at [546, 19] on icon "Previous result" at bounding box center [552, 19] width 12 height 12
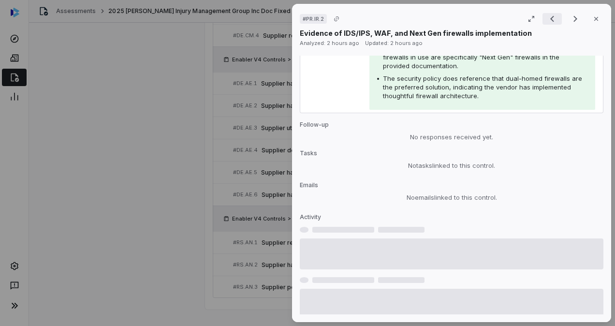
click at [546, 19] on icon "Previous result" at bounding box center [552, 19] width 12 height 12
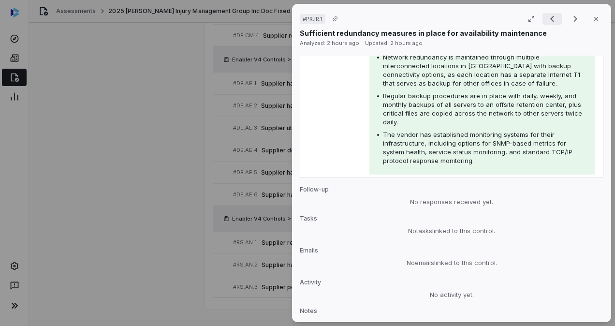
click at [546, 19] on icon "Previous result" at bounding box center [552, 19] width 12 height 12
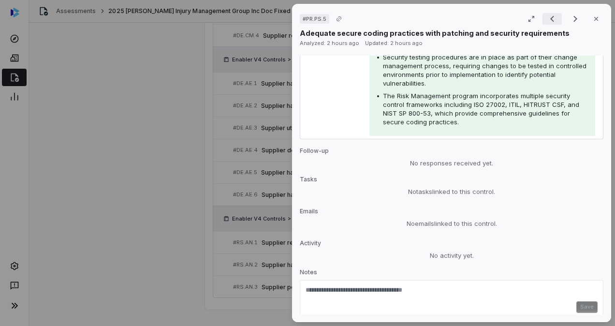
click at [546, 19] on icon "Previous result" at bounding box center [552, 19] width 12 height 12
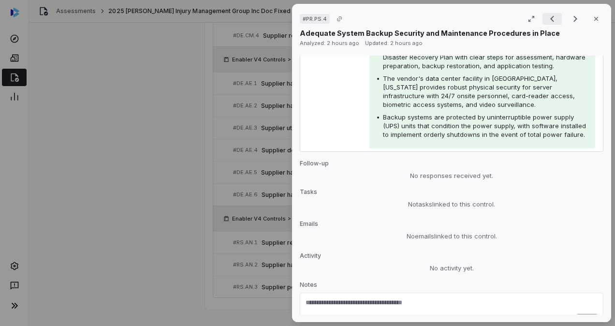
click at [546, 19] on icon "Previous result" at bounding box center [552, 19] width 12 height 12
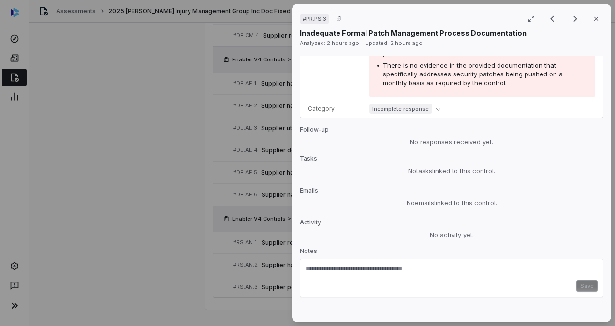
scroll to position [324, 0]
click at [569, 18] on icon "Next result" at bounding box center [575, 19] width 12 height 12
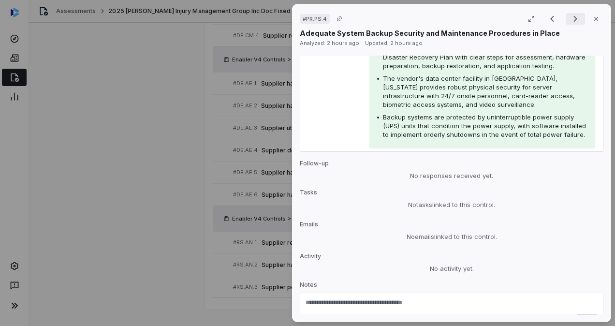
click at [569, 18] on icon "Next result" at bounding box center [575, 19] width 12 height 12
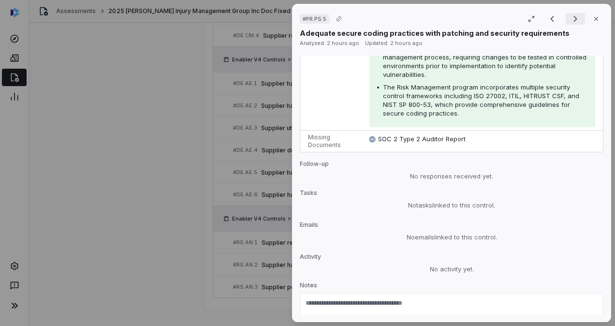
scroll to position [288, 0]
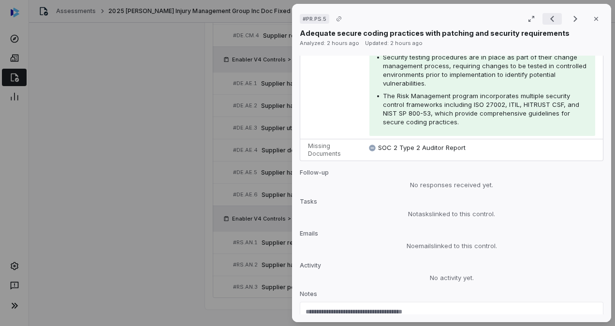
click at [549, 20] on icon "Previous result" at bounding box center [552, 19] width 12 height 12
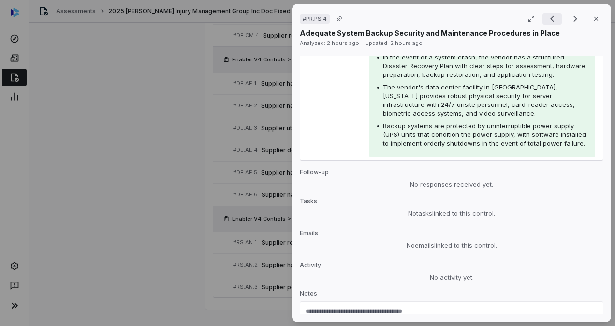
scroll to position [296, 0]
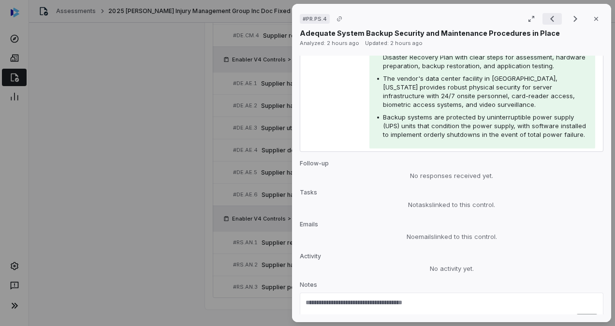
click at [549, 20] on icon "Previous result" at bounding box center [552, 19] width 12 height 12
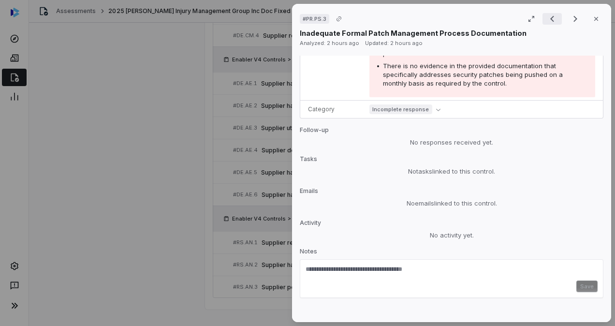
click at [549, 20] on icon "Previous result" at bounding box center [552, 19] width 12 height 12
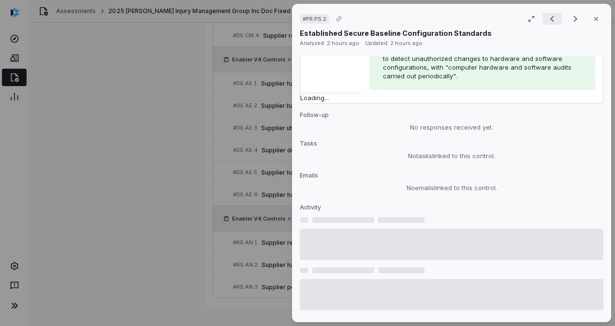
scroll to position [278, 0]
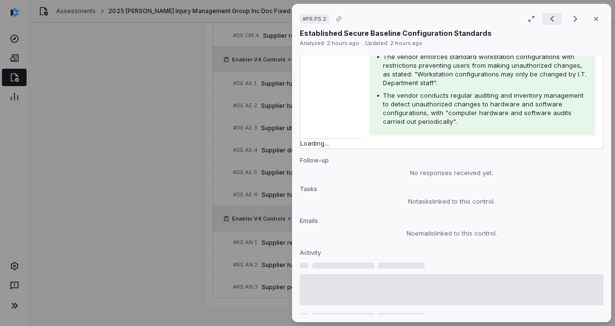
click at [549, 20] on icon "Previous result" at bounding box center [552, 19] width 12 height 12
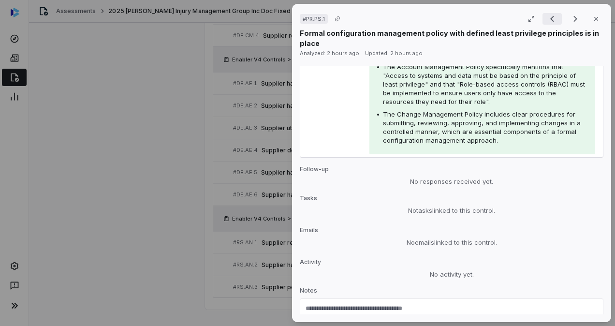
click at [549, 20] on icon "Previous result" at bounding box center [552, 19] width 12 height 12
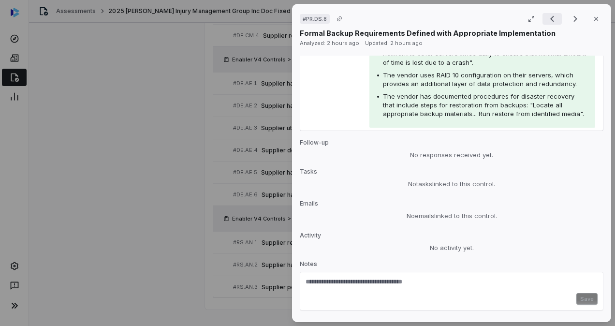
scroll to position [288, 0]
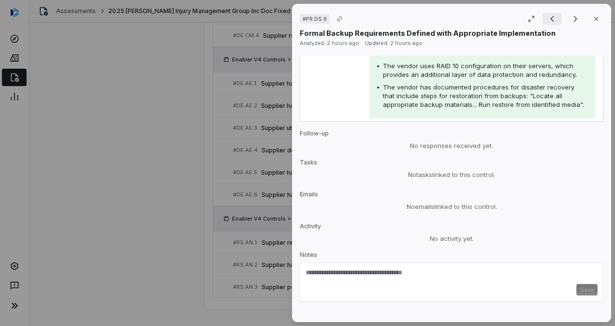
click at [549, 20] on icon "Previous result" at bounding box center [552, 19] width 12 height 12
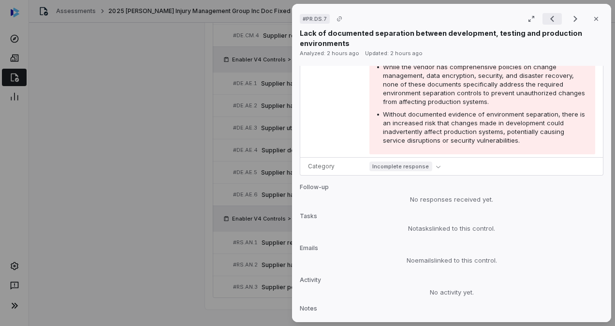
click at [549, 20] on icon "Previous result" at bounding box center [552, 19] width 12 height 12
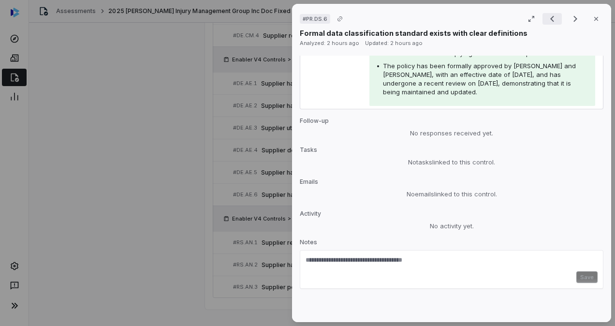
click at [549, 20] on icon "Previous result" at bounding box center [552, 19] width 12 height 12
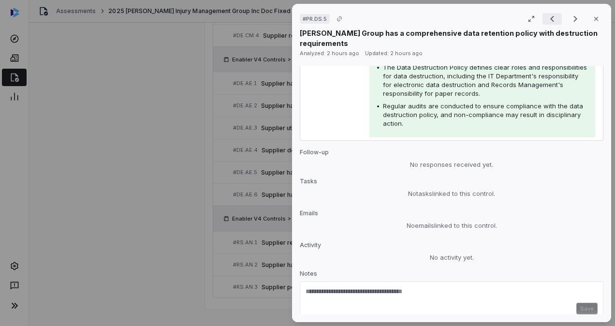
click at [549, 20] on icon "Previous result" at bounding box center [552, 19] width 12 height 12
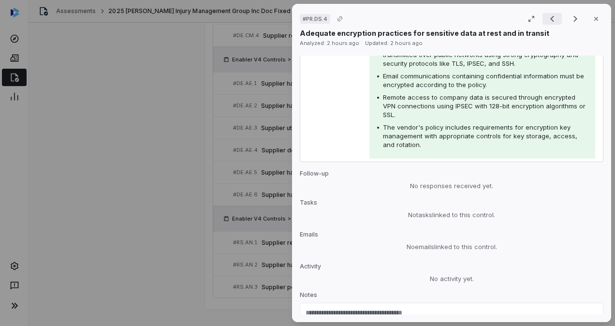
click at [549, 20] on icon "Previous result" at bounding box center [552, 19] width 12 height 12
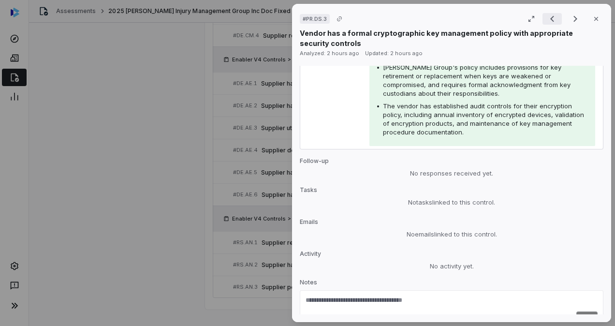
click at [549, 20] on icon "Previous result" at bounding box center [552, 19] width 12 height 12
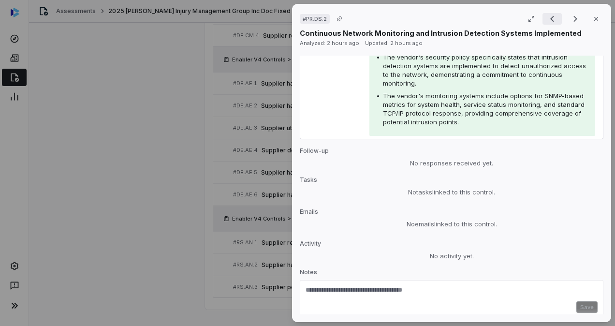
click at [549, 20] on icon "Previous result" at bounding box center [552, 19] width 12 height 12
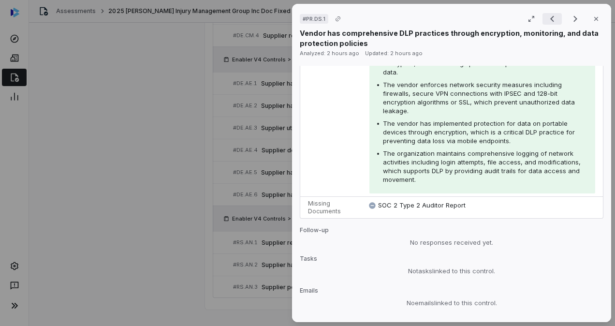
click at [549, 20] on icon "Previous result" at bounding box center [552, 19] width 12 height 12
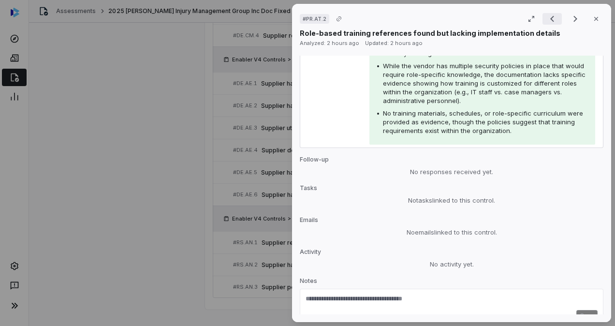
click at [549, 20] on icon "Previous result" at bounding box center [552, 19] width 12 height 12
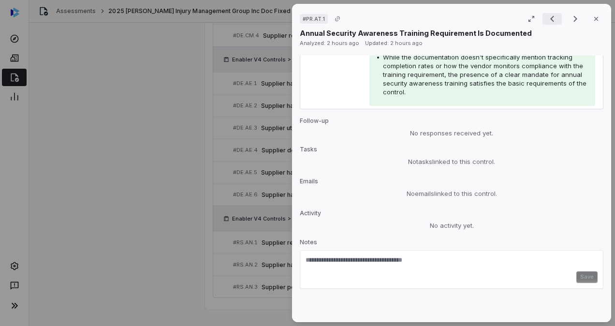
click at [549, 20] on icon "Previous result" at bounding box center [552, 19] width 12 height 12
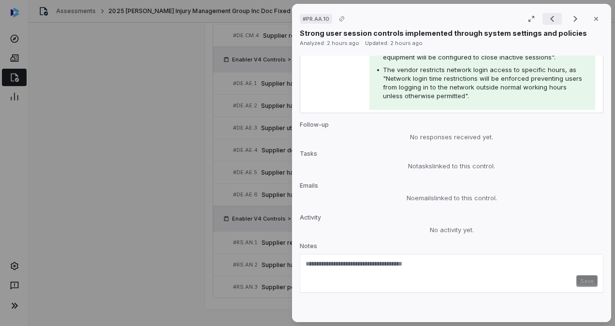
click at [549, 20] on icon "Previous result" at bounding box center [552, 19] width 12 height 12
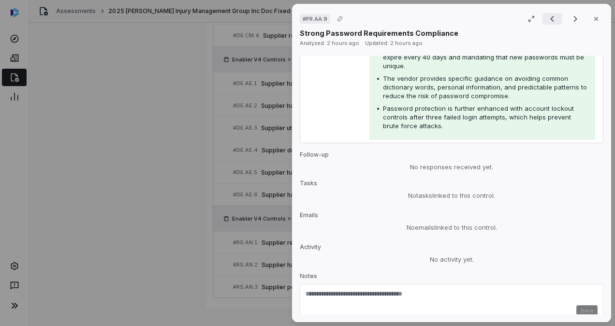
click at [549, 20] on icon "Previous result" at bounding box center [552, 19] width 12 height 12
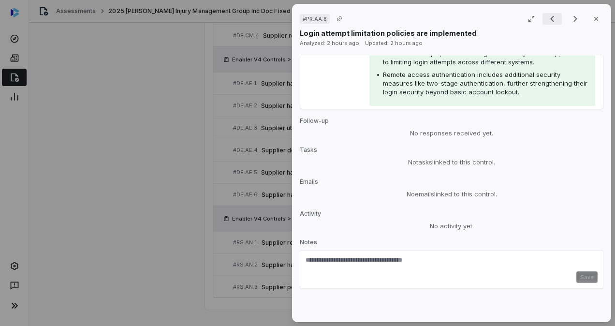
click at [549, 20] on icon "Previous result" at bounding box center [552, 19] width 12 height 12
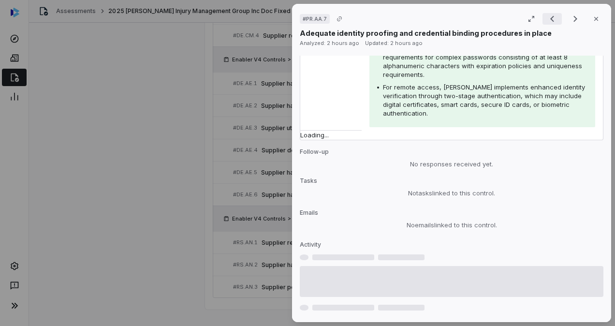
click at [549, 20] on icon "Previous result" at bounding box center [552, 19] width 12 height 12
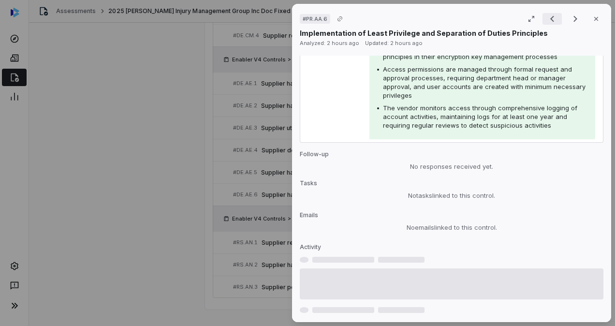
click at [549, 20] on icon "Previous result" at bounding box center [552, 19] width 12 height 12
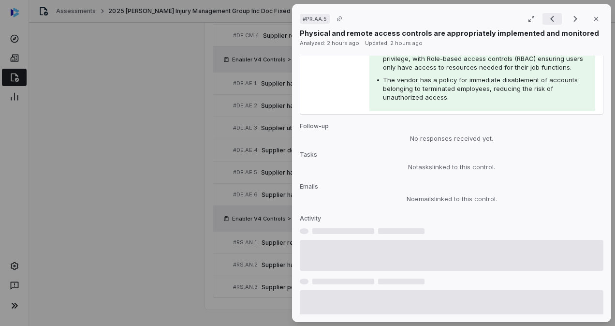
click at [549, 20] on icon "Previous result" at bounding box center [552, 19] width 12 height 12
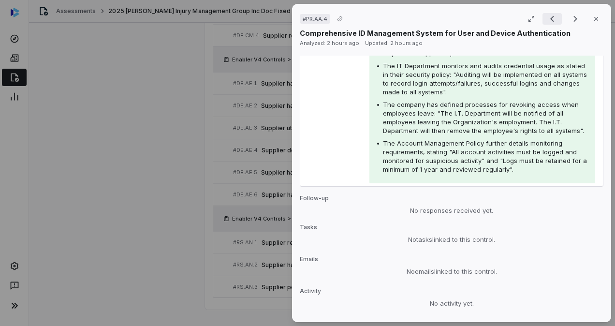
click at [549, 20] on icon "Previous result" at bounding box center [552, 19] width 12 height 12
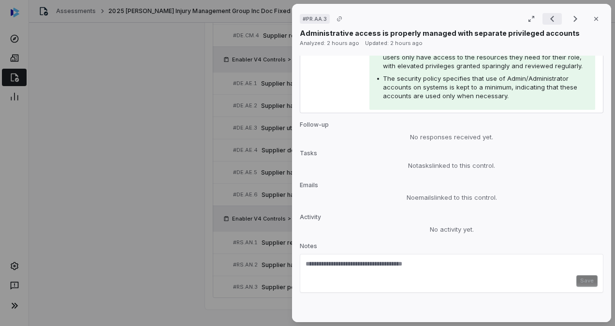
click at [549, 20] on icon "Previous result" at bounding box center [552, 19] width 12 height 12
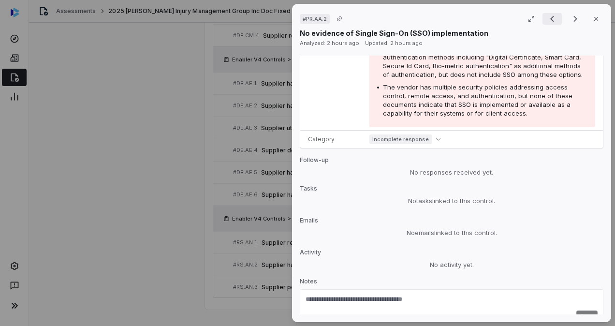
click at [549, 20] on icon "Previous result" at bounding box center [552, 19] width 12 height 12
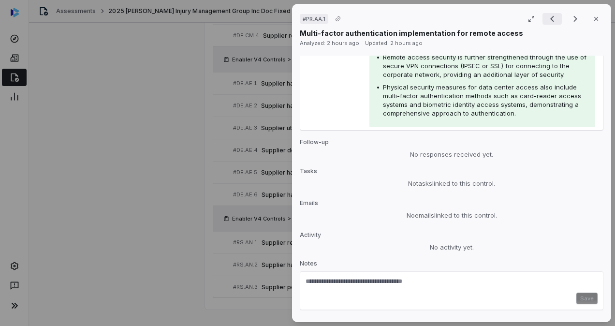
click at [549, 20] on icon "Previous result" at bounding box center [552, 19] width 12 height 12
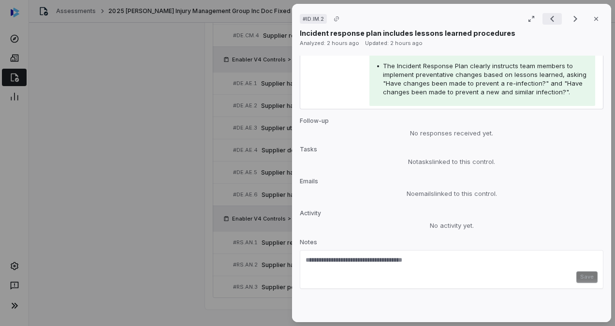
click at [549, 20] on icon "Previous result" at bounding box center [552, 19] width 12 height 12
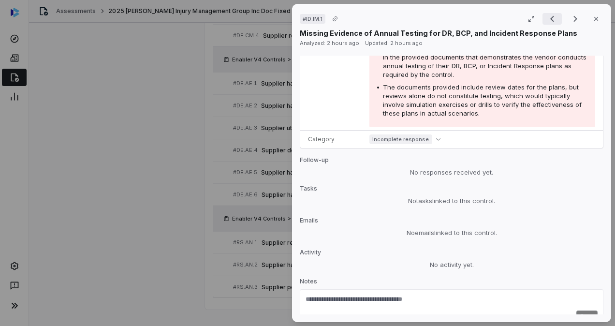
click at [549, 20] on icon "Previous result" at bounding box center [552, 19] width 12 height 12
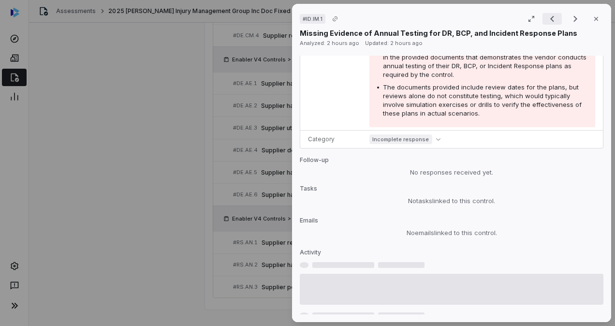
click at [549, 20] on icon "Previous result" at bounding box center [552, 19] width 12 height 12
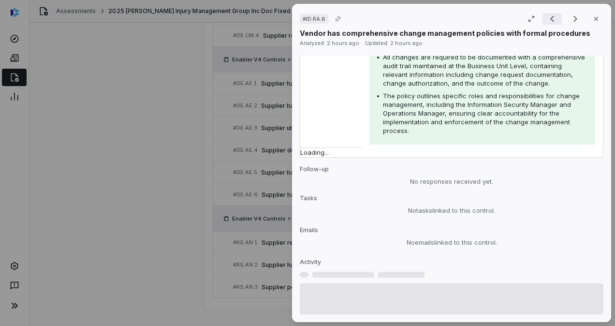
click at [549, 20] on icon "Previous result" at bounding box center [552, 19] width 12 height 12
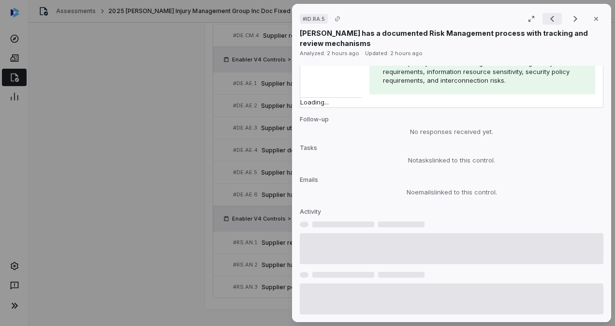
click at [549, 20] on icon "Previous result" at bounding box center [552, 19] width 12 height 12
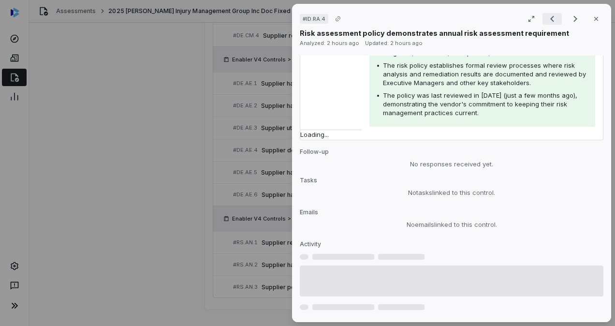
click at [549, 20] on icon "Previous result" at bounding box center [552, 19] width 12 height 12
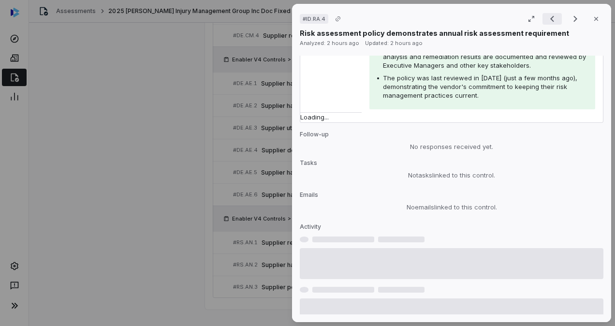
click at [549, 20] on icon "Previous result" at bounding box center [552, 19] width 12 height 12
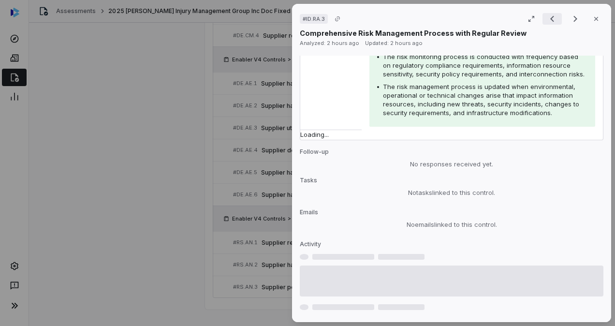
click at [549, 20] on icon "Previous result" at bounding box center [552, 19] width 12 height 12
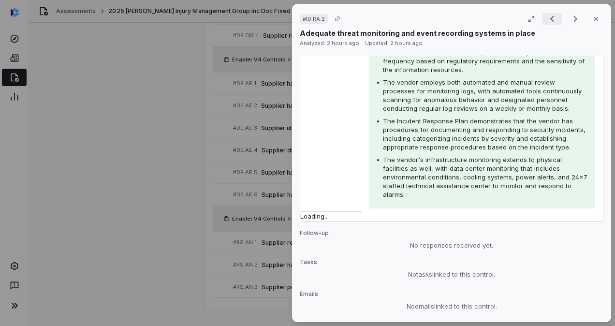
click at [549, 20] on icon "Previous result" at bounding box center [552, 19] width 12 height 12
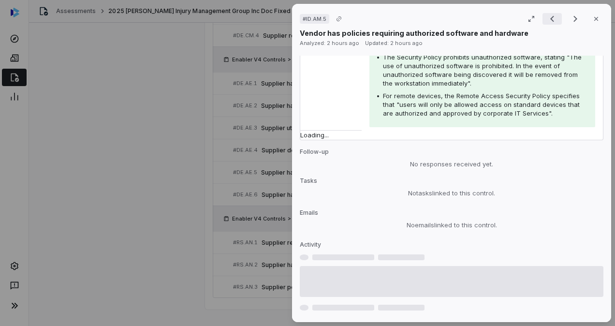
click at [549, 20] on icon "Previous result" at bounding box center [552, 19] width 12 height 12
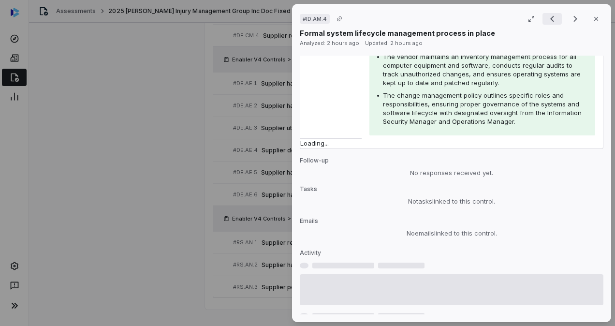
click at [549, 20] on icon "Previous result" at bounding box center [552, 19] width 12 height 12
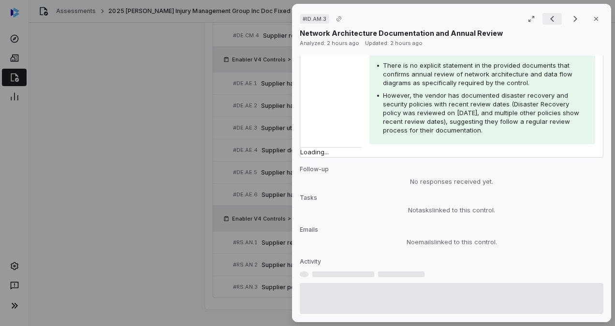
click at [549, 20] on icon "Previous result" at bounding box center [552, 19] width 12 height 12
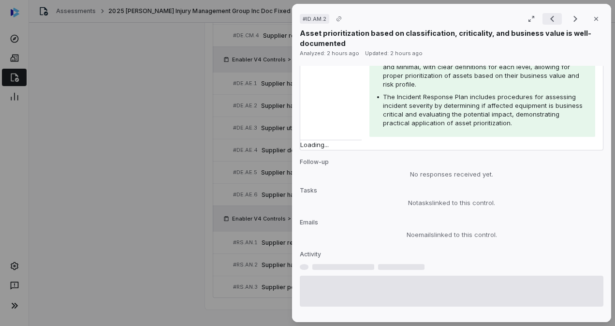
click at [549, 20] on icon "Previous result" at bounding box center [552, 19] width 12 height 12
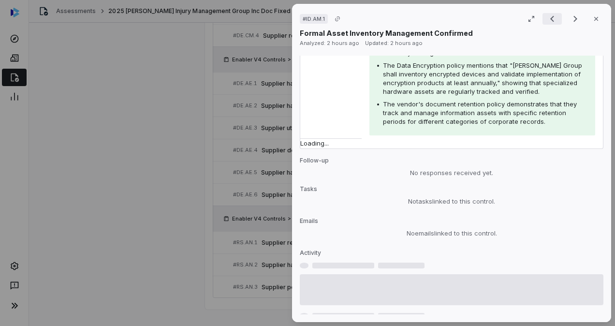
click at [549, 20] on icon "Previous result" at bounding box center [552, 19] width 12 height 12
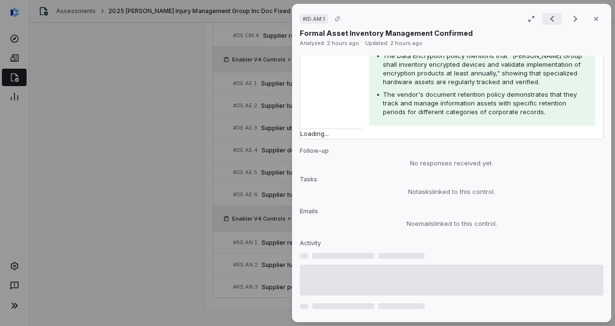
click at [549, 20] on icon "Previous result" at bounding box center [552, 19] width 12 height 12
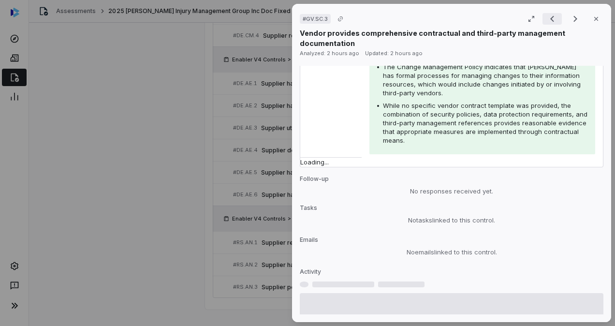
click at [549, 20] on icon "Previous result" at bounding box center [552, 19] width 12 height 12
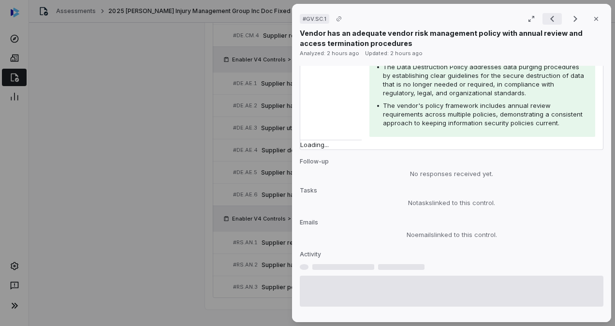
click at [549, 20] on icon "Previous result" at bounding box center [552, 19] width 12 height 12
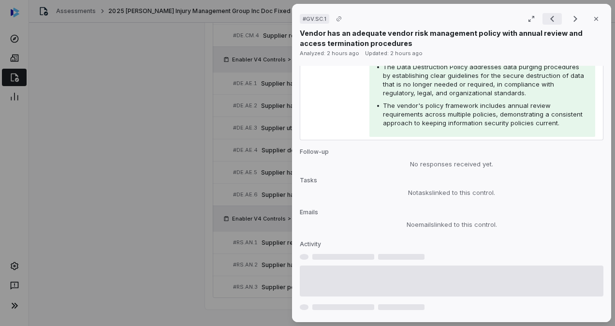
click at [549, 20] on icon "Previous result" at bounding box center [552, 19] width 12 height 12
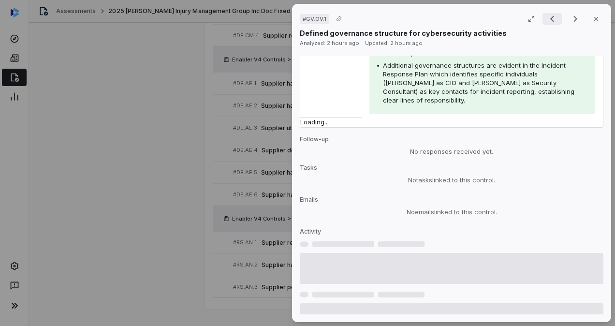
click at [549, 20] on icon "Previous result" at bounding box center [552, 19] width 12 height 12
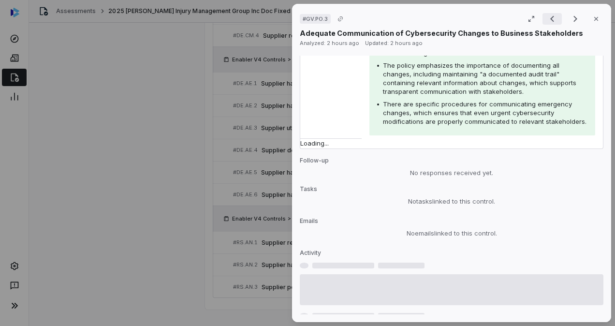
click at [549, 20] on icon "Previous result" at bounding box center [552, 19] width 12 height 12
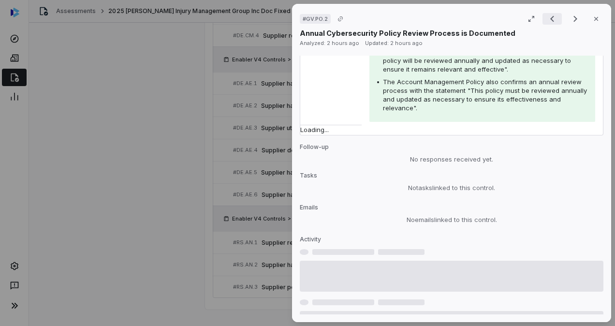
click at [549, 20] on icon "Previous result" at bounding box center [552, 19] width 12 height 12
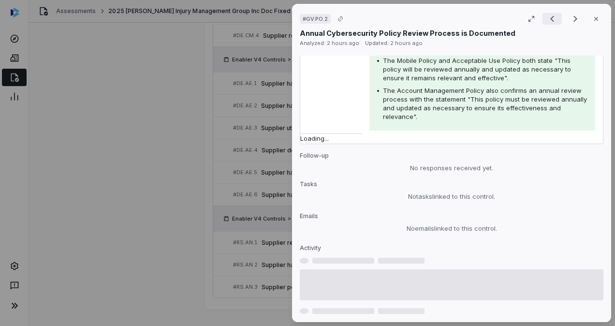
click at [549, 20] on icon "Previous result" at bounding box center [552, 19] width 12 height 12
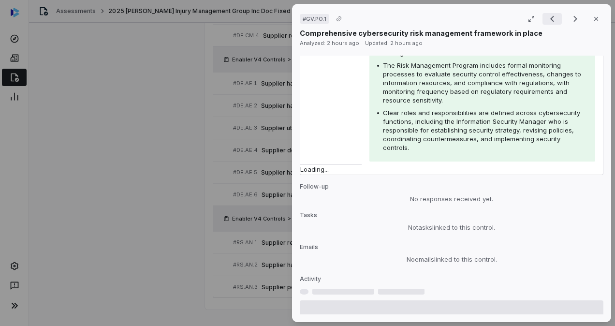
click at [549, 20] on icon "Previous result" at bounding box center [552, 19] width 12 height 12
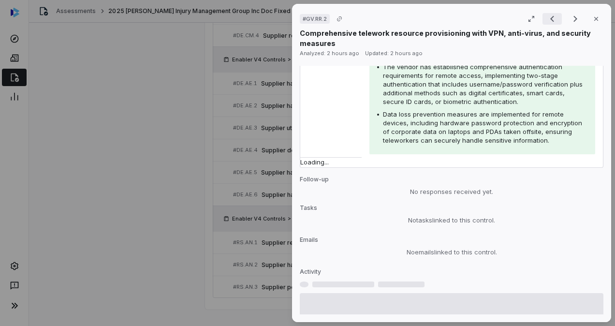
click at [549, 20] on icon "Previous result" at bounding box center [552, 19] width 12 height 12
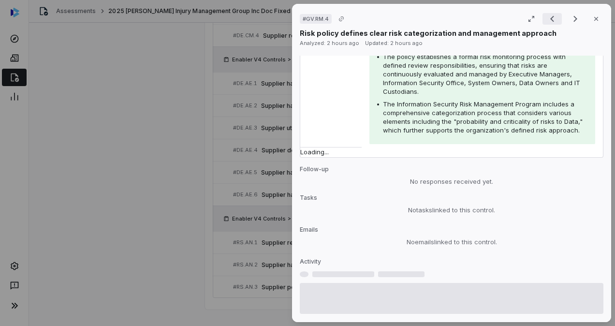
click at [549, 20] on icon "Previous result" at bounding box center [552, 19] width 12 height 12
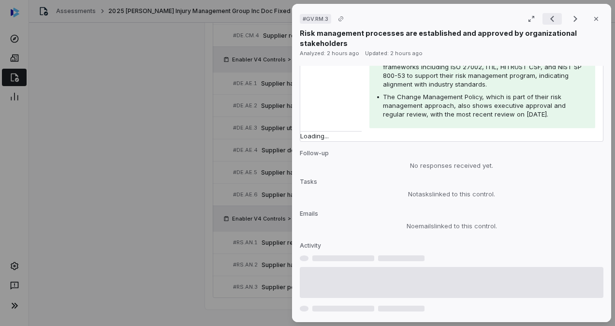
click at [549, 20] on icon "Previous result" at bounding box center [552, 19] width 12 height 12
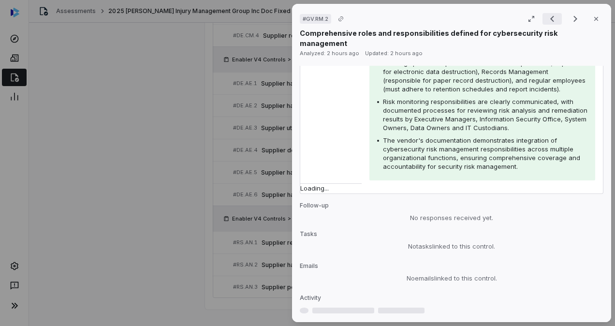
click at [549, 20] on icon "Previous result" at bounding box center [552, 19] width 12 height 12
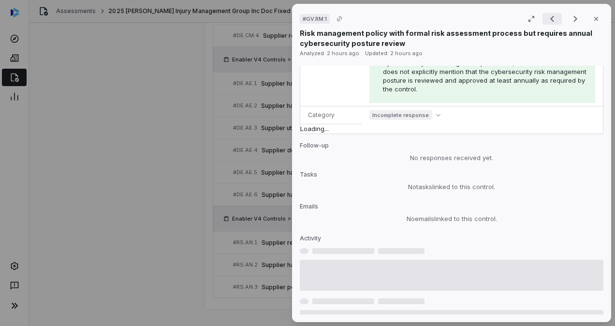
click at [549, 20] on icon "Previous result" at bounding box center [552, 19] width 12 height 12
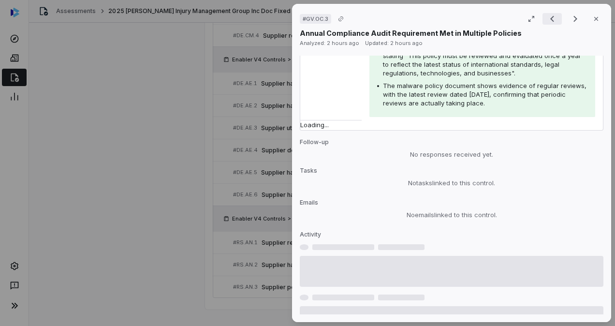
click at [549, 20] on icon "Previous result" at bounding box center [552, 19] width 12 height 12
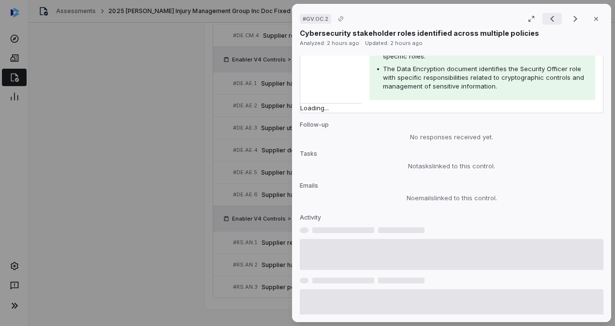
click at [549, 20] on icon "Previous result" at bounding box center [552, 19] width 12 height 12
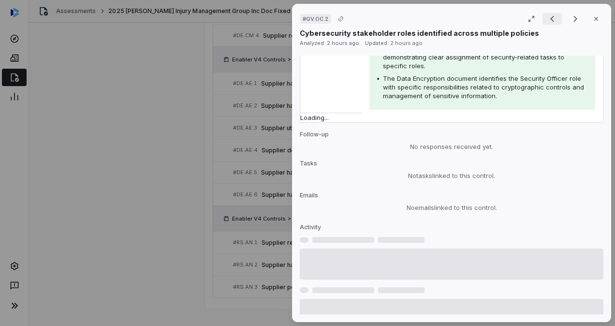
click at [549, 20] on div "Result 2 of 73 Close" at bounding box center [572, 19] width 61 height 14
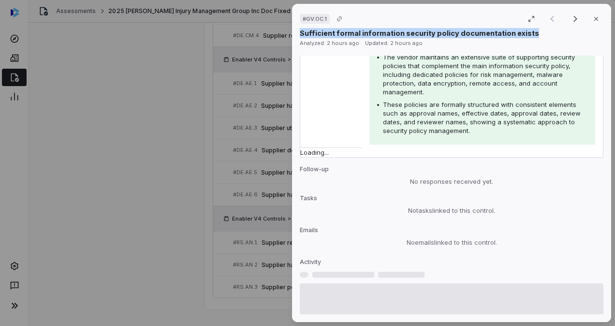
click at [549, 20] on div "Result 1 of 73 Close" at bounding box center [572, 19] width 61 height 14
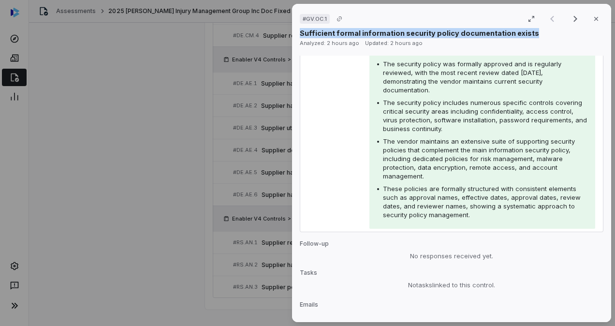
scroll to position [353, 0]
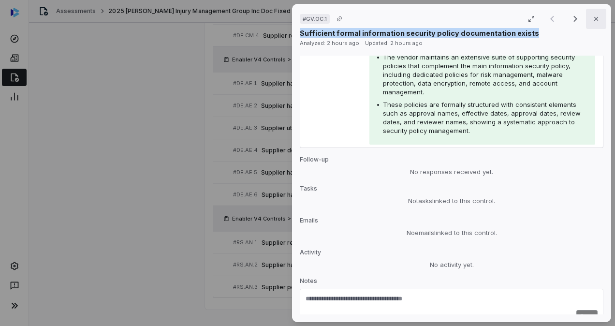
drag, startPoint x: 549, startPoint y: 20, endPoint x: 592, endPoint y: 13, distance: 44.1
click at [592, 13] on button "Close" at bounding box center [596, 19] width 20 height 20
